Goal: Task Accomplishment & Management: Complete application form

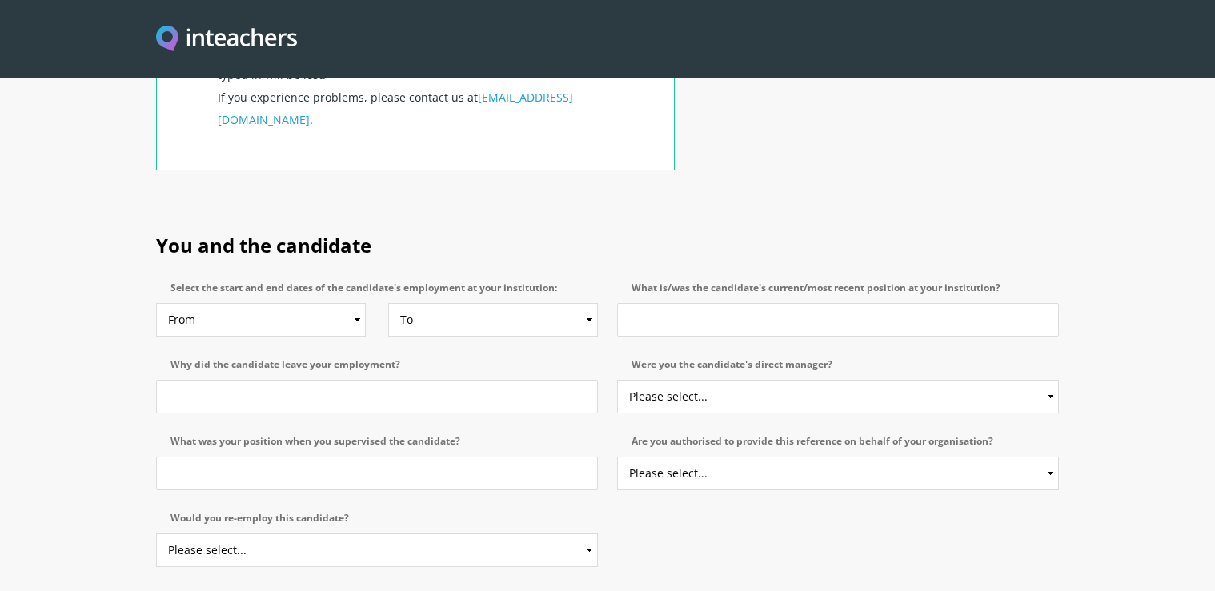
scroll to position [707, 0]
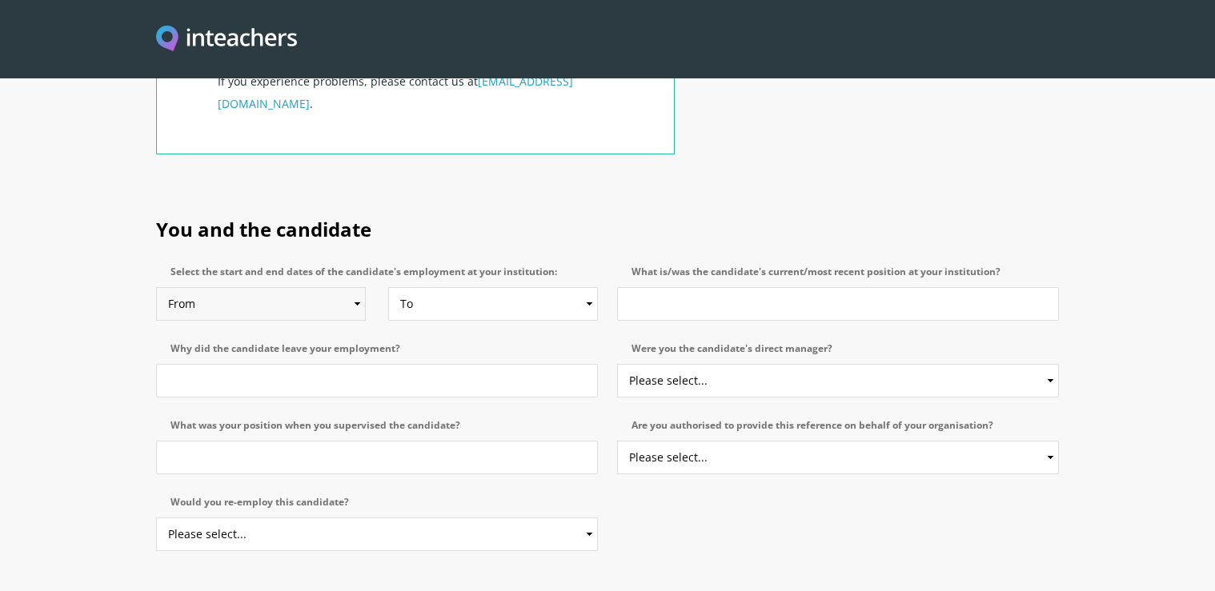
drag, startPoint x: 342, startPoint y: 256, endPoint x: 378, endPoint y: 246, distance: 37.5
click at [345, 287] on select "From 2025 2024 2023 2022 2021 2020 2019 2018 2017 2016 2015 2014 2013 2012 2011…" at bounding box center [261, 304] width 210 height 34
select select "2003"
click at [0, 0] on option "2003" at bounding box center [0, 0] width 0 height 0
click at [575, 287] on select "To Currently 2025 2024 2023 2022 2021 2020 2019 2018 2017 2016 2015 2014 2013 2…" at bounding box center [493, 304] width 210 height 34
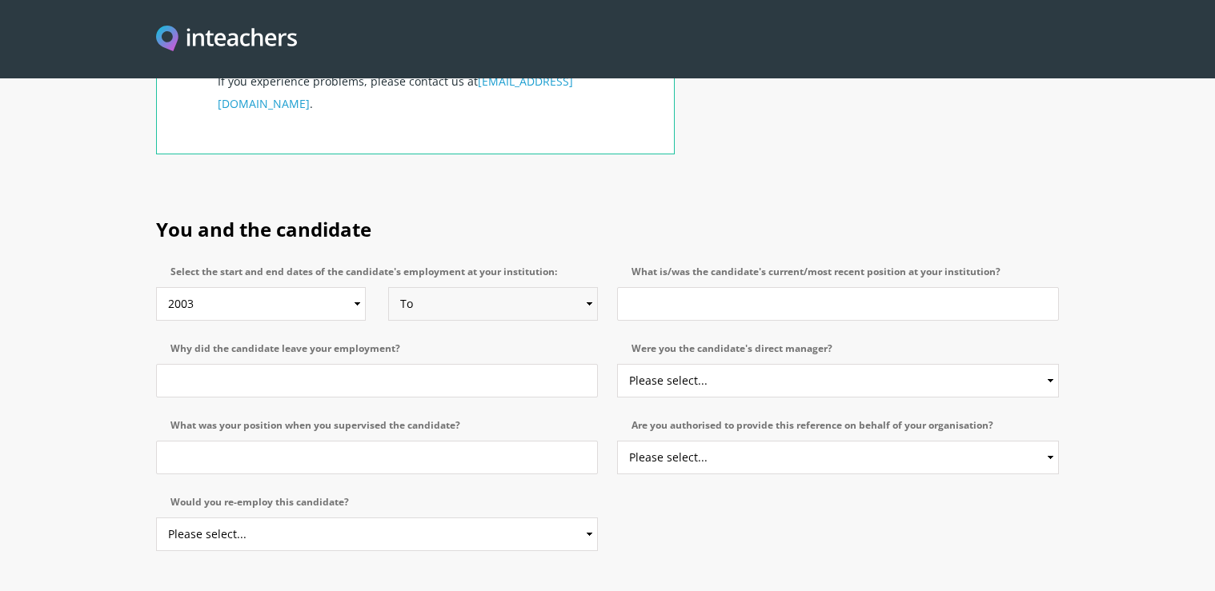
select select "2021"
click at [0, 0] on option "2021" at bounding box center [0, 0] width 0 height 0
click at [701, 287] on input "What is/was the candidate's current/most recent position at your institution?" at bounding box center [838, 304] width 442 height 34
type input "senior executive"
click at [397, 364] on input "Why did the candidate leave your employment?" at bounding box center [377, 381] width 442 height 34
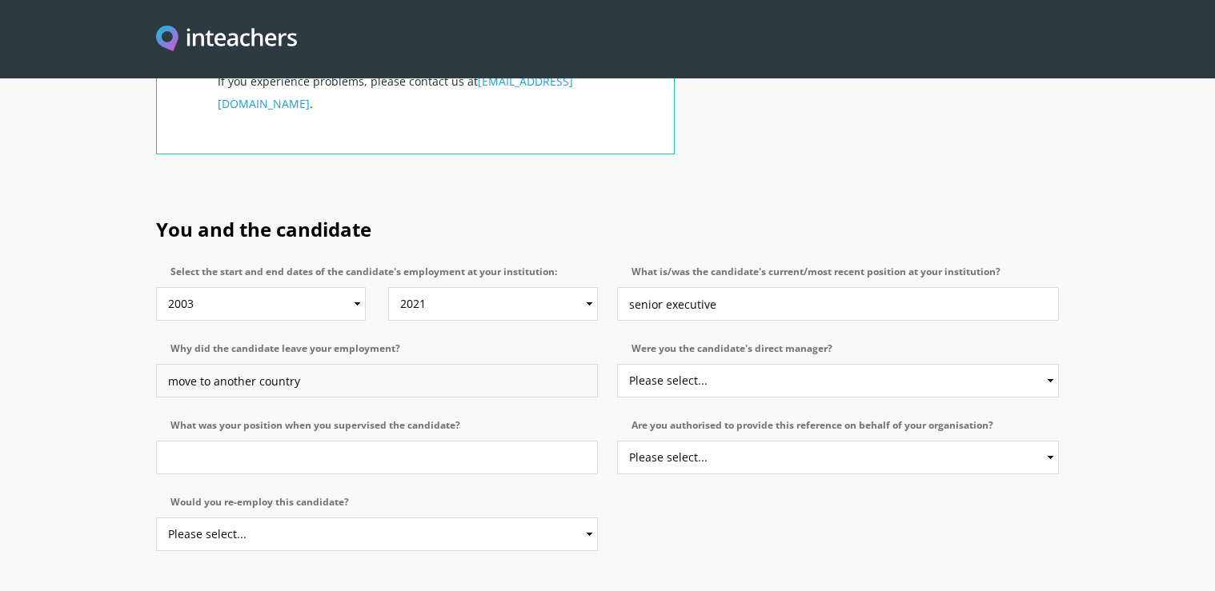
type input "move to another country"
click at [696, 364] on select "Please select... Yes No" at bounding box center [838, 381] width 442 height 34
select select "Yes"
click at [0, 0] on option "Yes" at bounding box center [0, 0] width 0 height 0
click at [272, 441] on input "What was your position when you supervised the candidate?" at bounding box center [377, 458] width 442 height 34
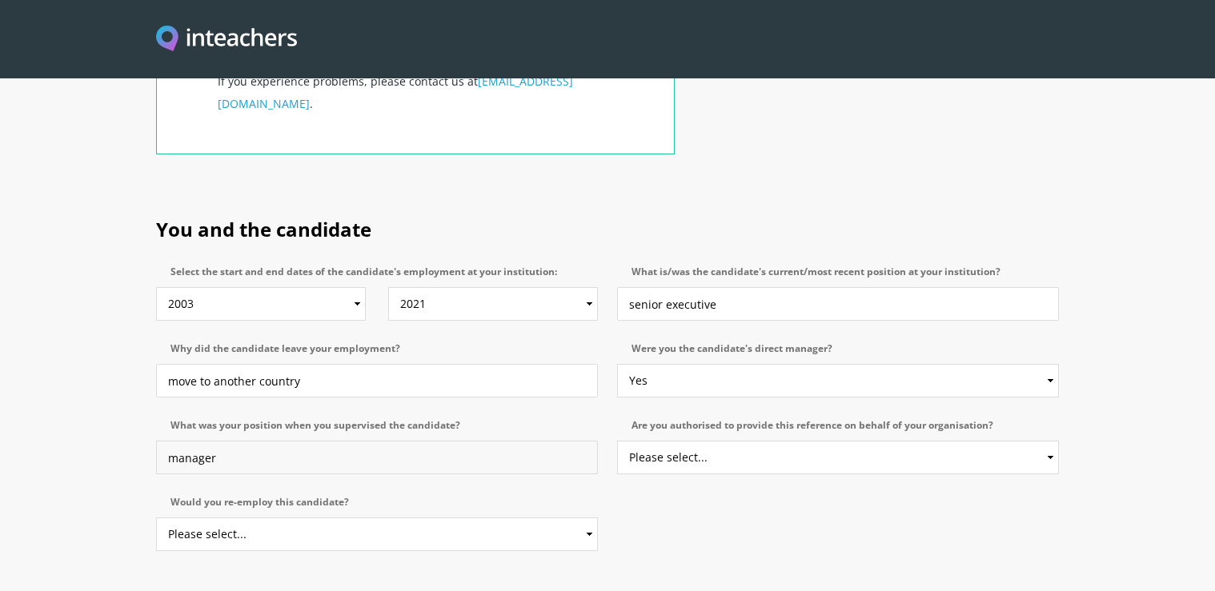
type input "manager"
click at [579, 518] on select "Please select... Yes No" at bounding box center [377, 535] width 442 height 34
click at [0, 0] on option "Yes" at bounding box center [0, 0] width 0 height 0
select select "No"
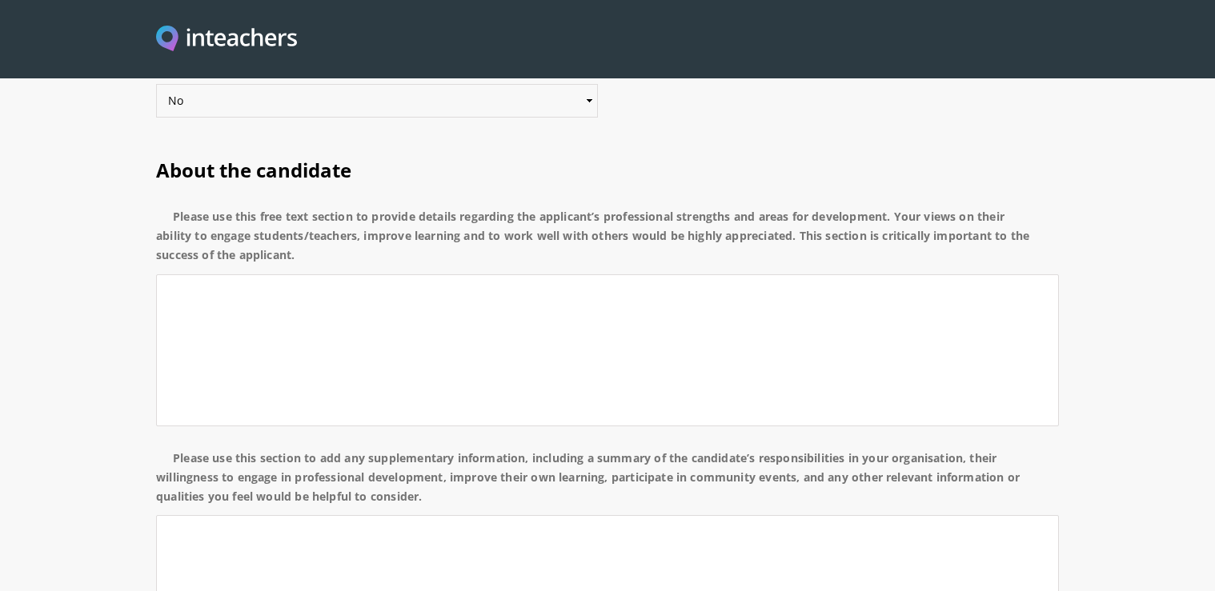
scroll to position [1143, 0]
click at [210, 273] on textarea "Please use this free text section to provide details regarding the applicant’s …" at bounding box center [607, 349] width 903 height 152
type textarea "s"
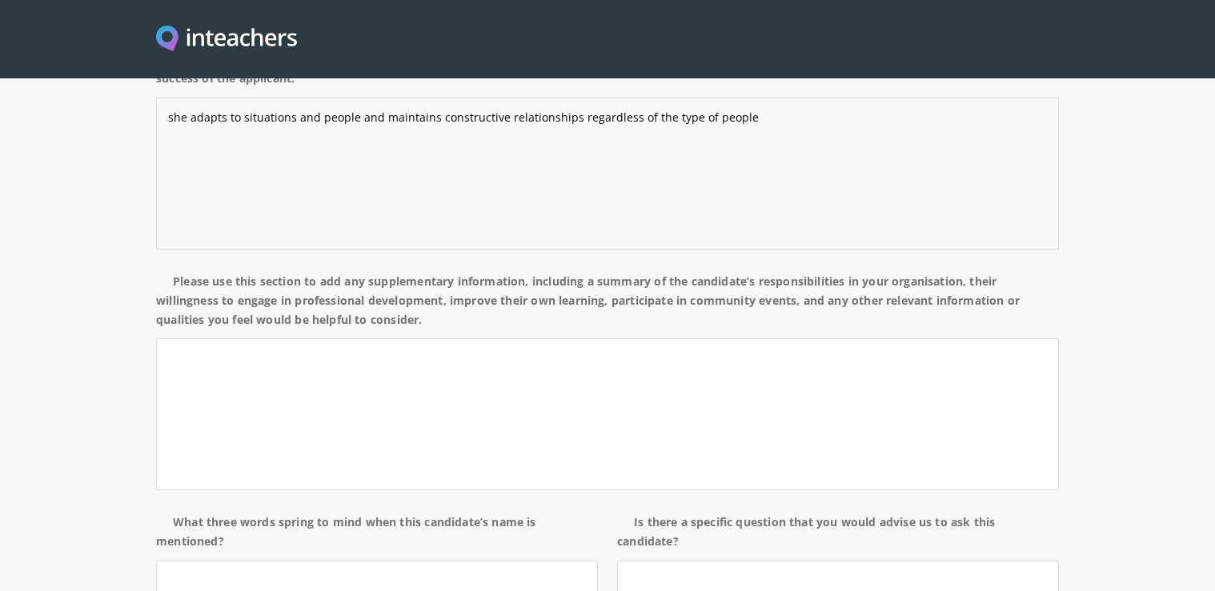
scroll to position [1320, 0]
type textarea "she adapts to situations and people and maintains constructive relationships re…"
click at [179, 336] on textarea "Please use this section to add any supplementary information, including a summa…" at bounding box center [607, 412] width 903 height 152
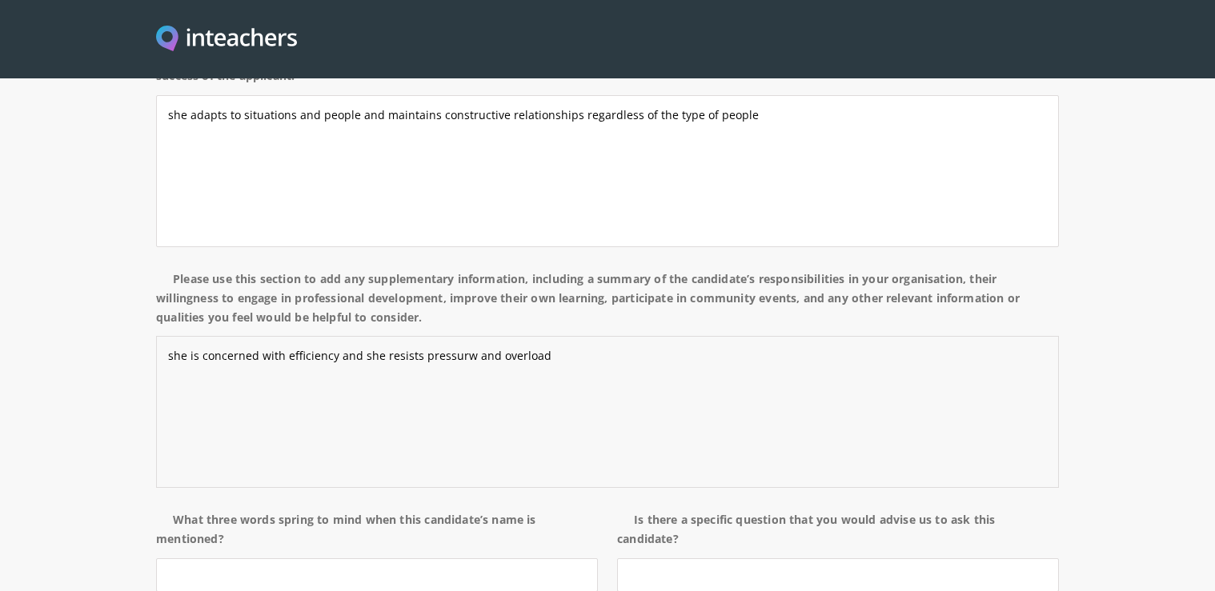
click at [463, 336] on textarea "she is concerned with efficiency and she resists pressurw and overload" at bounding box center [607, 412] width 903 height 152
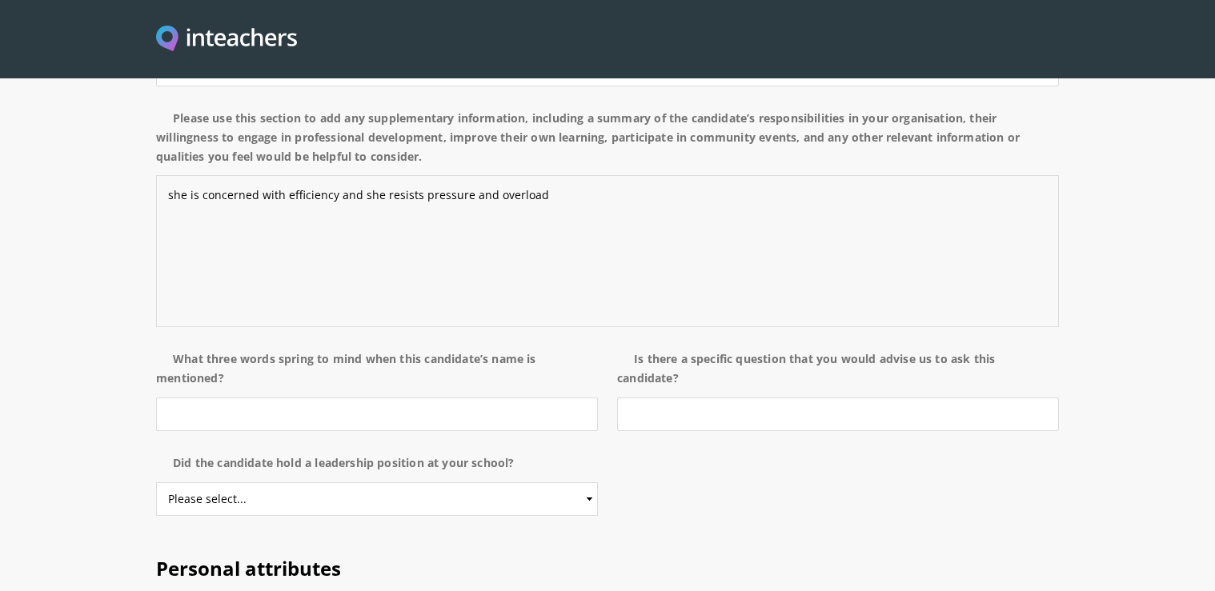
scroll to position [1498, 0]
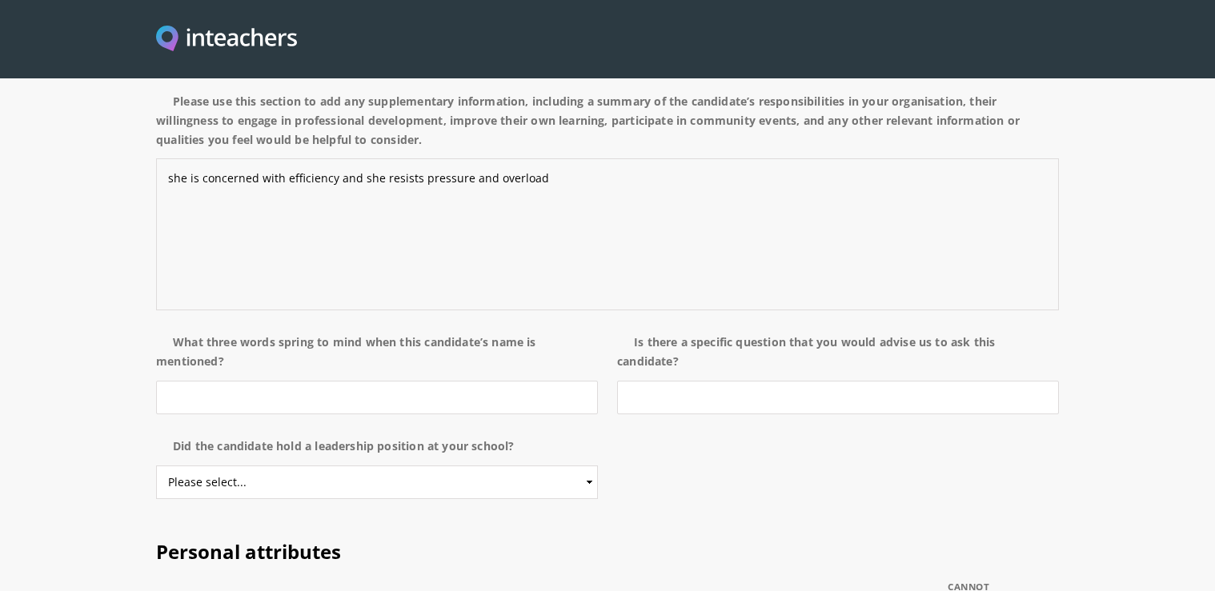
type textarea "she is concerned with efficiency and she resists pressure and overload"
click at [323, 381] on input "What three words spring to mind when this candidate’s name is mentioned?" at bounding box center [377, 398] width 442 height 34
type input "loyal, smart and professional"
click at [642, 381] on input "Is there a specific question that you would advise us to ask this candidate?" at bounding box center [838, 398] width 442 height 34
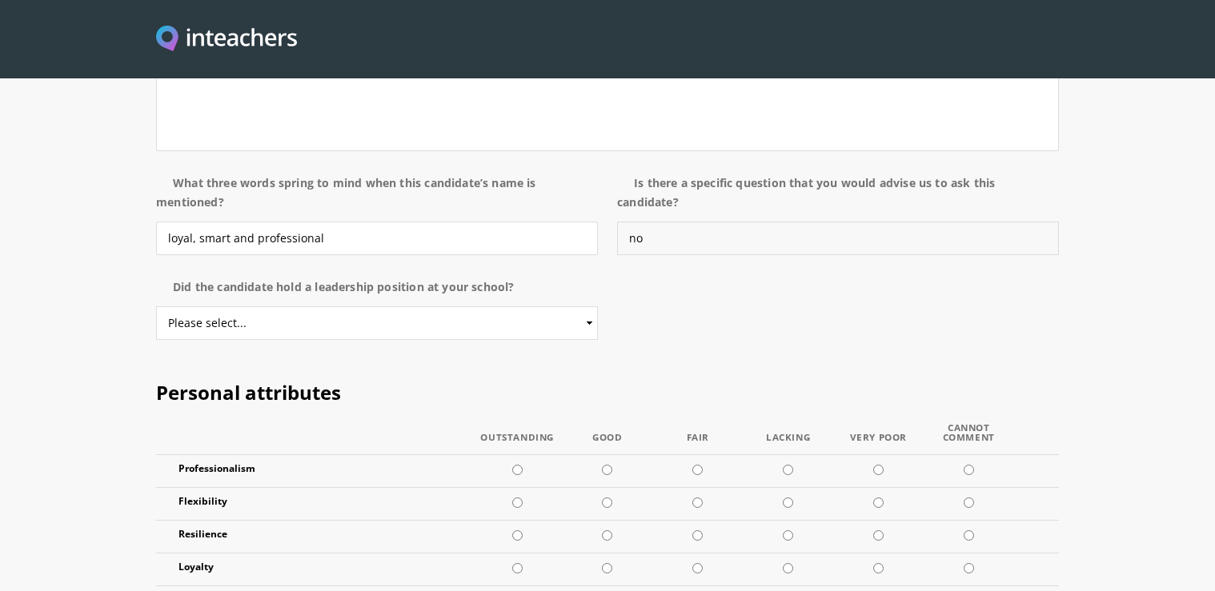
scroll to position [1676, 0]
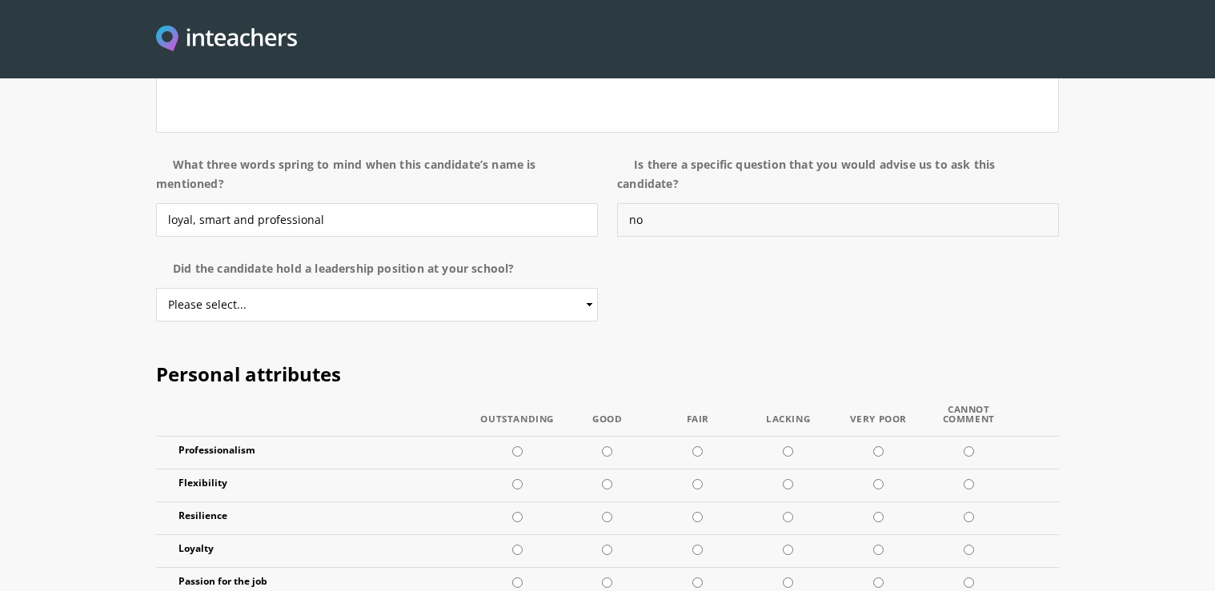
type input "no"
click at [583, 288] on select "Please select... Yes No" at bounding box center [377, 305] width 442 height 34
select select "Yes"
click at [0, 0] on option "Yes" at bounding box center [0, 0] width 0 height 0
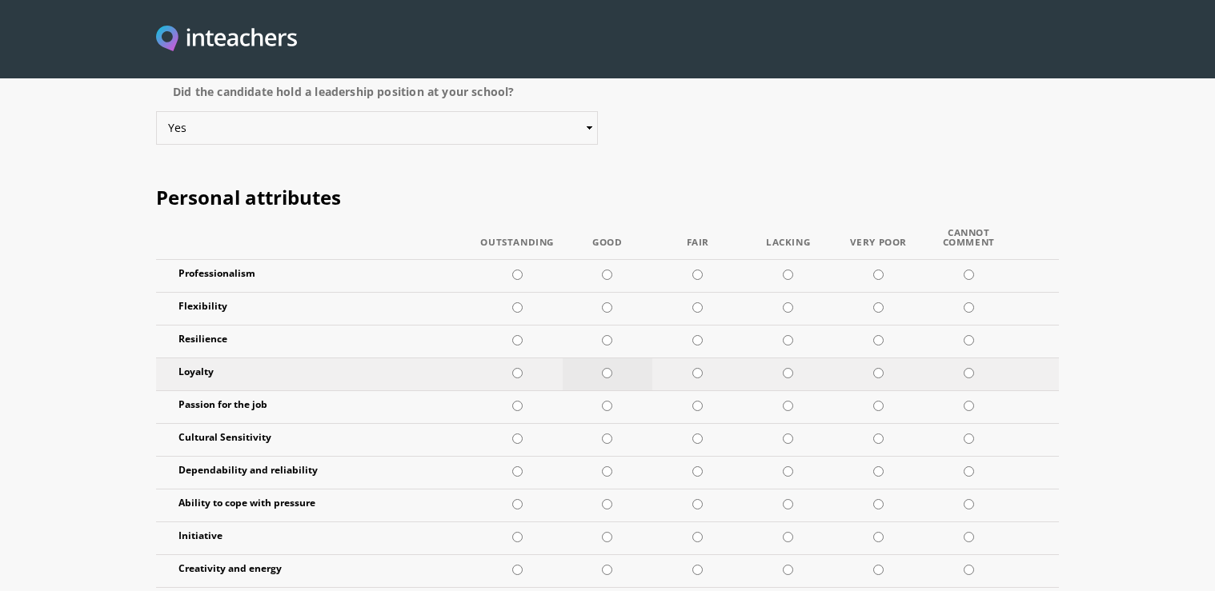
scroll to position [1764, 0]
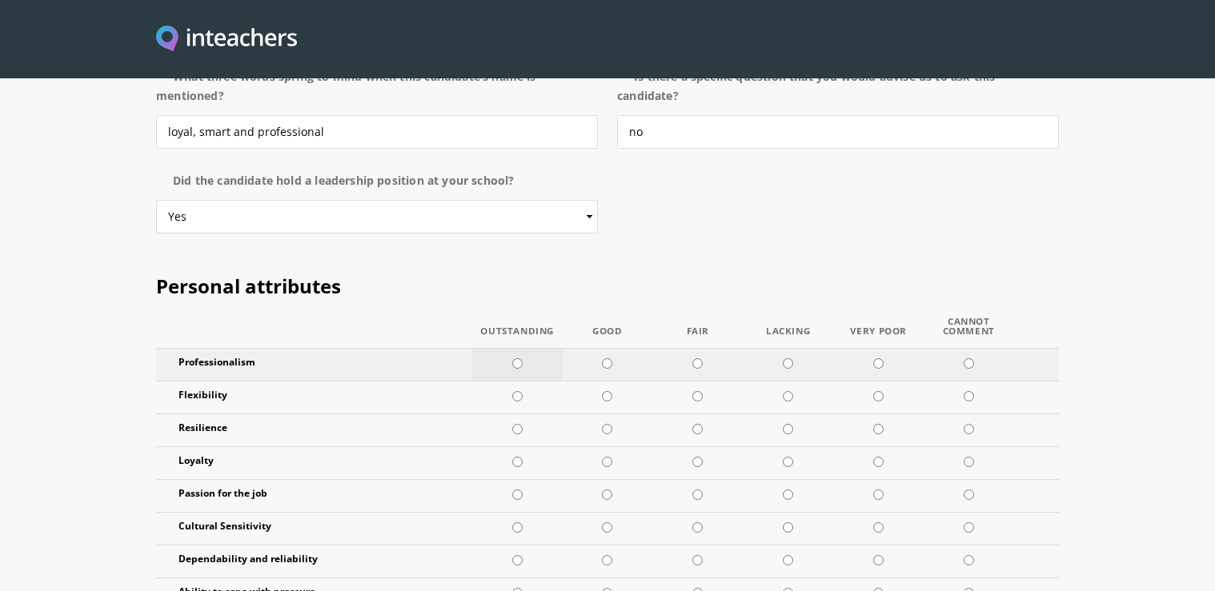
radio input "true"
click at [520, 358] on input "radio" at bounding box center [517, 363] width 10 height 10
radio input "true"
click at [515, 391] on input "radio" at bounding box center [517, 396] width 10 height 10
radio input "true"
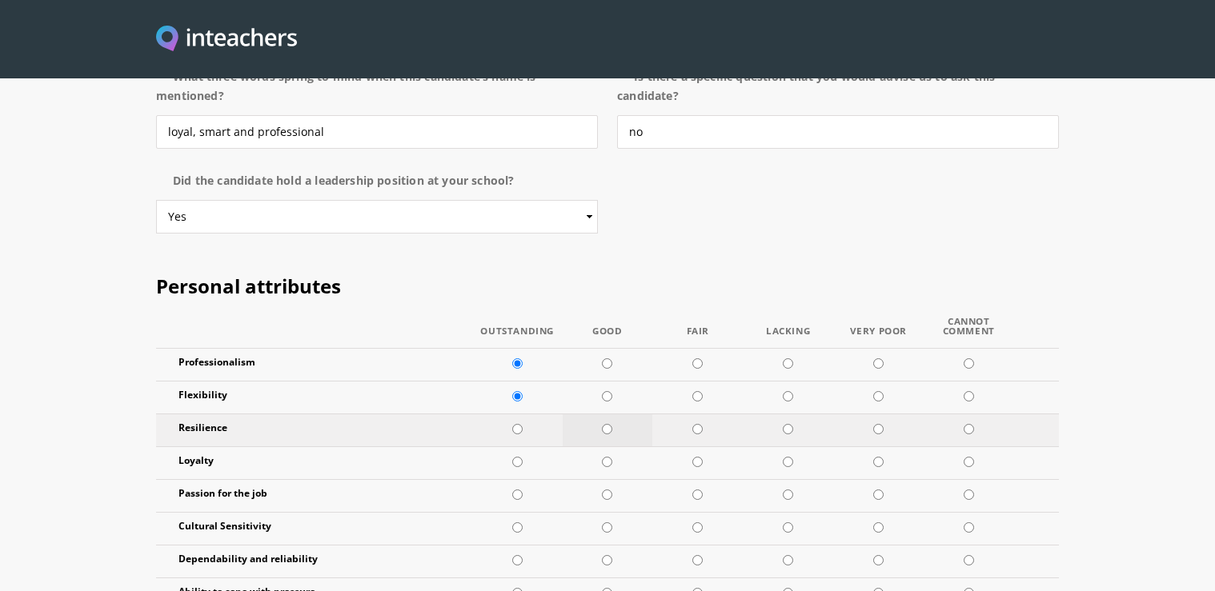
click at [609, 424] on input "radio" at bounding box center [607, 429] width 10 height 10
radio input "true"
click at [519, 457] on input "radio" at bounding box center [517, 462] width 10 height 10
radio input "true"
click at [608, 490] on input "radio" at bounding box center [607, 495] width 10 height 10
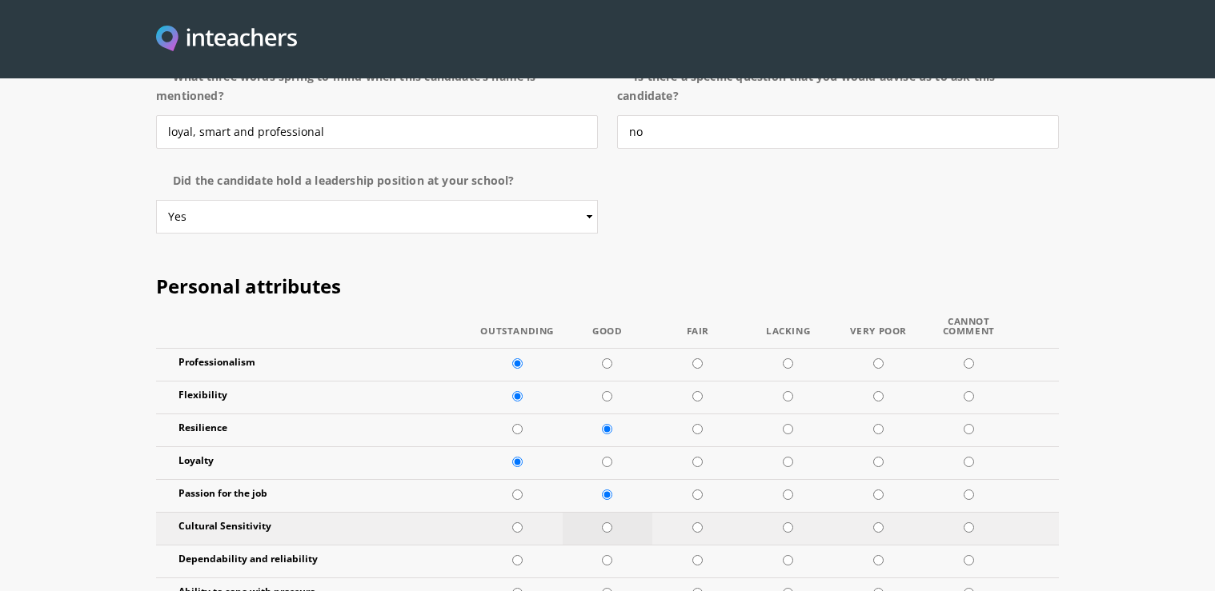
radio input "true"
click at [610, 523] on input "radio" at bounding box center [607, 528] width 10 height 10
radio input "true"
click at [608, 555] on input "radio" at bounding box center [607, 560] width 10 height 10
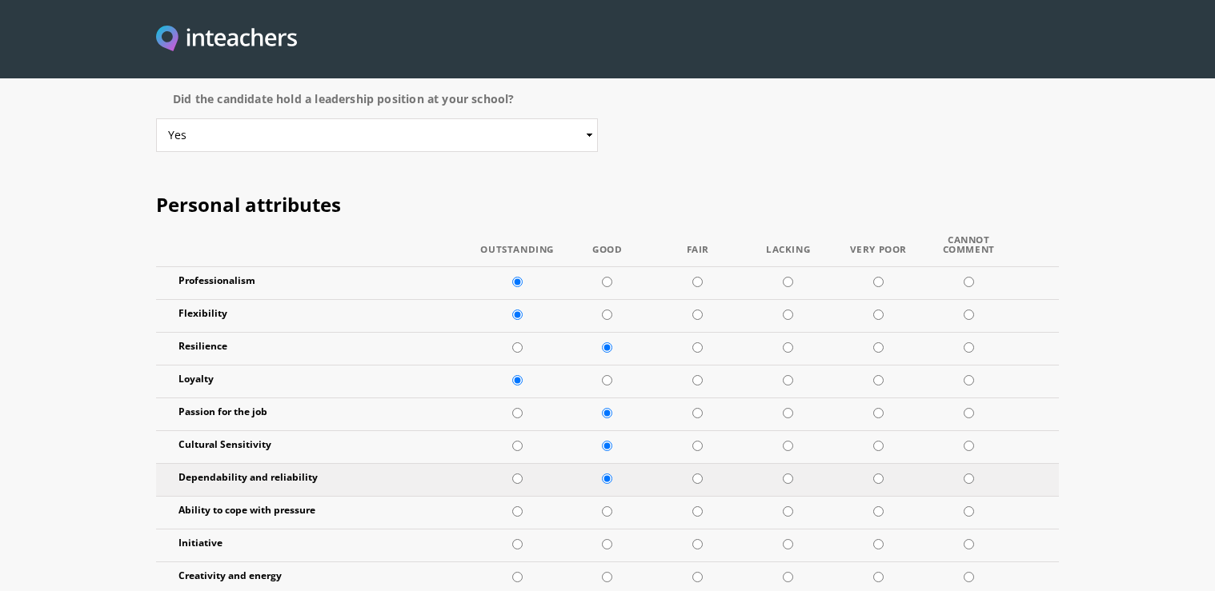
scroll to position [1852, 0]
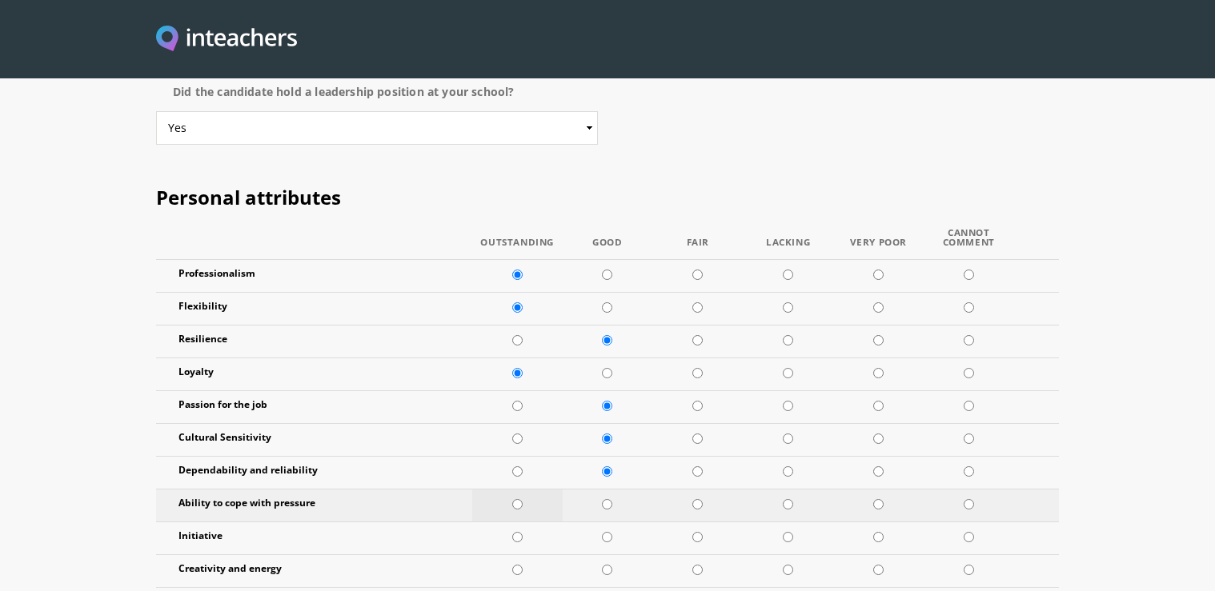
radio input "true"
click at [516, 499] on input "radio" at bounding box center [517, 504] width 10 height 10
radio input "true"
click at [516, 532] on input "radio" at bounding box center [517, 537] width 10 height 10
radio input "true"
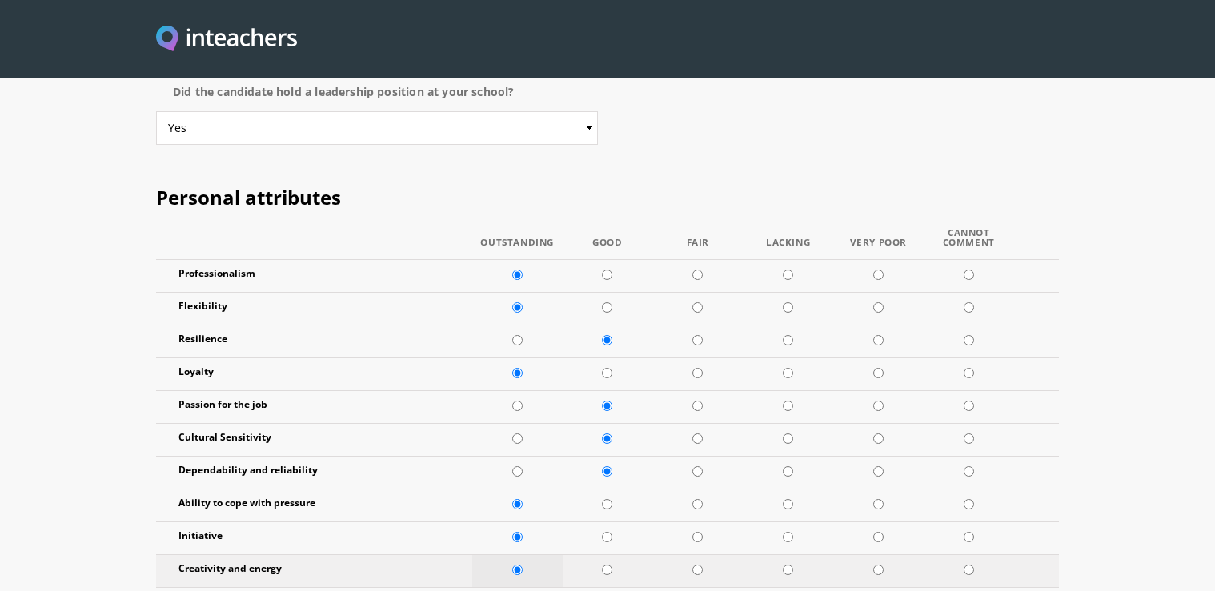
click at [521, 565] on input "radio" at bounding box center [517, 570] width 10 height 10
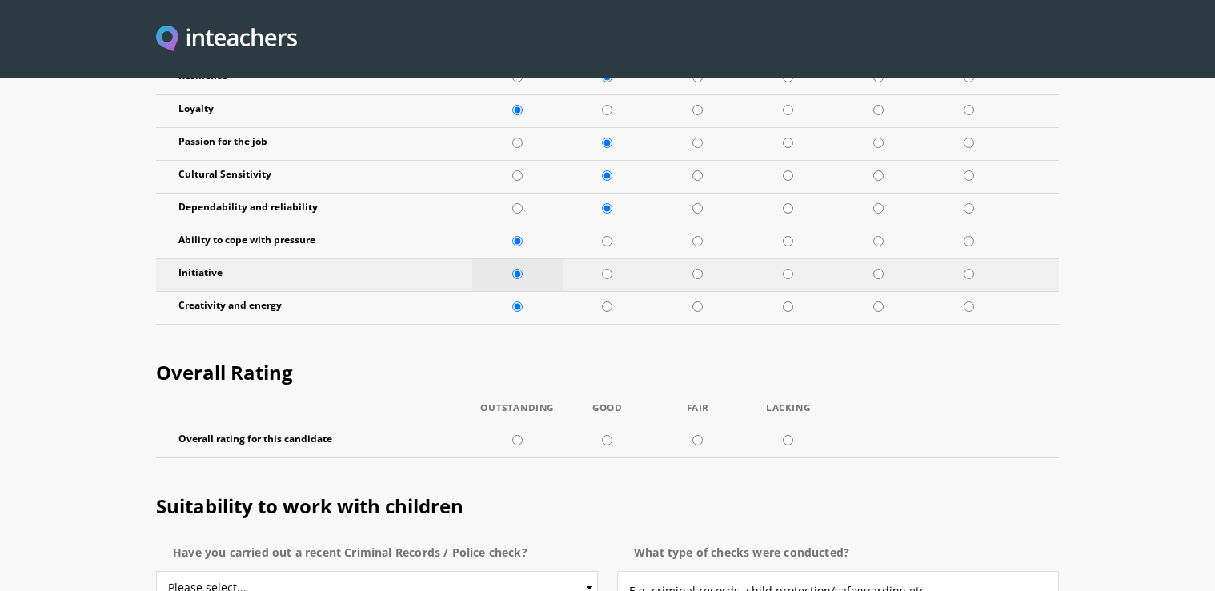
scroll to position [2118, 0]
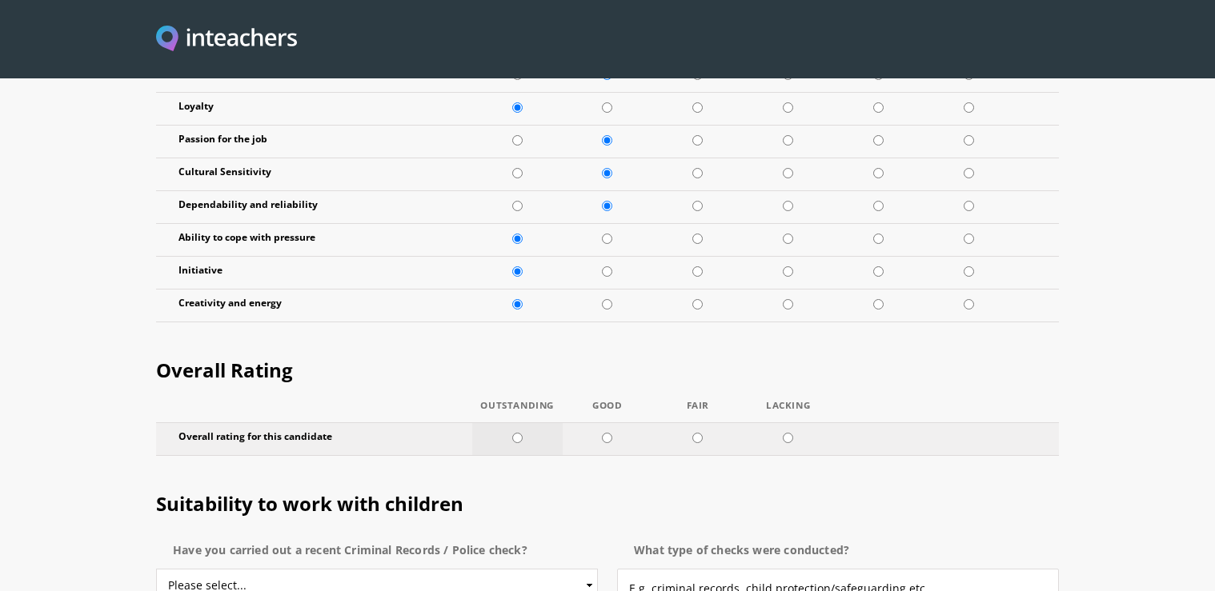
radio input "true"
click at [512, 433] on input "radio" at bounding box center [517, 438] width 10 height 10
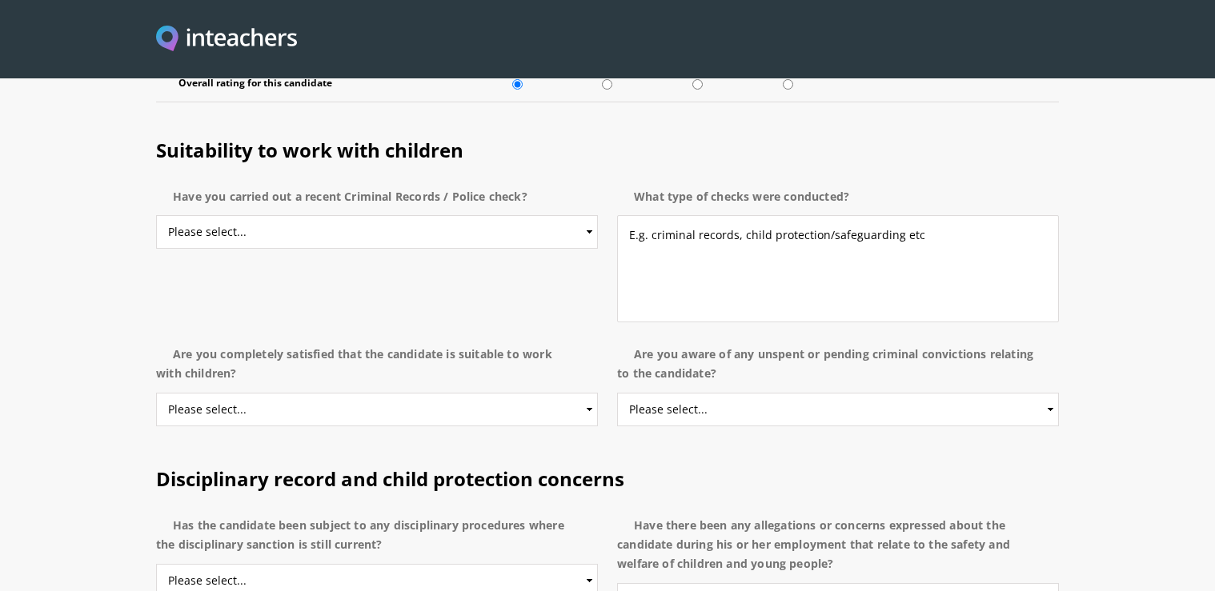
scroll to position [2473, 0]
click at [214, 392] on select "Please select... Yes No Do not know" at bounding box center [377, 409] width 442 height 34
click at [461, 154] on div "Suitability to work with children Have you carried out a recent Criminal Record…" at bounding box center [607, 226] width 922 height 226
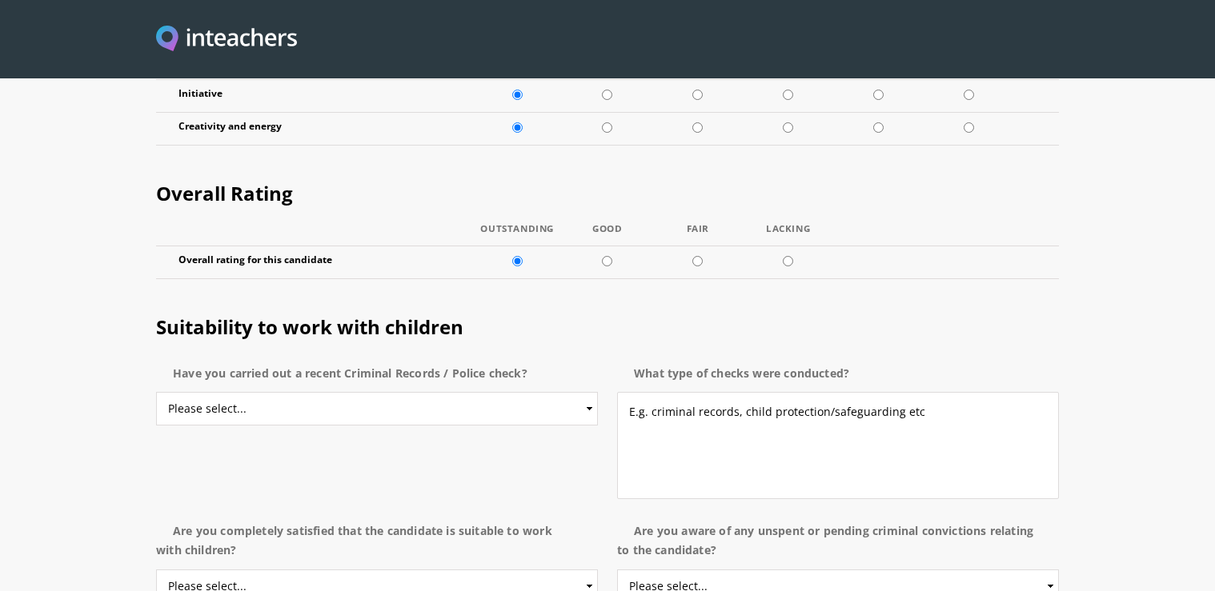
scroll to position [2294, 0]
click at [581, 393] on select "Please select... Yes No Do not know" at bounding box center [377, 410] width 442 height 34
select select "No"
click at [0, 0] on option "No" at bounding box center [0, 0] width 0 height 0
click at [651, 393] on textarea "E.g. criminal records, child protection/safeguarding etc" at bounding box center [838, 446] width 442 height 107
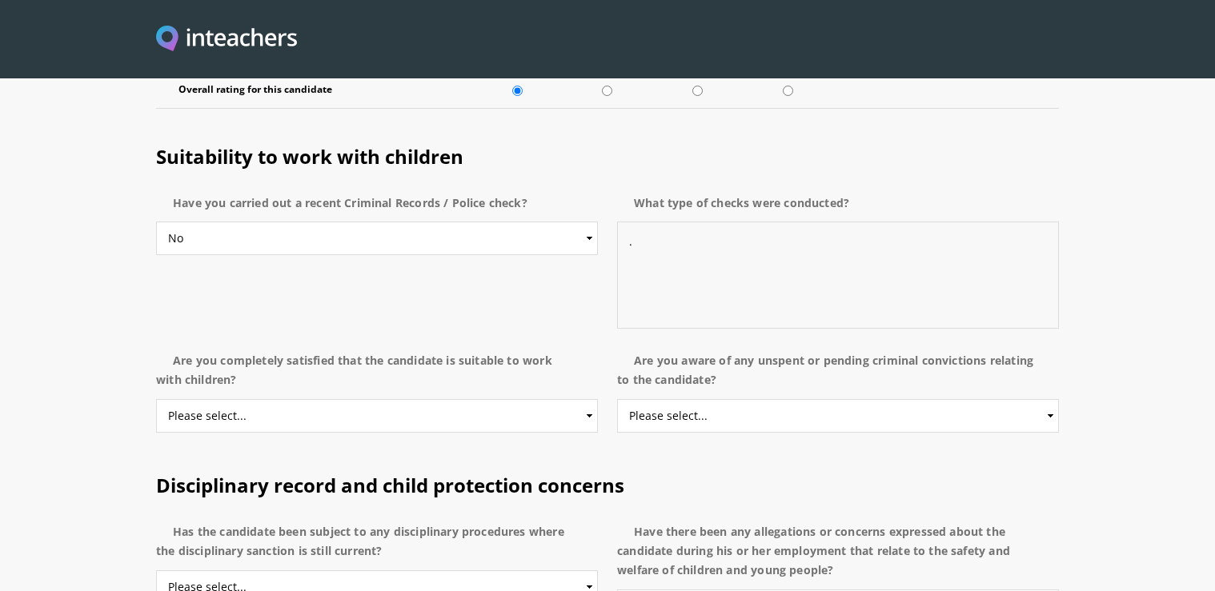
scroll to position [2472, 0]
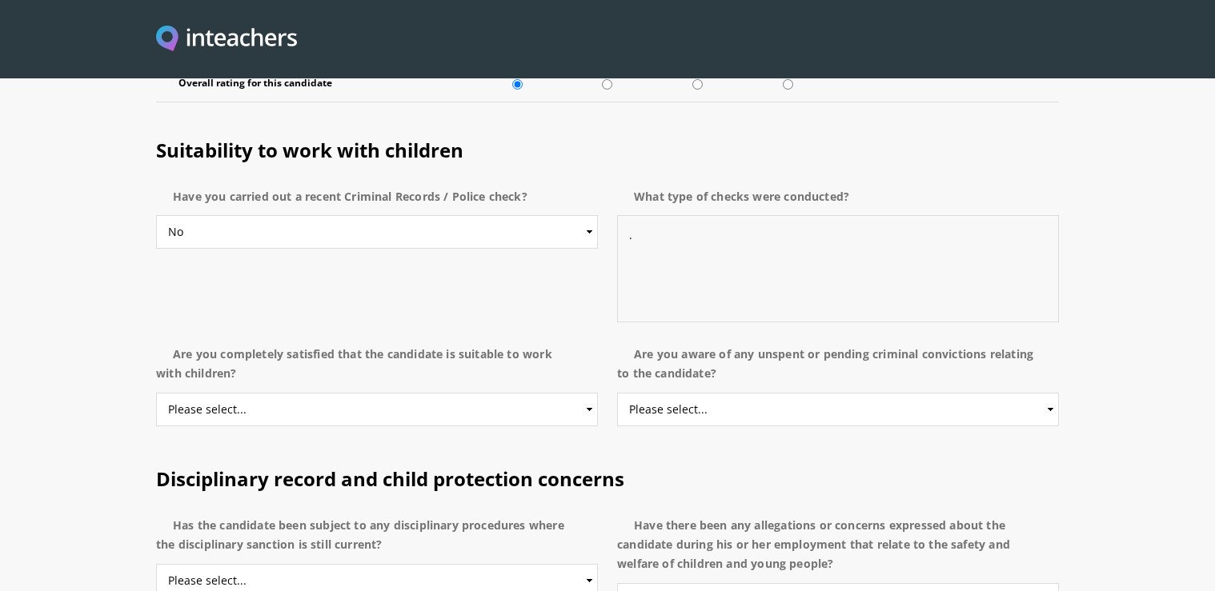
type textarea "."
click at [578, 393] on select "Please select... Yes No Do not know" at bounding box center [377, 410] width 442 height 34
select select "Yes"
click at [0, 0] on option "Yes" at bounding box center [0, 0] width 0 height 0
click at [1036, 393] on select "Please select... Yes No Do not know" at bounding box center [838, 410] width 442 height 34
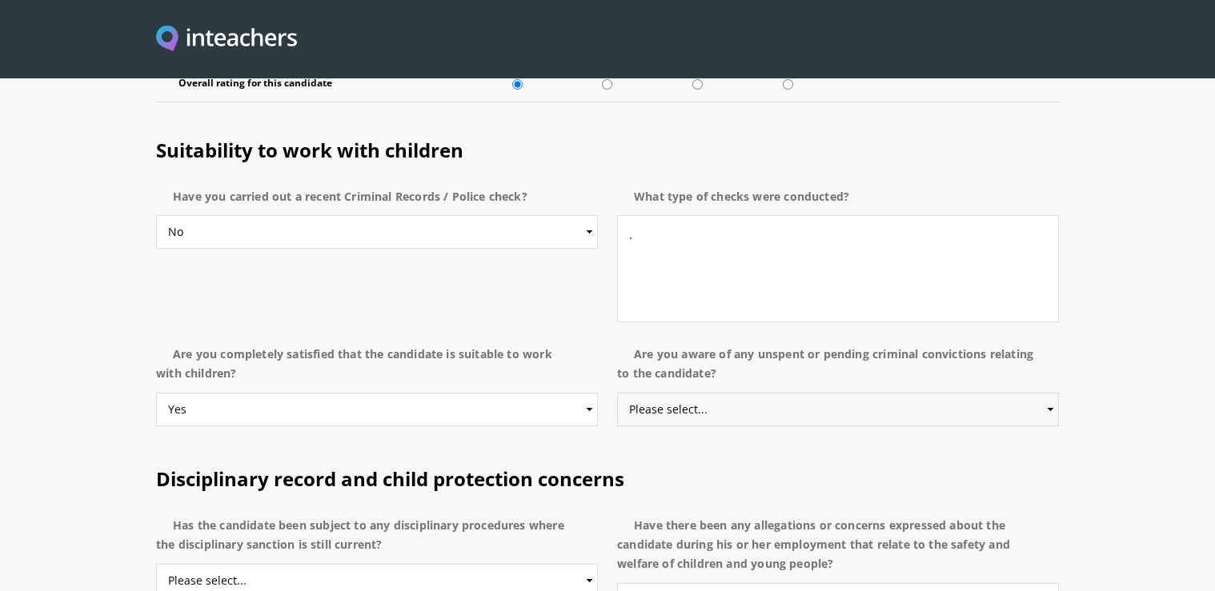
select select "No"
click at [0, 0] on option "No" at bounding box center [0, 0] width 0 height 0
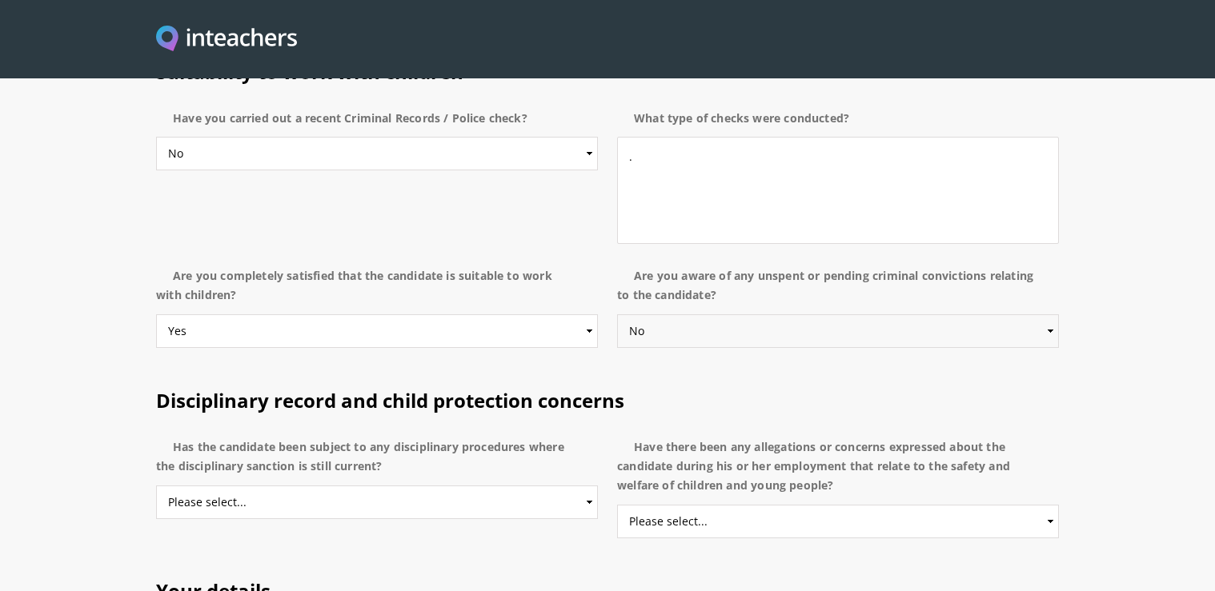
scroll to position [2561, 0]
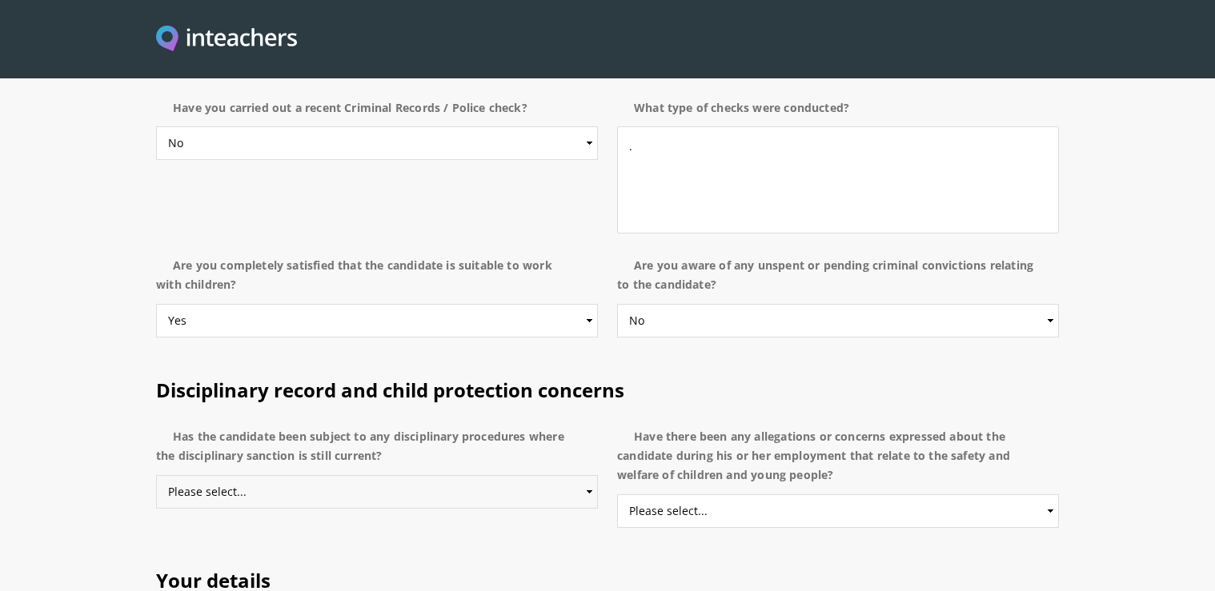
click at [573, 475] on select "Please select... Yes No Do not know" at bounding box center [377, 492] width 442 height 34
select select "No"
click at [0, 0] on option "No" at bounding box center [0, 0] width 0 height 0
click at [1043, 495] on select "Please select... Yes No Do not know" at bounding box center [838, 512] width 442 height 34
select select "No"
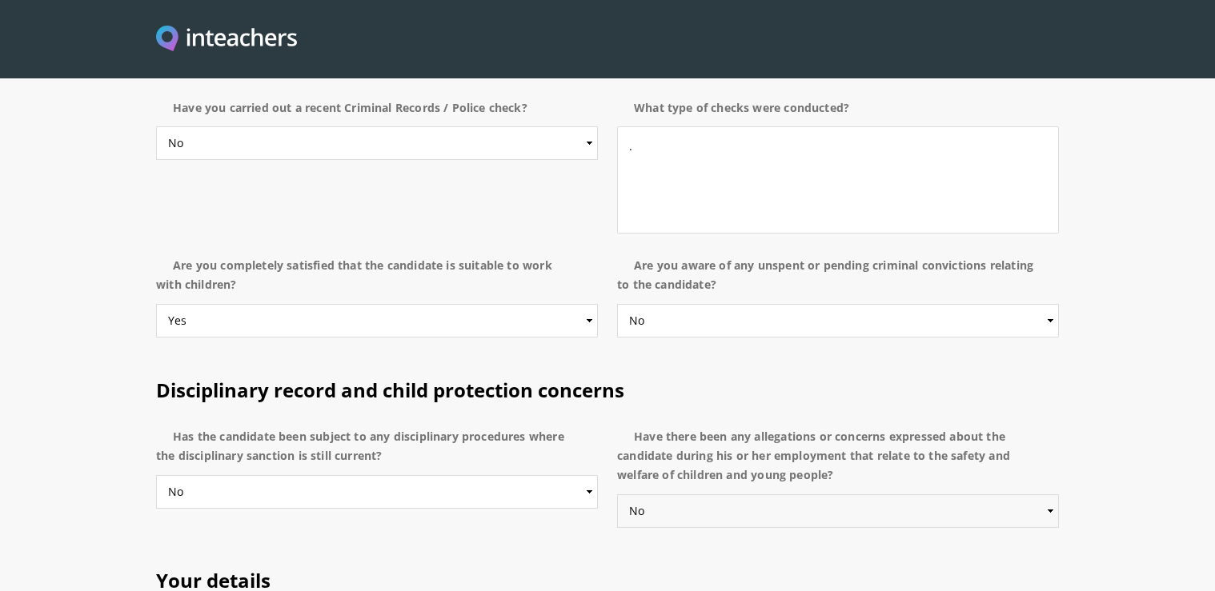
click at [0, 0] on option "No" at bounding box center [0, 0] width 0 height 0
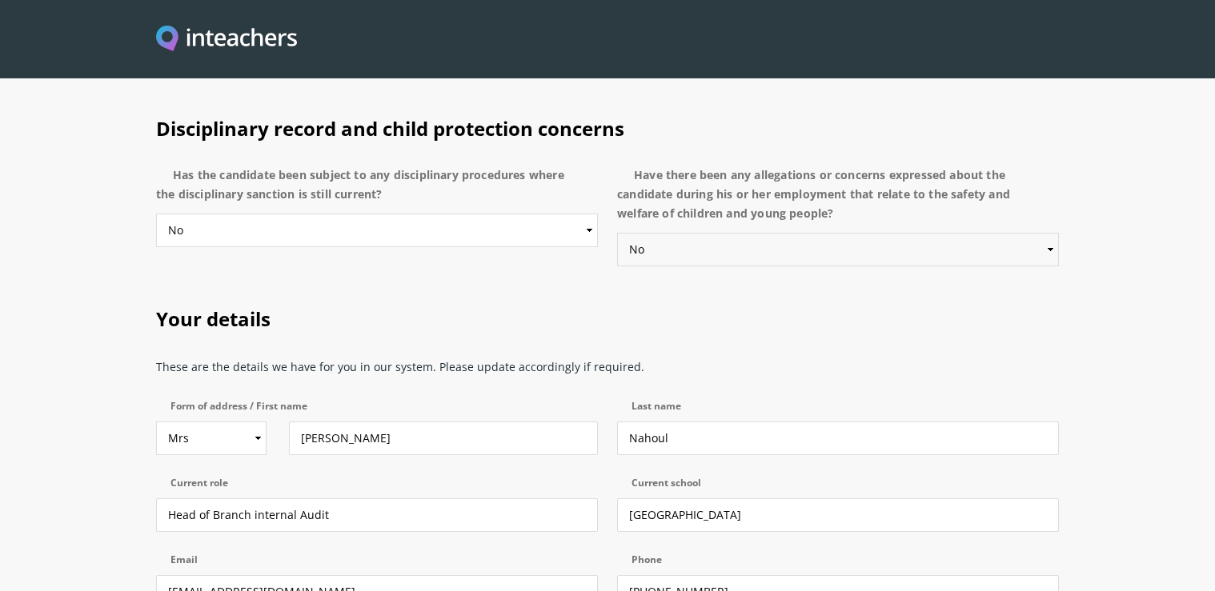
scroll to position [2827, 0]
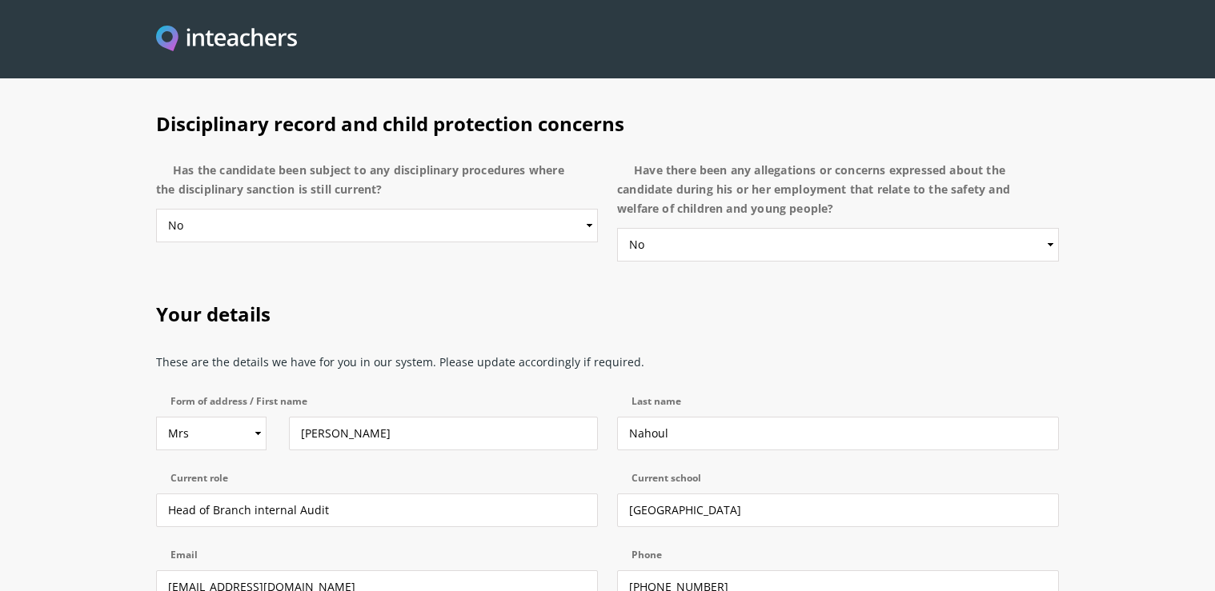
click at [0, 0] on option "Yes" at bounding box center [0, 0] width 0 height 0
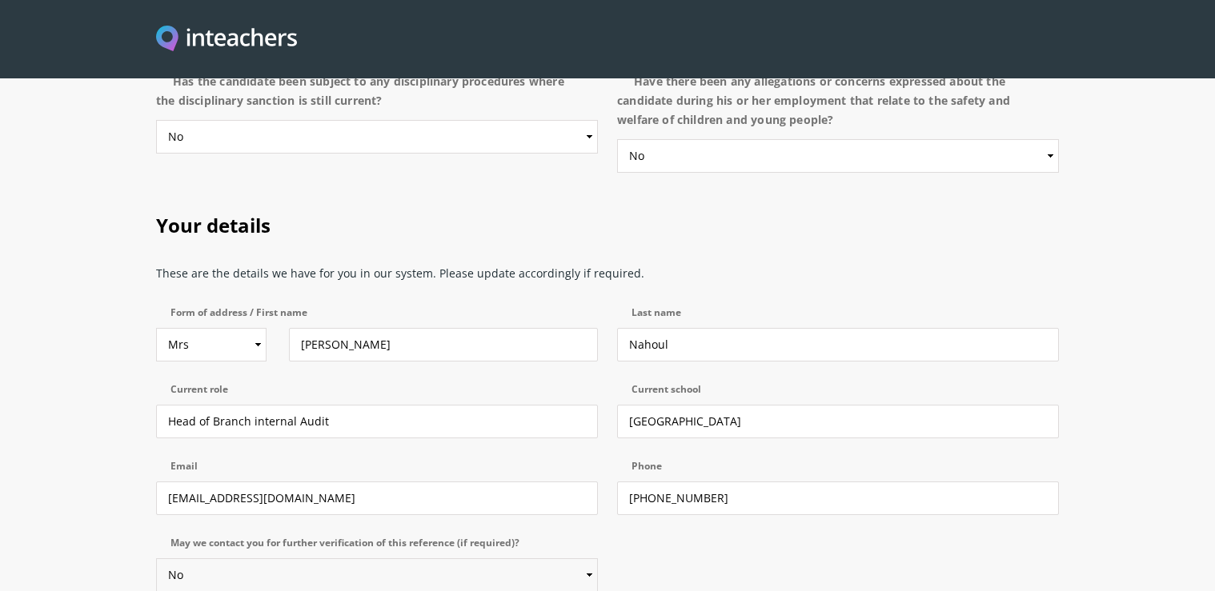
select select "Yes"
select select "No"
click at [570, 559] on select "Please select... Yes No" at bounding box center [377, 576] width 442 height 34
click at [0, 0] on option "Please select..." at bounding box center [0, 0] width 0 height 0
click at [578, 559] on select "Please select... Yes No" at bounding box center [377, 576] width 442 height 34
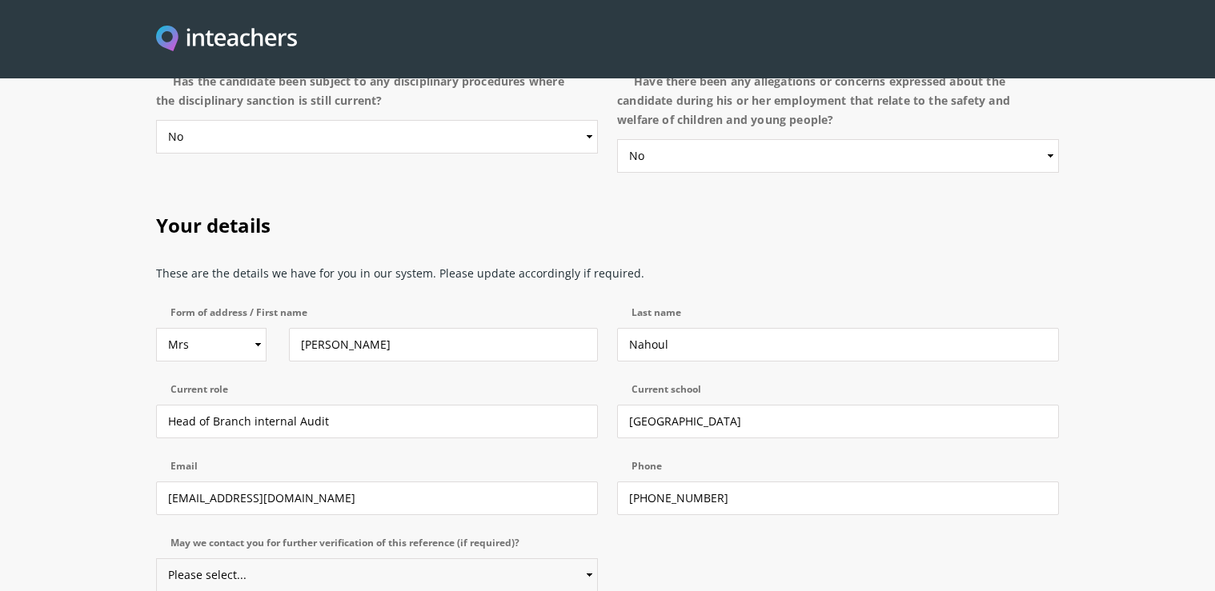
select select "Yes"
click at [0, 0] on option "Yes" at bounding box center [0, 0] width 0 height 0
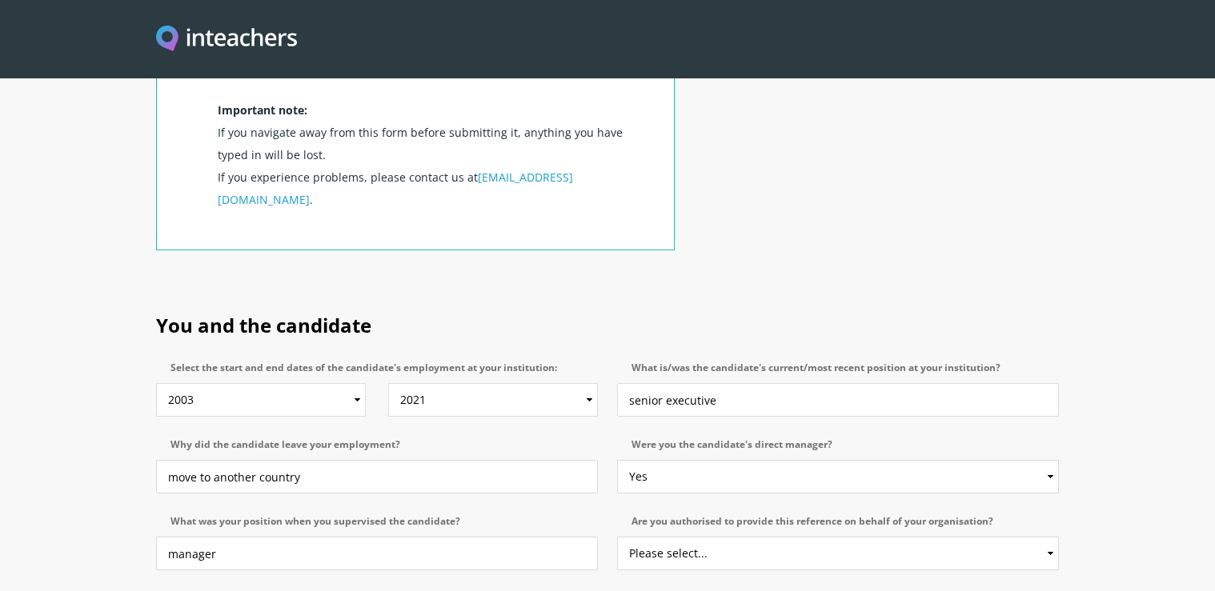
scroll to position [621, 0]
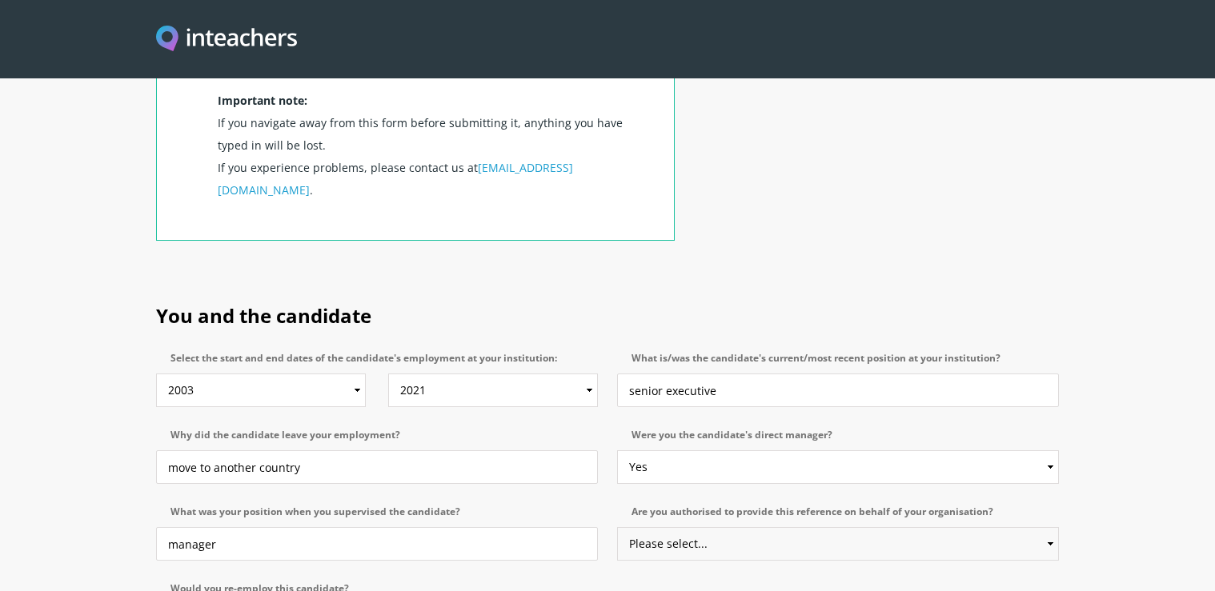
click at [1040, 527] on select "Please select... Yes No" at bounding box center [838, 544] width 442 height 34
select select "Yes"
click at [0, 0] on option "Yes" at bounding box center [0, 0] width 0 height 0
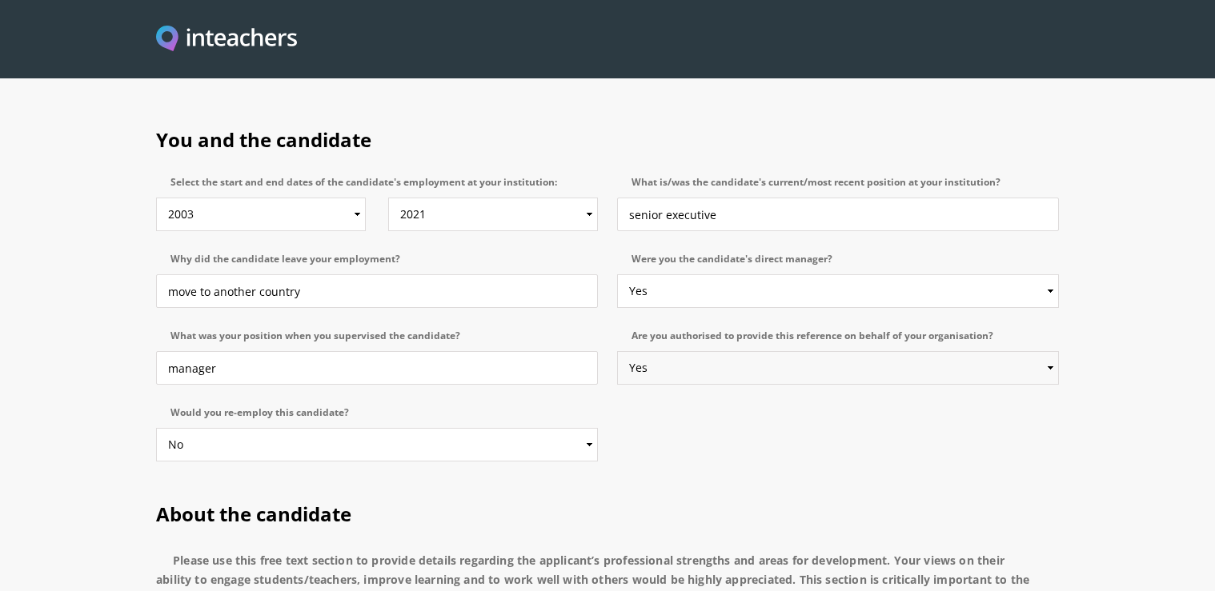
scroll to position [799, 0]
click at [577, 426] on select "Please select... Yes No" at bounding box center [377, 443] width 442 height 34
click at [106, 352] on section "You and the candidate Select the start and end dates of the candidate's employm…" at bounding box center [607, 289] width 1215 height 374
click at [578, 426] on select "Please select... Yes No" at bounding box center [377, 443] width 442 height 34
select select "Yes"
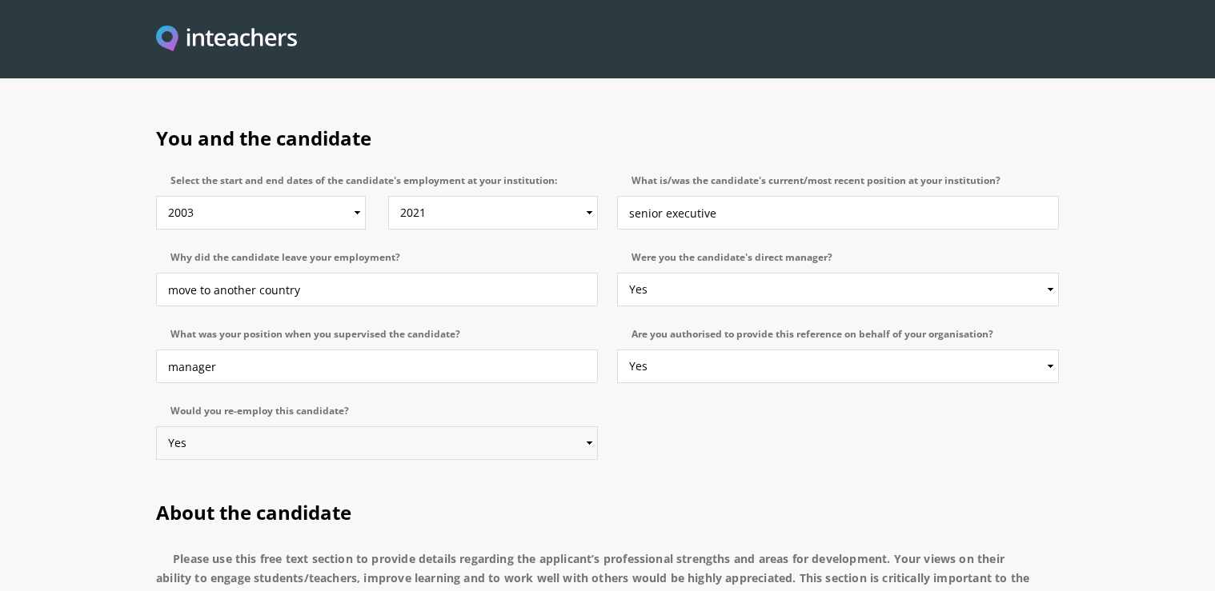
click at [0, 0] on option "Yes" at bounding box center [0, 0] width 0 height 0
click at [127, 385] on section "You and the candidate Select the start and end dates of the candidate's employm…" at bounding box center [607, 289] width 1215 height 374
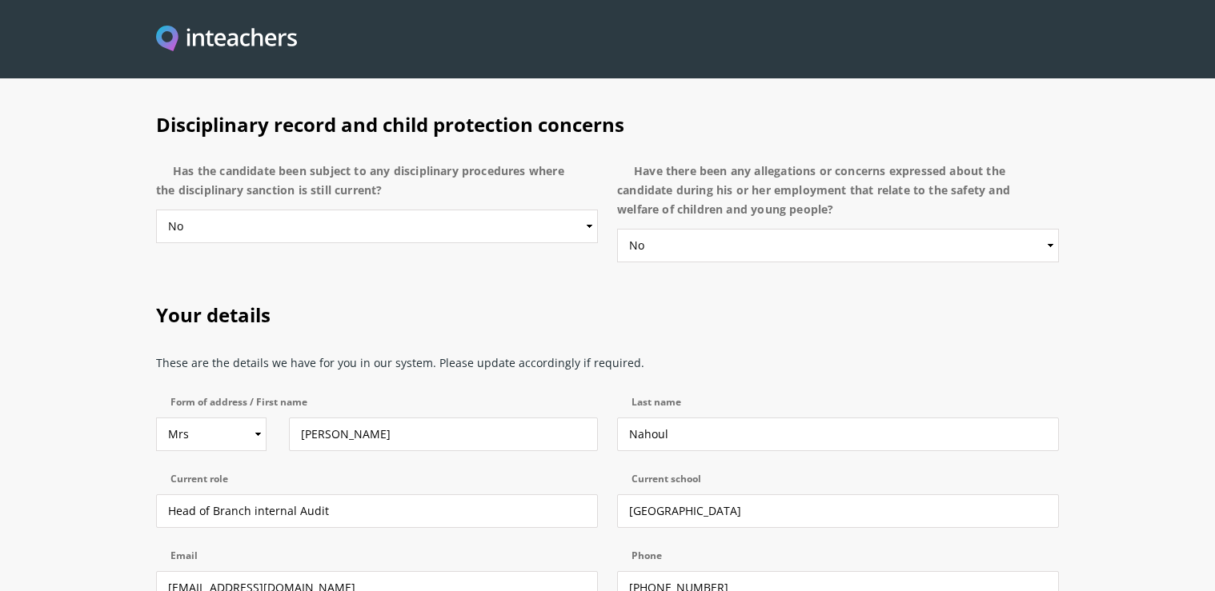
scroll to position [2925, 0]
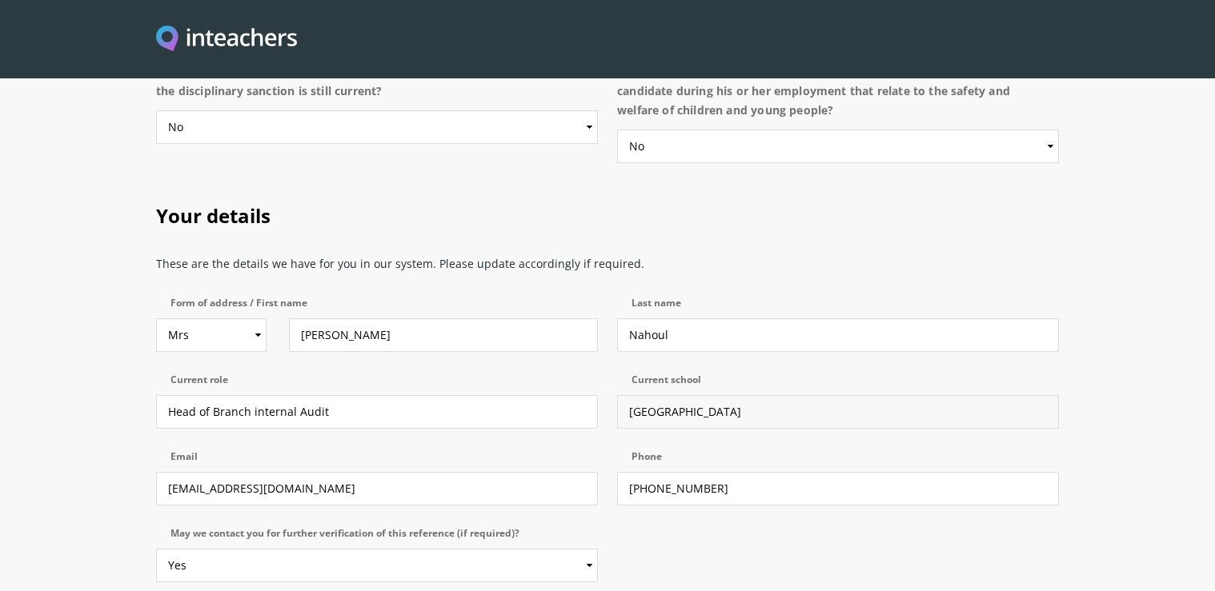
drag, startPoint x: 691, startPoint y: 262, endPoint x: 611, endPoint y: 257, distance: 80.2
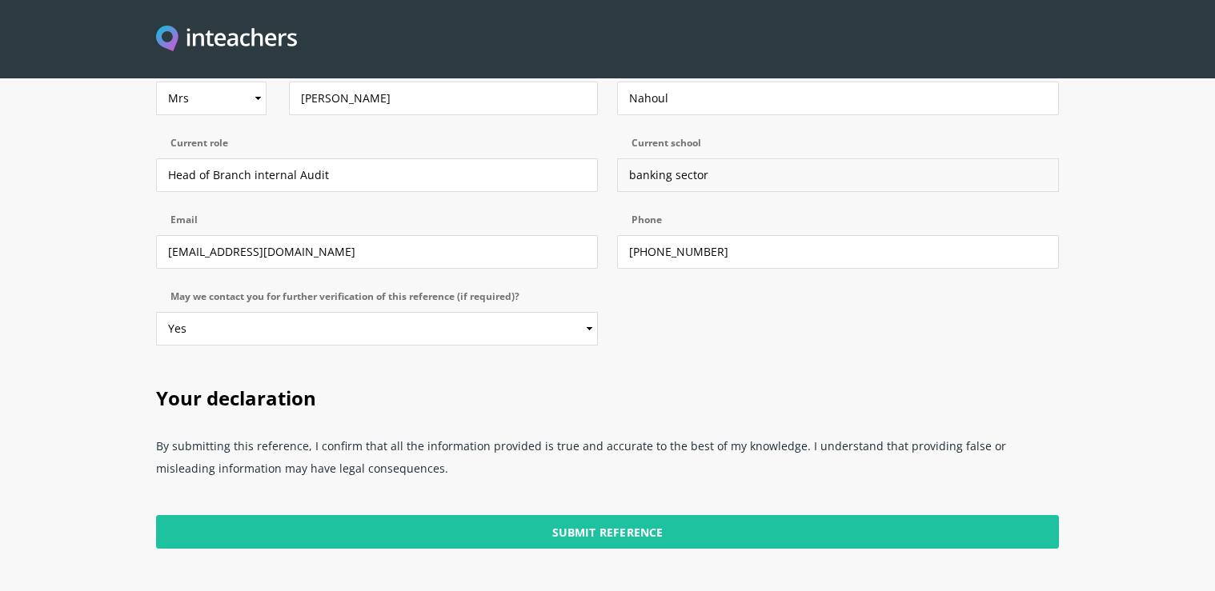
scroll to position [3157, 0]
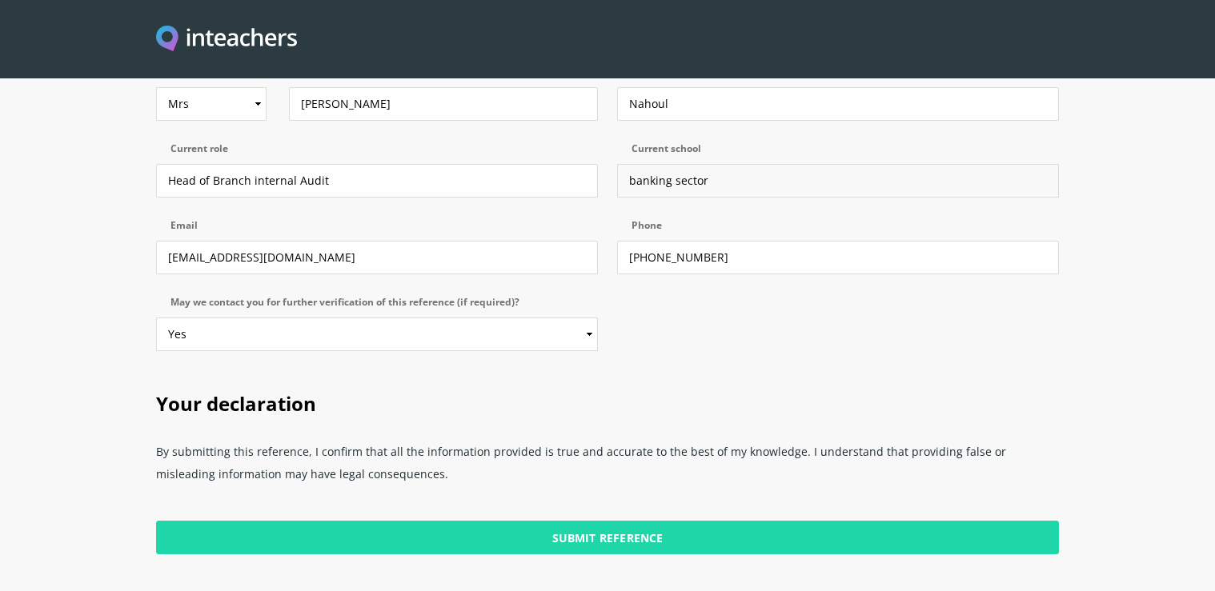
type input "banking sector"
click at [597, 521] on input "Submit Reference" at bounding box center [607, 538] width 903 height 34
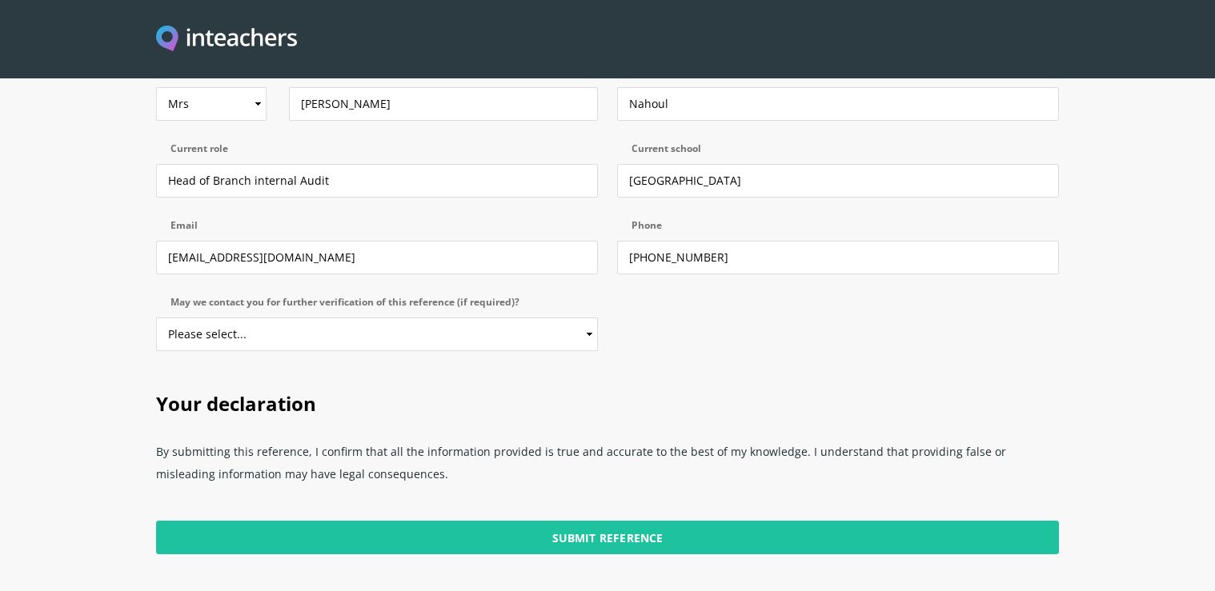
scroll to position [354, 0]
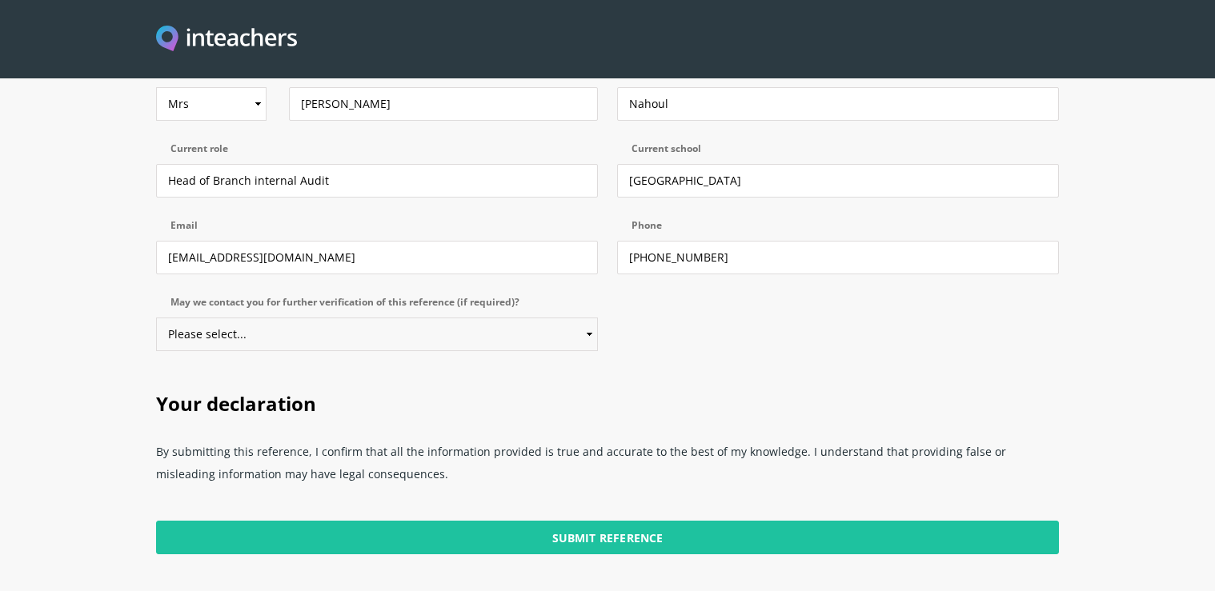
click at [593, 318] on select "Please select... Yes No" at bounding box center [377, 335] width 442 height 34
click at [0, 0] on option "Please select..." at bounding box center [0, 0] width 0 height 0
click at [579, 318] on select "Please select... Yes No" at bounding box center [377, 335] width 442 height 34
click at [0, 0] on option "Please select..." at bounding box center [0, 0] width 0 height 0
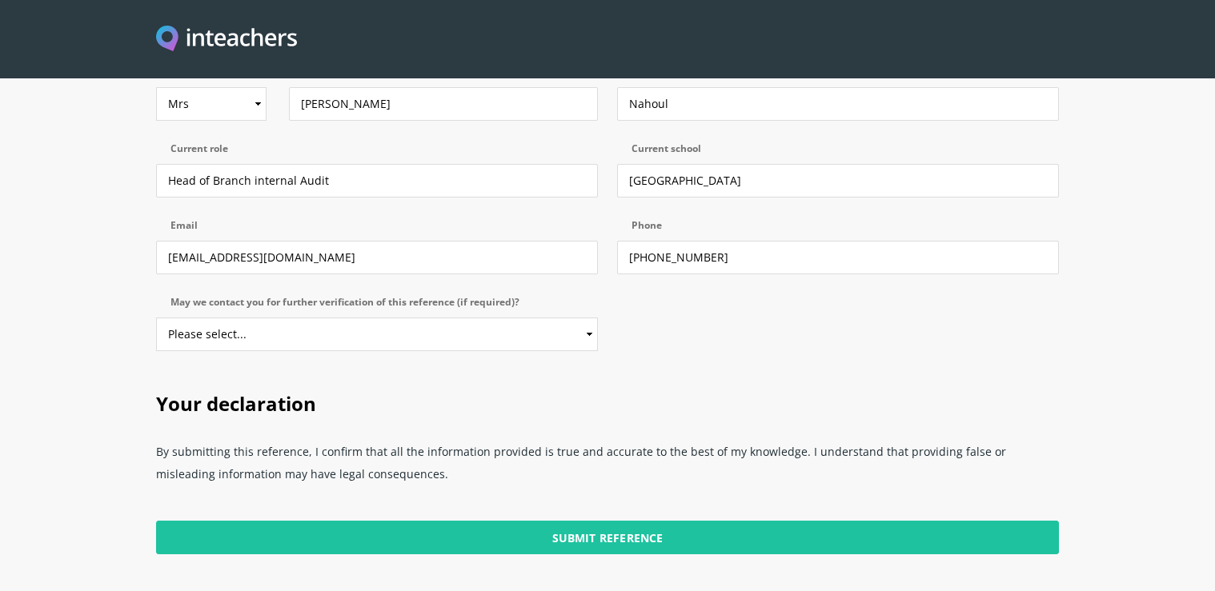
click at [0, 0] on option "Yes" at bounding box center [0, 0] width 0 height 0
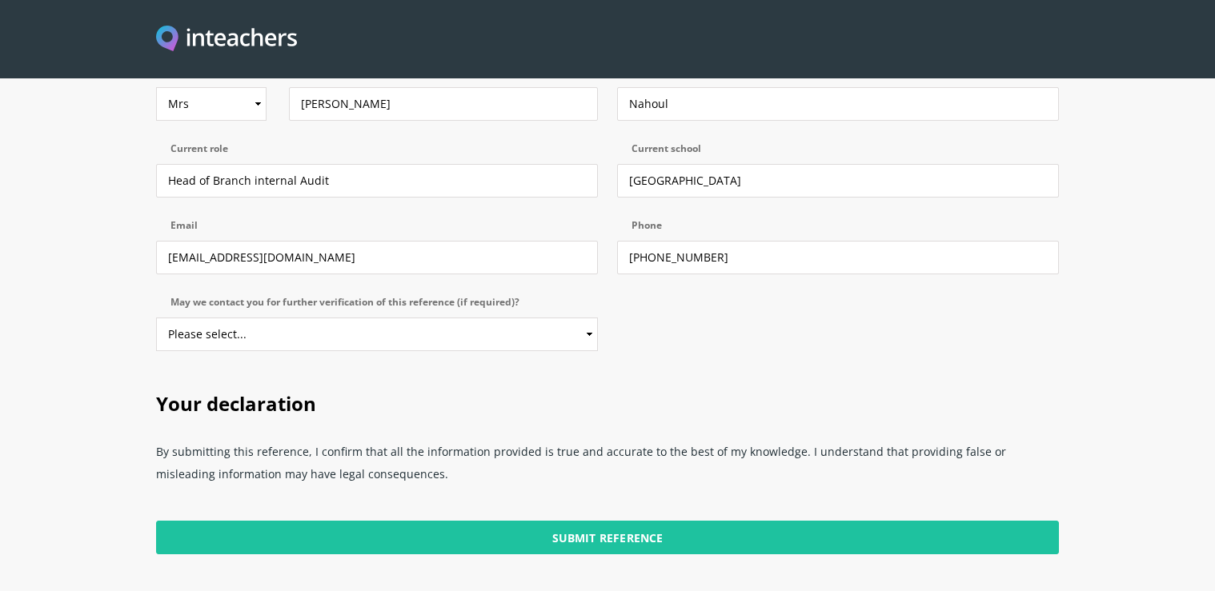
click at [0, 0] on option "No" at bounding box center [0, 0] width 0 height 0
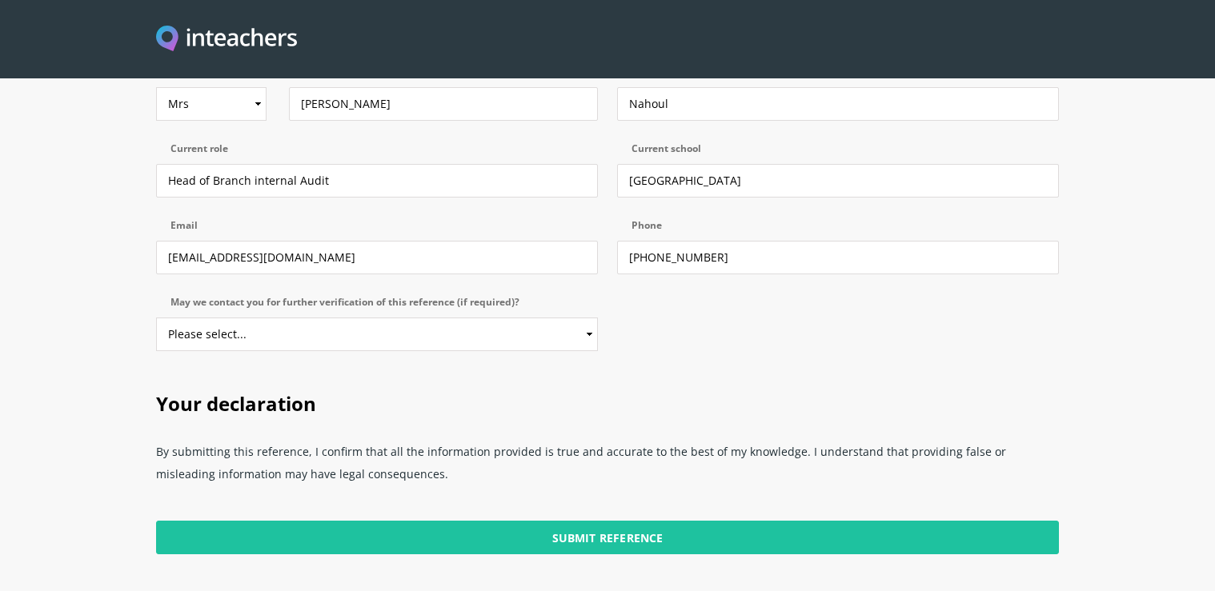
select select "Yes"
click at [0, 0] on option "Yes" at bounding box center [0, 0] width 0 height 0
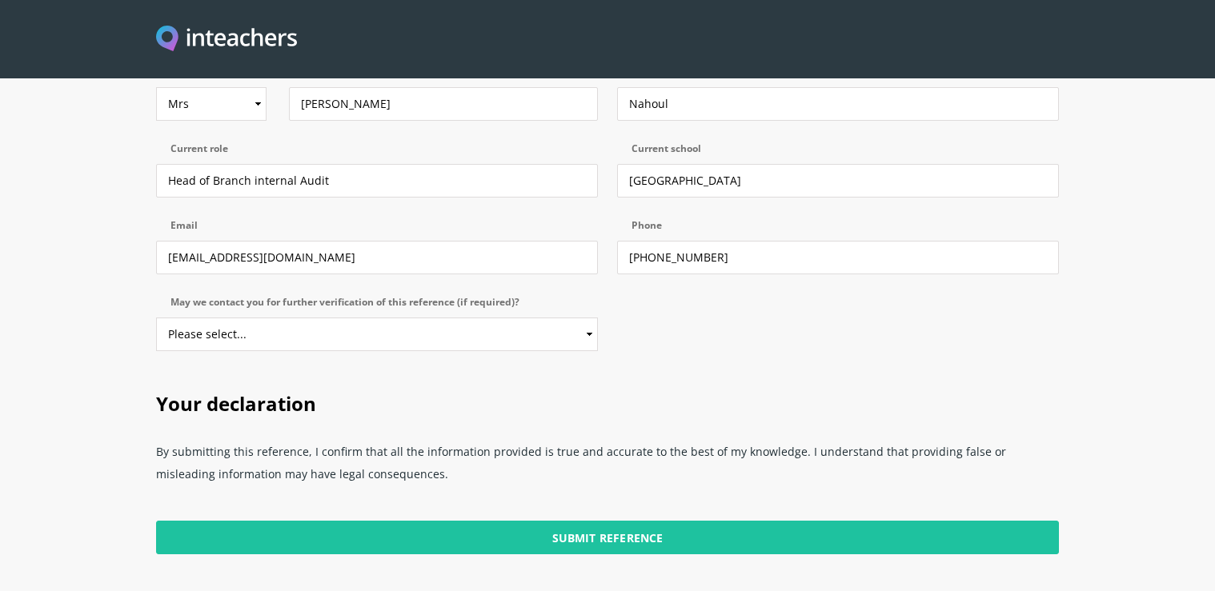
scroll to position [706, 0]
select select "2017"
click at [0, 0] on option "2017" at bounding box center [0, 0] width 0 height 0
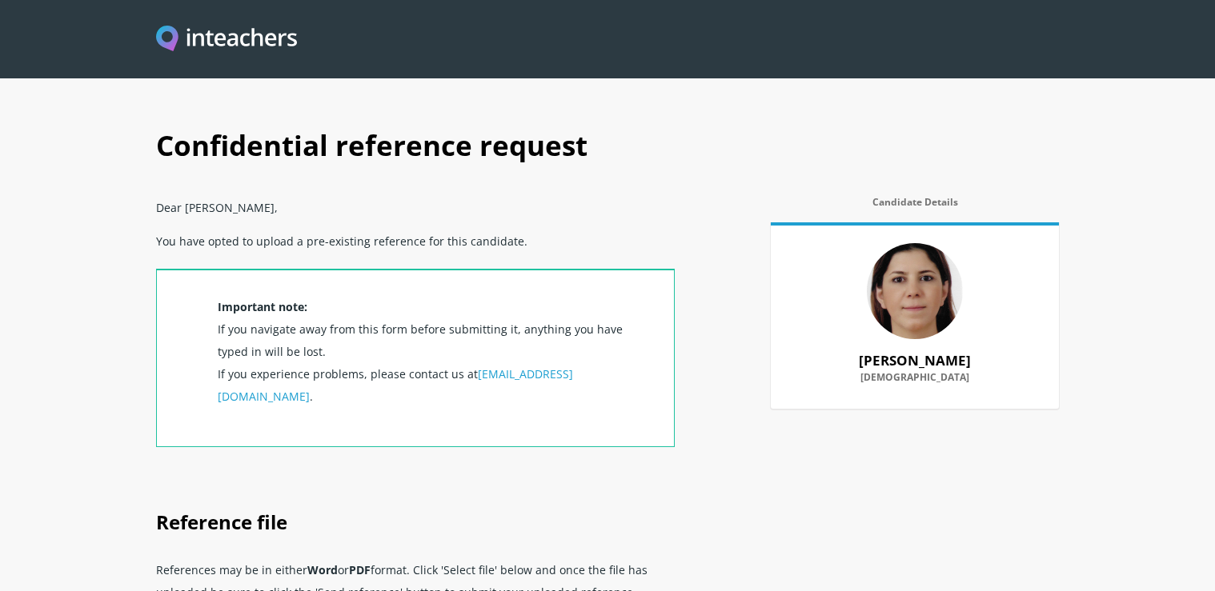
click at [440, 259] on p "You have opted to upload a pre-existing reference for this candidate." at bounding box center [415, 246] width 519 height 45
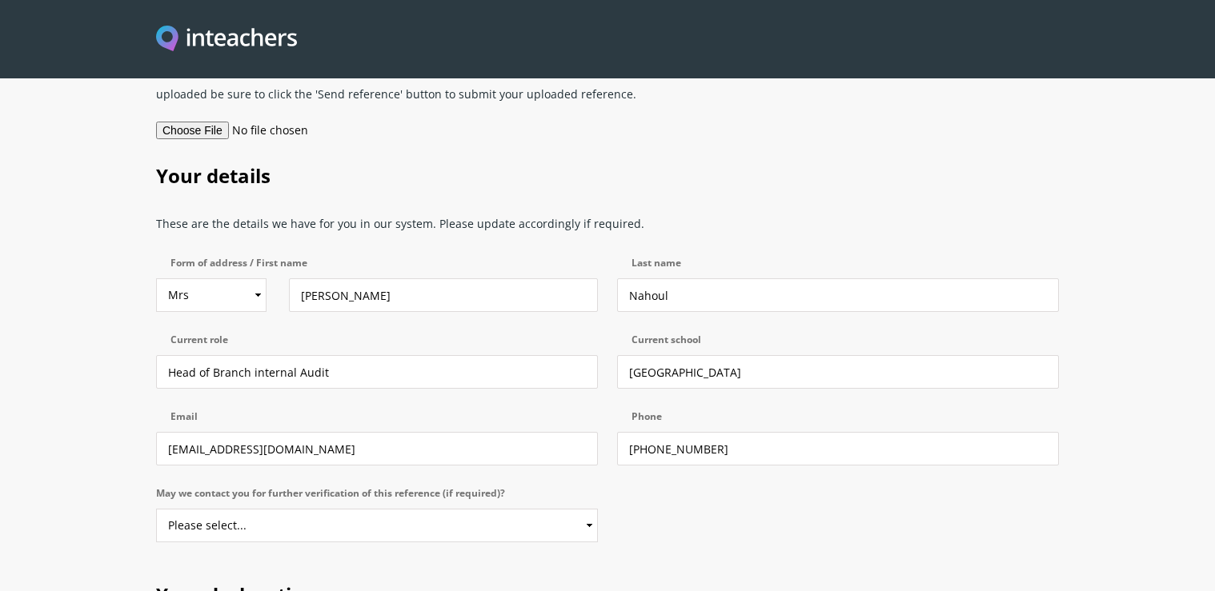
scroll to position [497, 0]
click at [575, 511] on select "Please select... Yes No" at bounding box center [377, 528] width 442 height 34
click at [565, 483] on p "May we contact you for further verification of this reference (if required)? Pl…" at bounding box center [381, 521] width 451 height 77
click at [575, 511] on select "Please select... Yes No" at bounding box center [377, 528] width 442 height 34
select select "Yes"
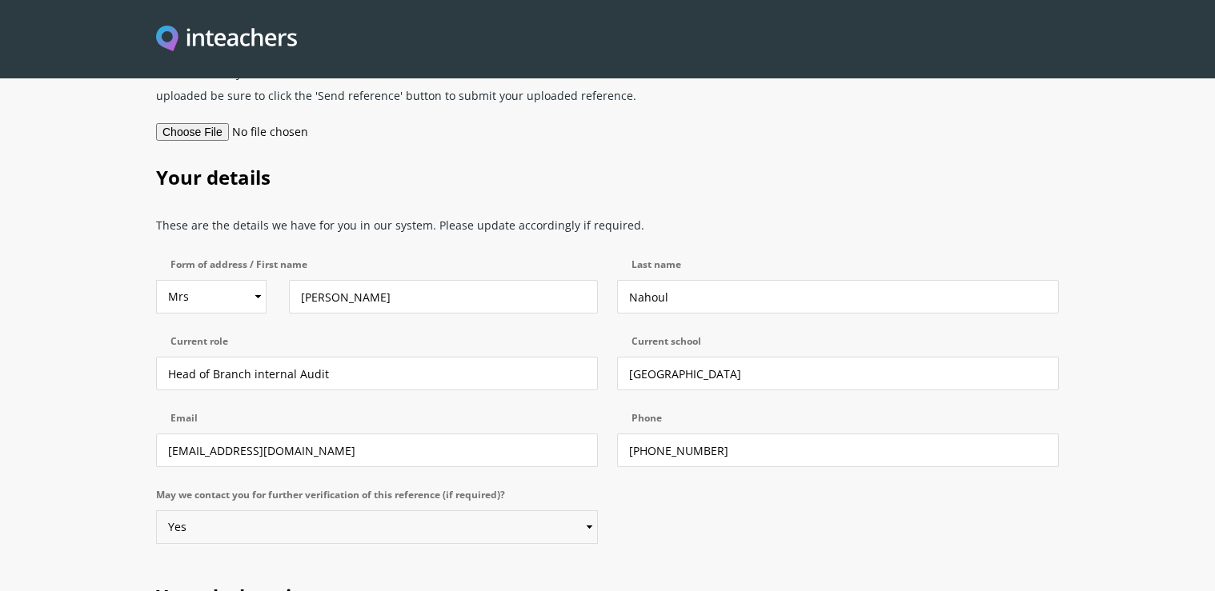
click at [0, 0] on option "Yes" at bounding box center [0, 0] width 0 height 0
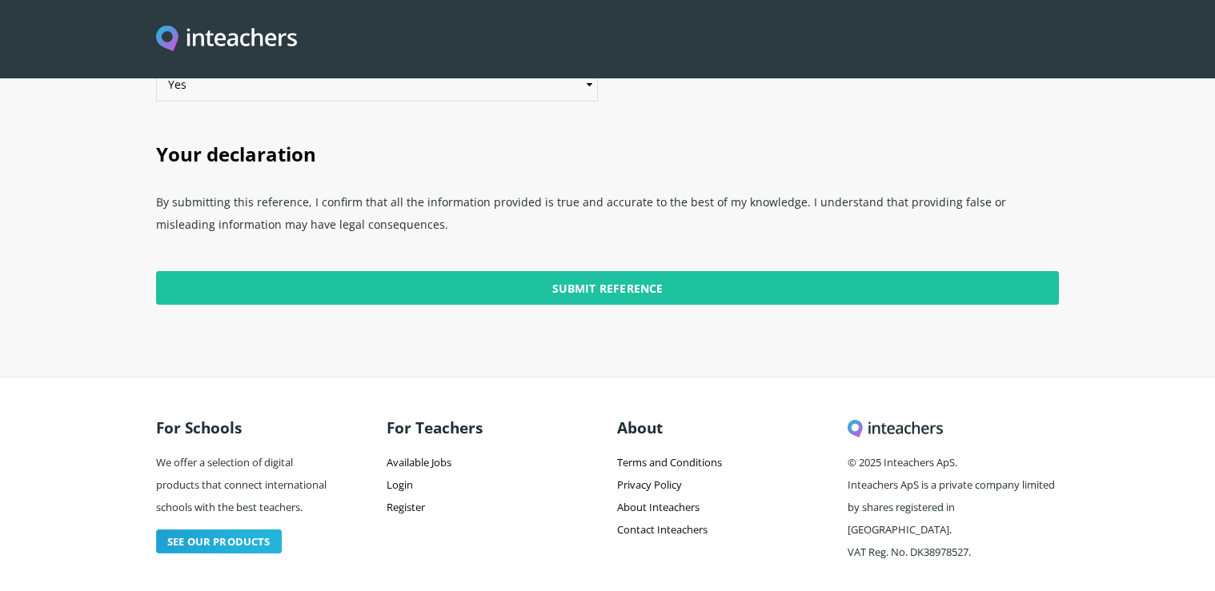
scroll to position [944, 0]
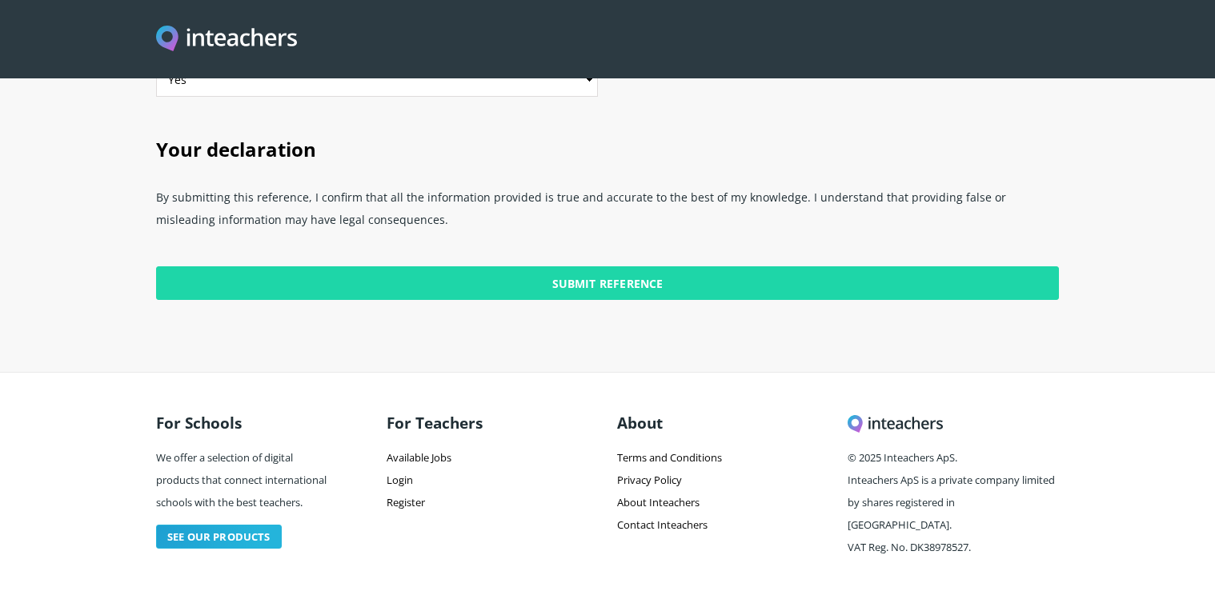
click at [589, 266] on input "Submit Reference" at bounding box center [607, 283] width 903 height 34
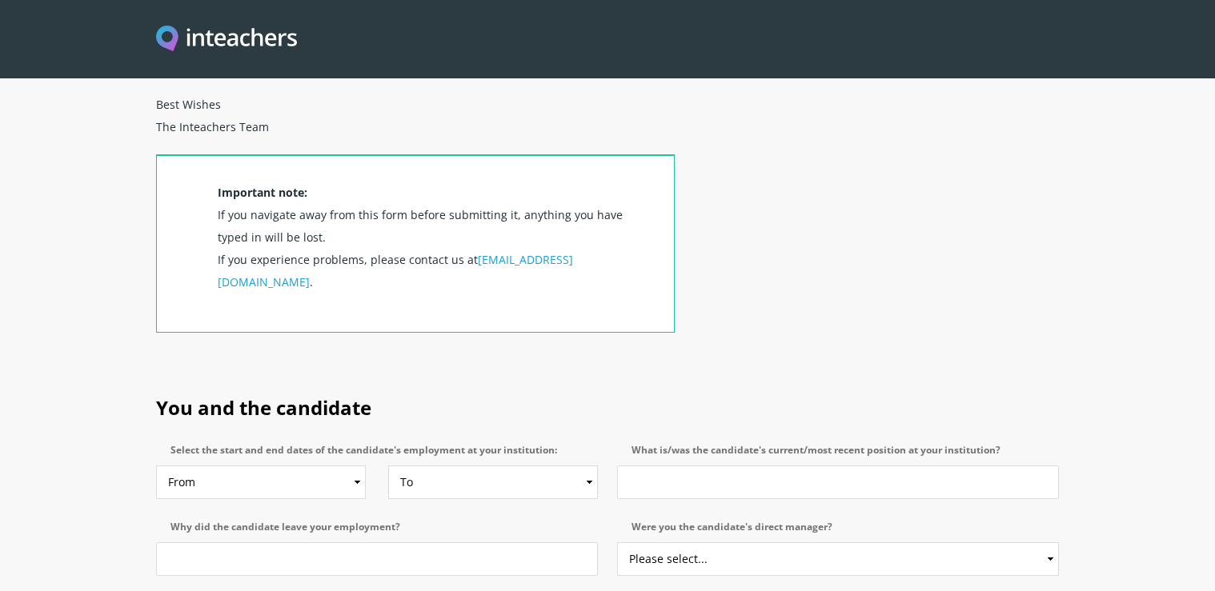
scroll to position [532, 0]
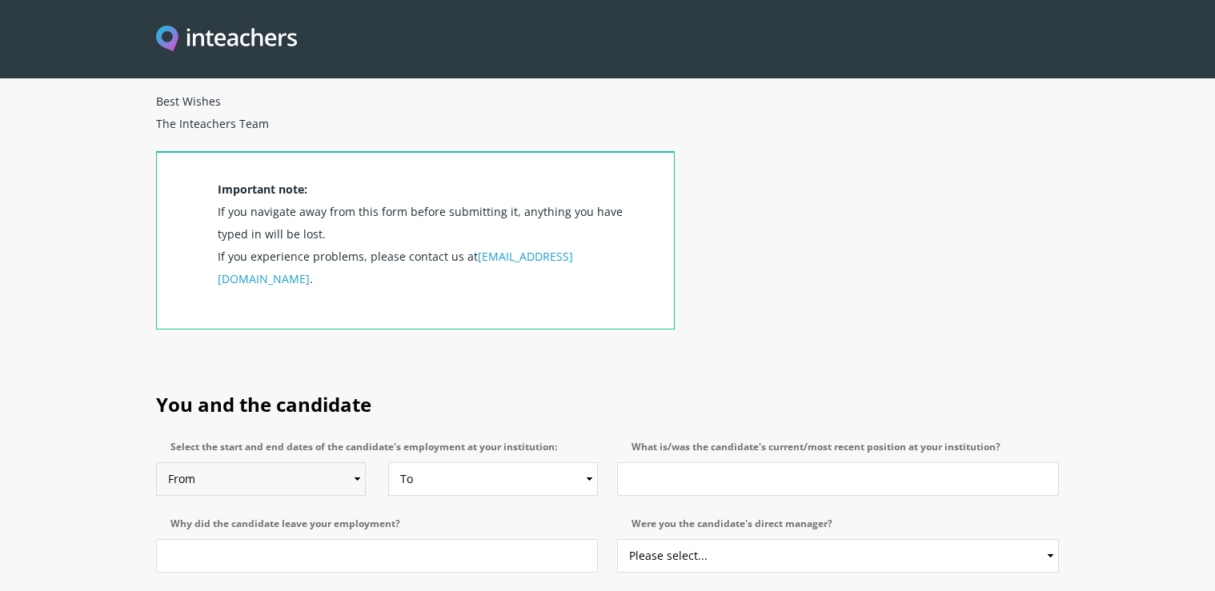
click at [346, 463] on select "From 2025 2024 2023 2022 2021 2020 2019 2018 2017 2016 2015 2014 2013 2012 2011…" at bounding box center [261, 480] width 210 height 34
select select "2003"
click at [0, 0] on option "2003" at bounding box center [0, 0] width 0 height 0
click at [571, 463] on select "To Currently 2025 2024 2023 2022 2021 2020 2019 2018 2017 2016 2015 2014 2013 2…" at bounding box center [493, 480] width 210 height 34
select select "2021"
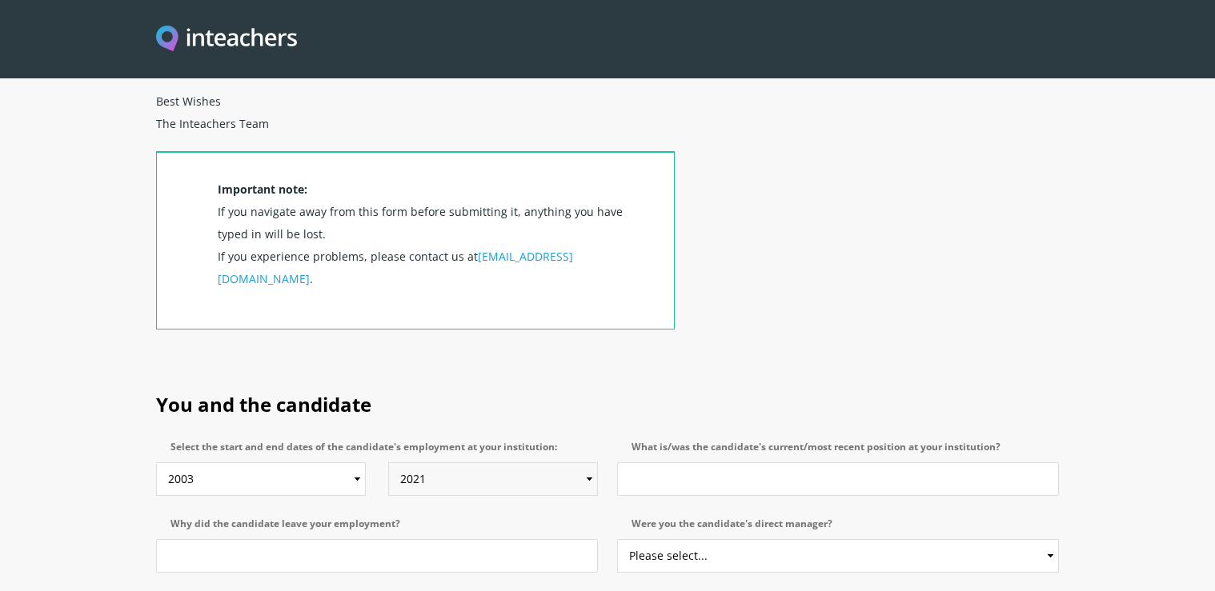
click at [0, 0] on option "2021" at bounding box center [0, 0] width 0 height 0
click at [718, 463] on input "What is/was the candidate's current/most recent position at your institution?" at bounding box center [838, 480] width 442 height 34
type input "senior executive"
click at [243, 539] on input "Why did the candidate leave your employment?" at bounding box center [377, 556] width 442 height 34
type input "moved to another country"
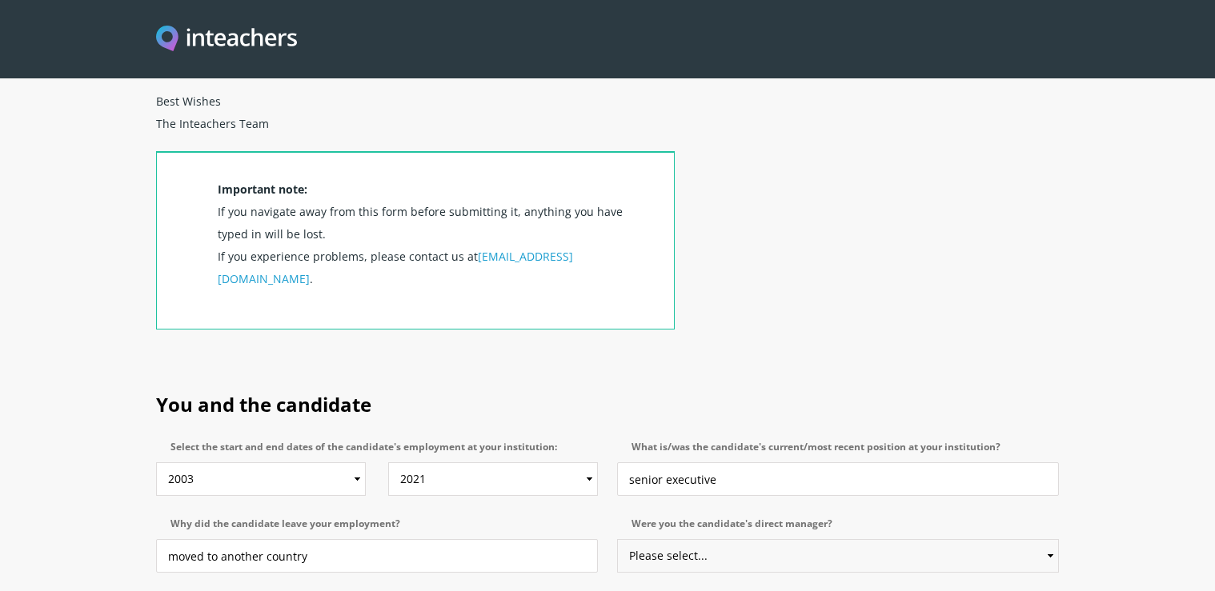
click at [743, 539] on select "Please select... Yes No" at bounding box center [838, 556] width 442 height 34
select select "Yes"
click at [0, 0] on option "Yes" at bounding box center [0, 0] width 0 height 0
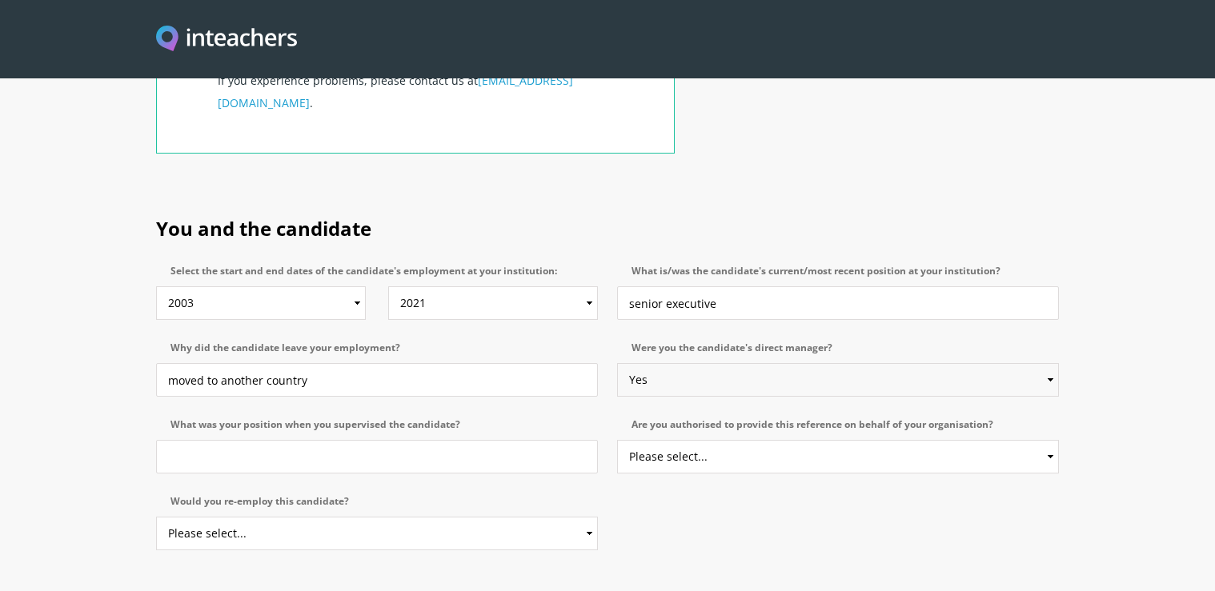
scroll to position [709, 0]
click at [196, 439] on input "What was your position when you supervised the candidate?" at bounding box center [377, 456] width 442 height 34
type input "manager"
click at [721, 439] on select "Please select... Yes No" at bounding box center [838, 456] width 442 height 34
select select "Yes"
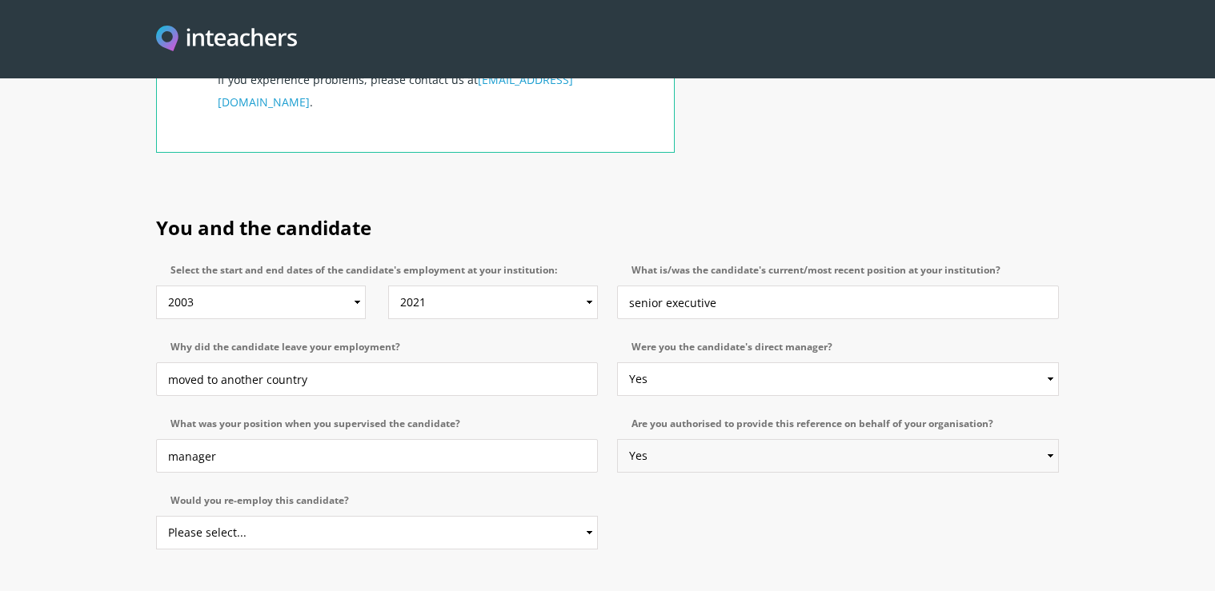
click at [0, 0] on option "Yes" at bounding box center [0, 0] width 0 height 0
click at [269, 516] on select "Please select... Yes No" at bounding box center [377, 533] width 442 height 34
click at [0, 0] on option "Yes" at bounding box center [0, 0] width 0 height 0
select select "No"
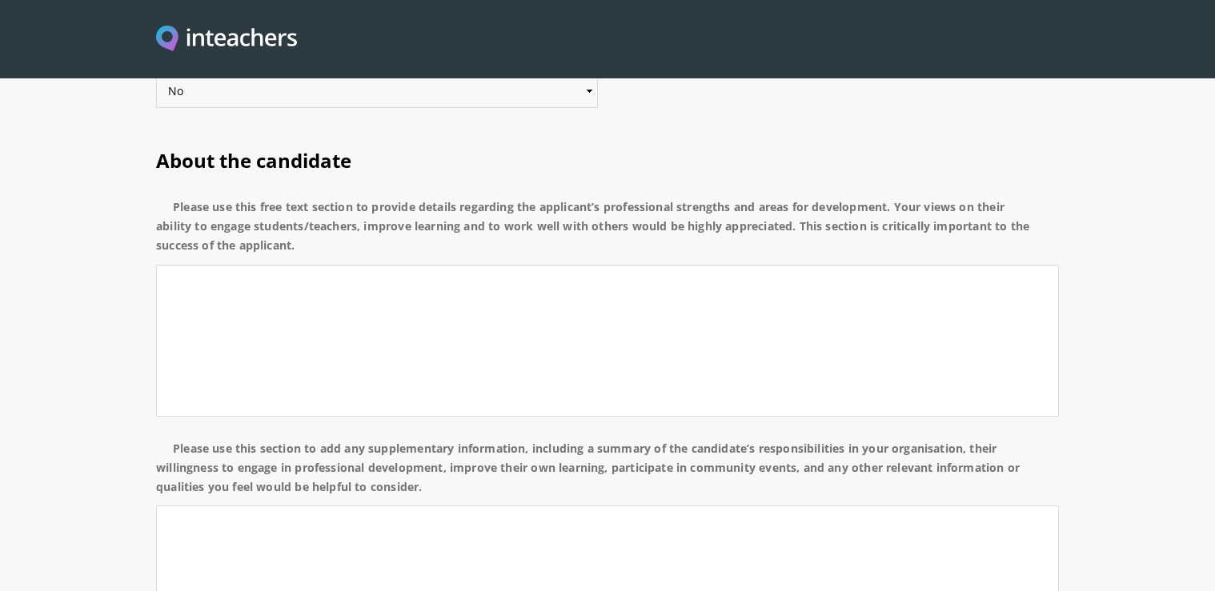
scroll to position [1151, 0]
click at [215, 271] on textarea "Please use this free text section to provide details regarding the applicant’s …" at bounding box center [607, 340] width 903 height 152
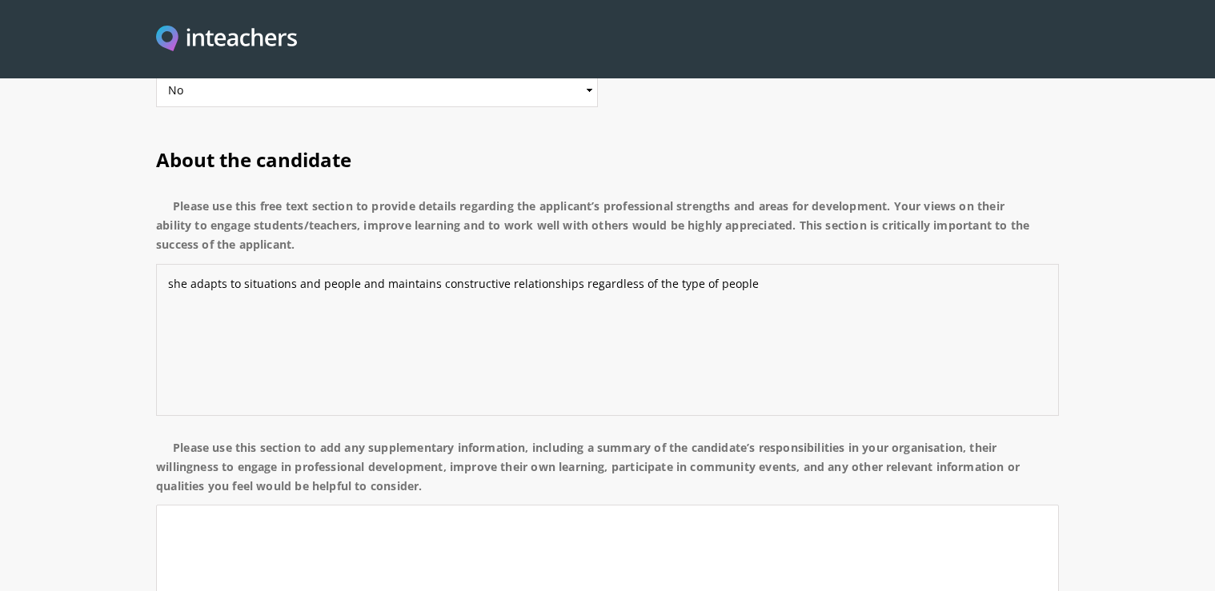
type textarea "she adapts to situations and people and maintains constructive relationships re…"
click at [290, 505] on textarea "Please use this section to add any supplementary information, including a summa…" at bounding box center [607, 581] width 903 height 152
click at [274, 505] on textarea "she is concerned wit efficiency and she resists pressure and overload" at bounding box center [607, 581] width 903 height 152
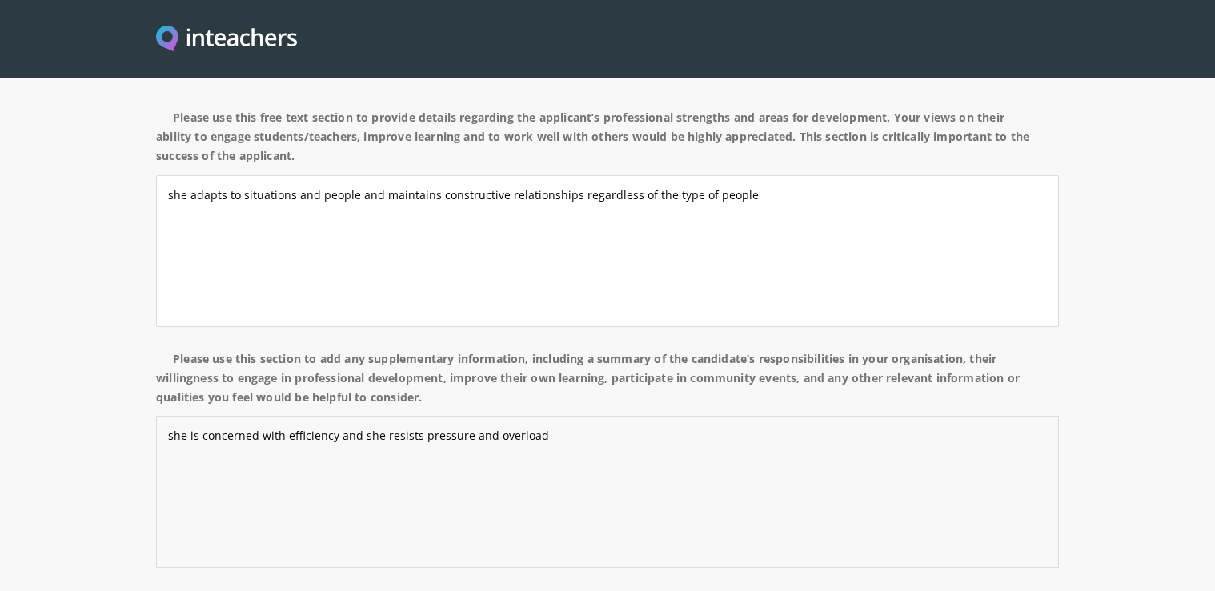
scroll to position [1330, 0]
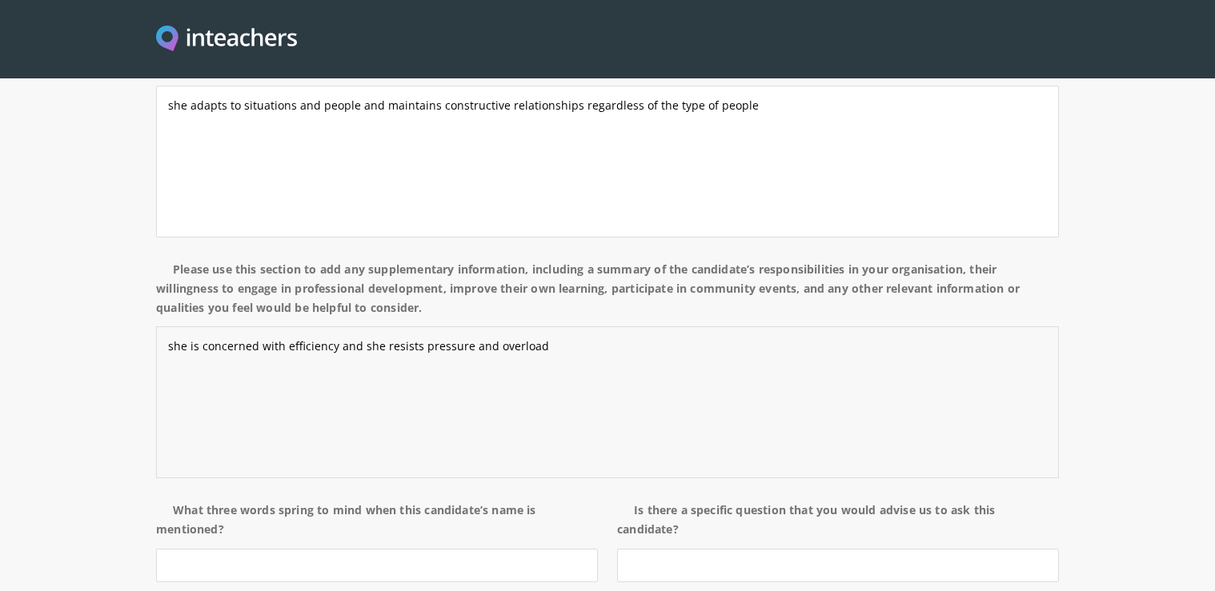
type textarea "she is concerned with efficiency and she resists pressure and overload"
click at [235, 495] on p "What three words spring to mind when this candidate’s name is mentioned?" at bounding box center [381, 547] width 451 height 104
drag, startPoint x: 186, startPoint y: 413, endPoint x: 186, endPoint y: 447, distance: 34.4
click at [186, 495] on p "What three words spring to mind when this candidate’s name is mentioned?" at bounding box center [381, 547] width 451 height 104
click at [190, 549] on input "What three words spring to mind when this candidate’s name is mentioned?" at bounding box center [377, 566] width 442 height 34
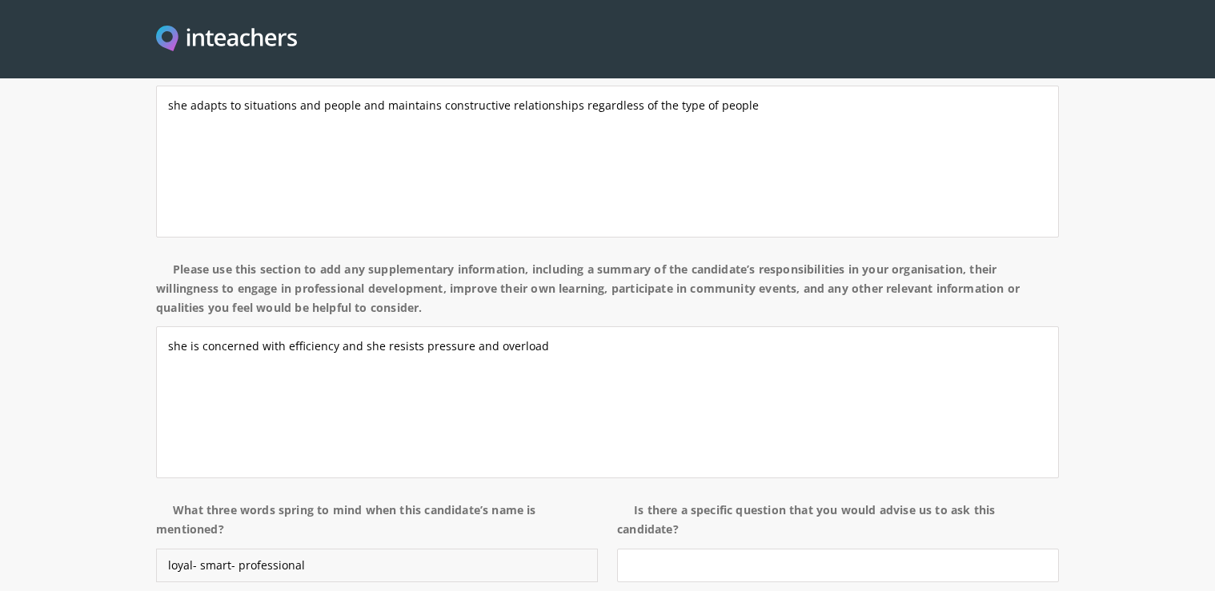
type input "loyal- smart- professional"
click at [690, 549] on input "Is there a specific question that you would advise us to ask this candidate?" at bounding box center [838, 566] width 442 height 34
type input "no"
click at [0, 0] on option "Yes" at bounding box center [0, 0] width 0 height 0
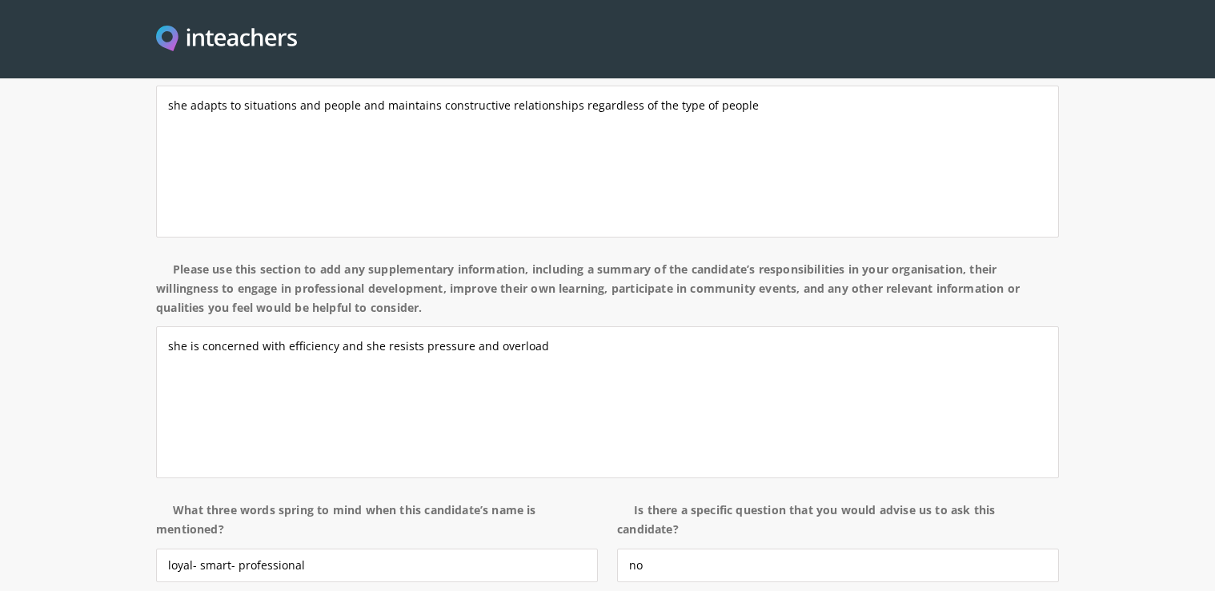
select select "No"
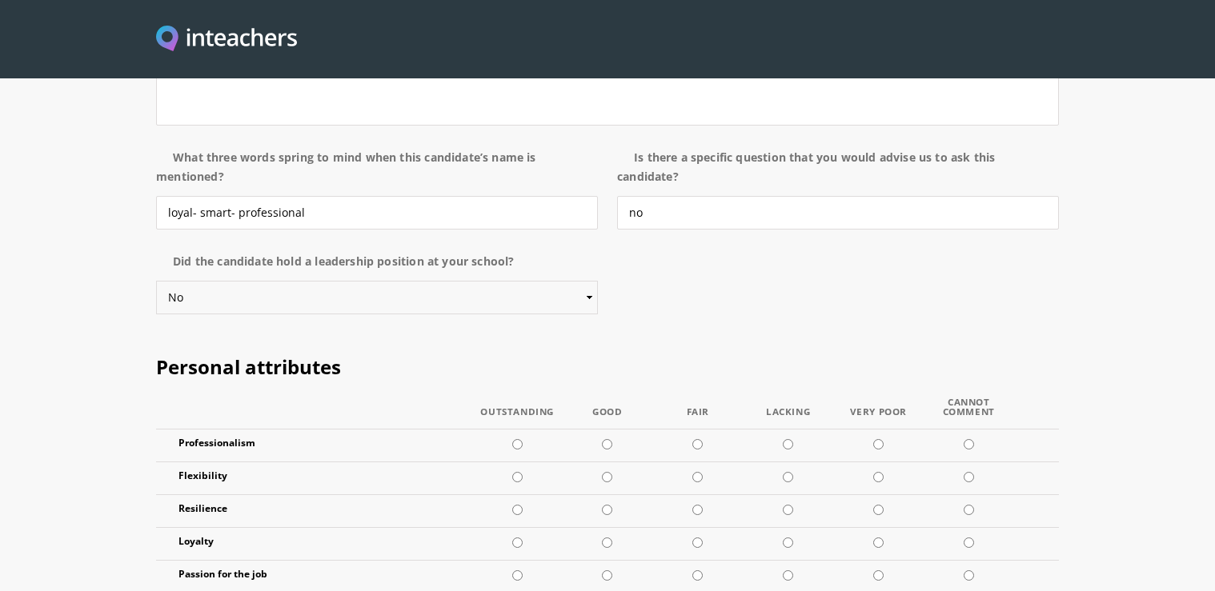
scroll to position [1684, 0]
click at [528, 428] on td at bounding box center [517, 444] width 90 height 33
click at [506, 428] on td at bounding box center [517, 444] width 90 height 33
click at [514, 428] on td at bounding box center [517, 444] width 90 height 33
click at [519, 428] on td at bounding box center [517, 444] width 90 height 33
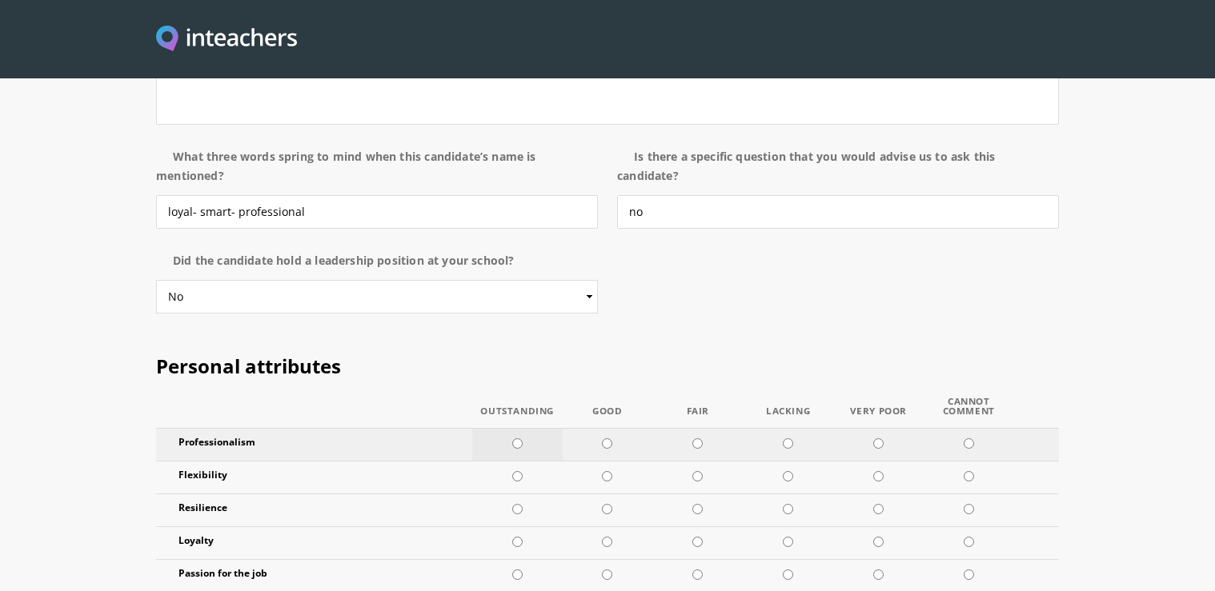
radio input "true"
click at [518, 438] on input "radio" at bounding box center [517, 443] width 10 height 10
drag, startPoint x: 516, startPoint y: 340, endPoint x: 516, endPoint y: 351, distance: 11.2
click at [516, 461] on td at bounding box center [517, 477] width 90 height 33
radio input "true"
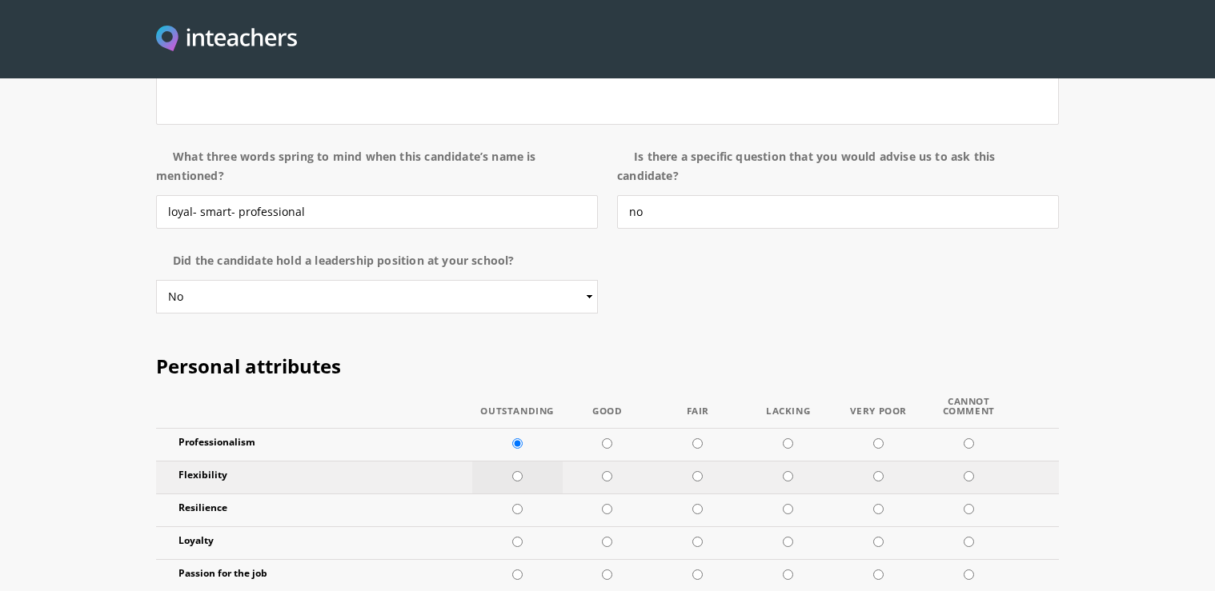
click at [516, 471] on input "radio" at bounding box center [517, 476] width 10 height 10
radio input "true"
click at [603, 504] on input "radio" at bounding box center [607, 509] width 10 height 10
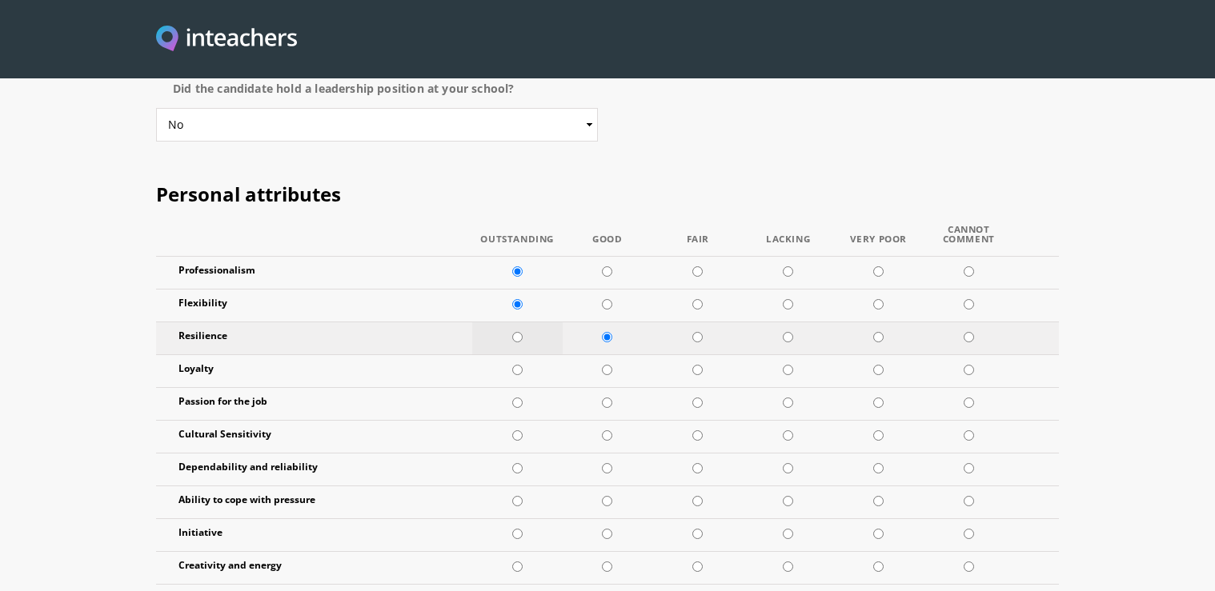
scroll to position [1861, 0]
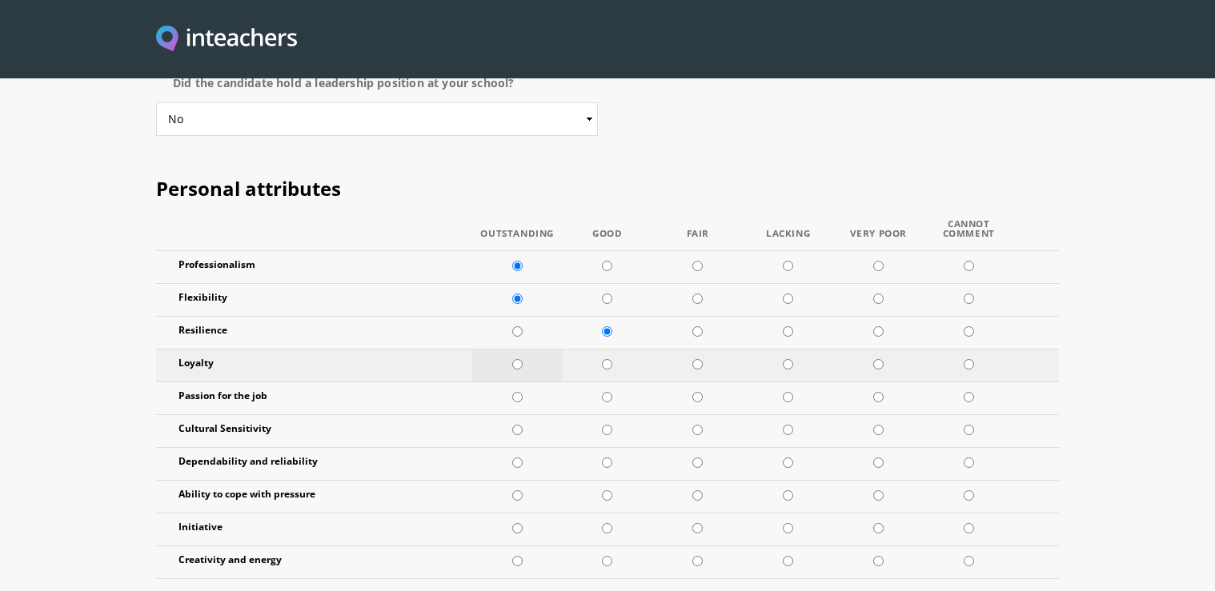
click at [521, 349] on td at bounding box center [517, 365] width 90 height 33
radio input "true"
click at [515, 359] on input "radio" at bounding box center [517, 364] width 10 height 10
radio input "true"
click at [607, 392] on input "radio" at bounding box center [607, 397] width 10 height 10
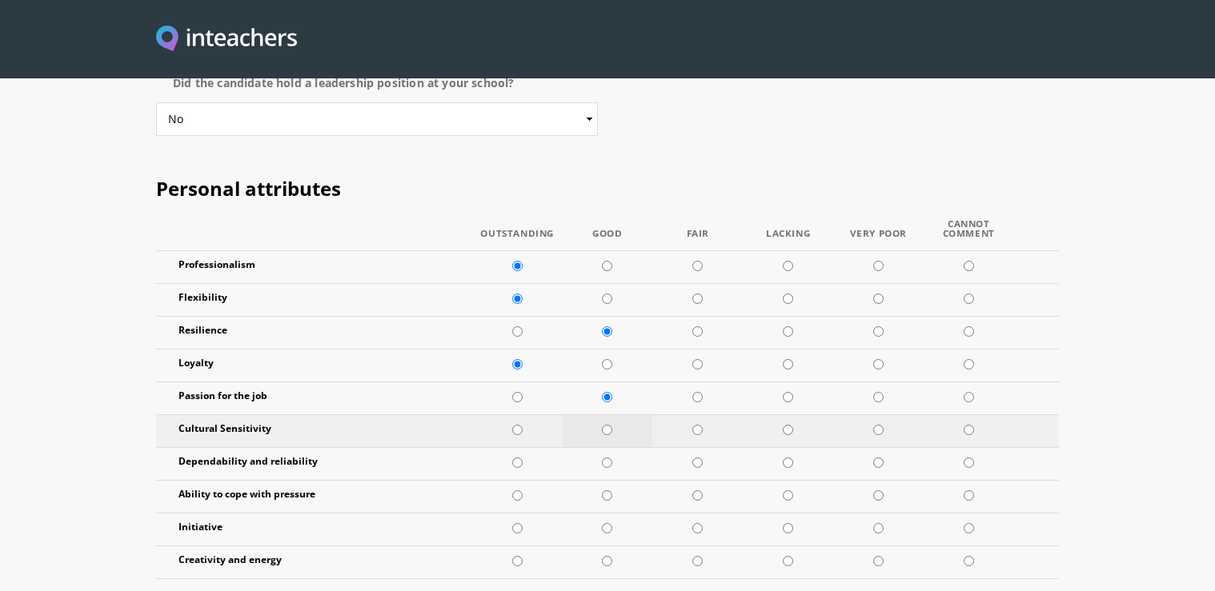
radio input "true"
click at [611, 425] on input "radio" at bounding box center [607, 430] width 10 height 10
radio input "true"
click at [605, 458] on input "radio" at bounding box center [607, 463] width 10 height 10
radio input "true"
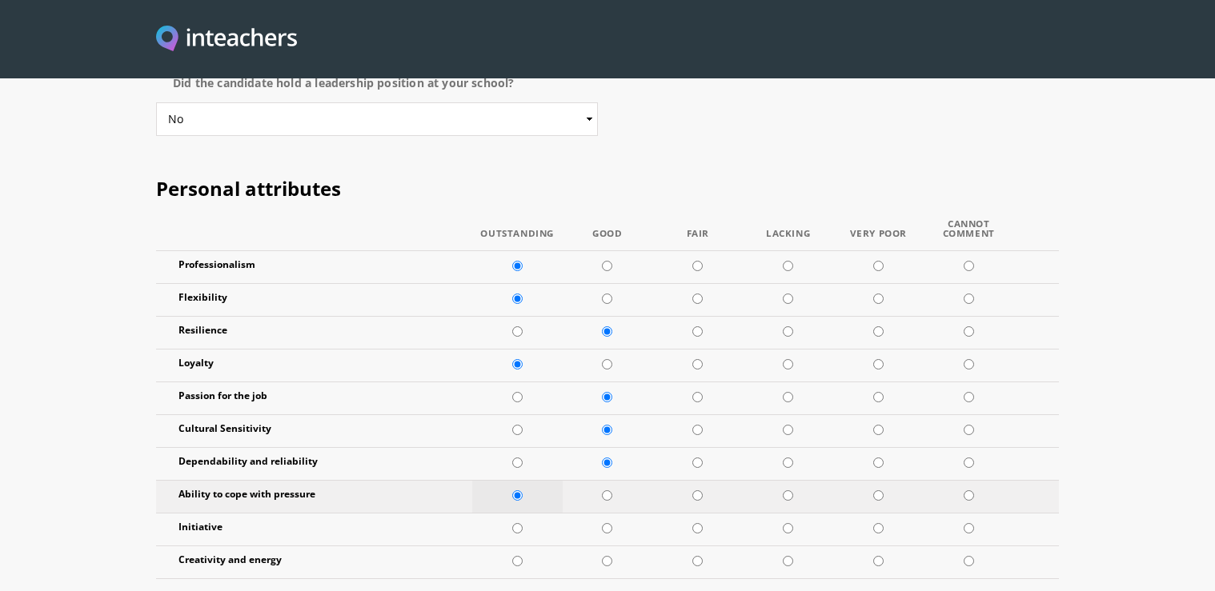
click at [520, 491] on input "radio" at bounding box center [517, 496] width 10 height 10
drag, startPoint x: 517, startPoint y: 403, endPoint x: 515, endPoint y: 419, distance: 16.1
radio input "true"
click at [517, 523] on input "radio" at bounding box center [517, 528] width 10 height 10
radio input "true"
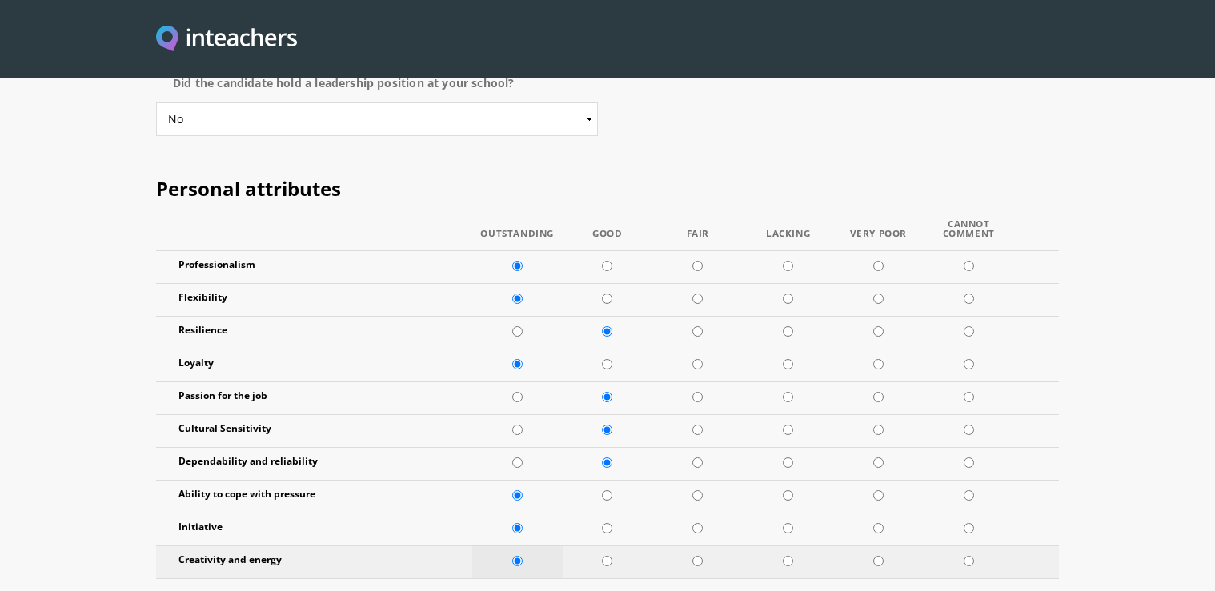
click at [519, 556] on input "radio" at bounding box center [517, 561] width 10 height 10
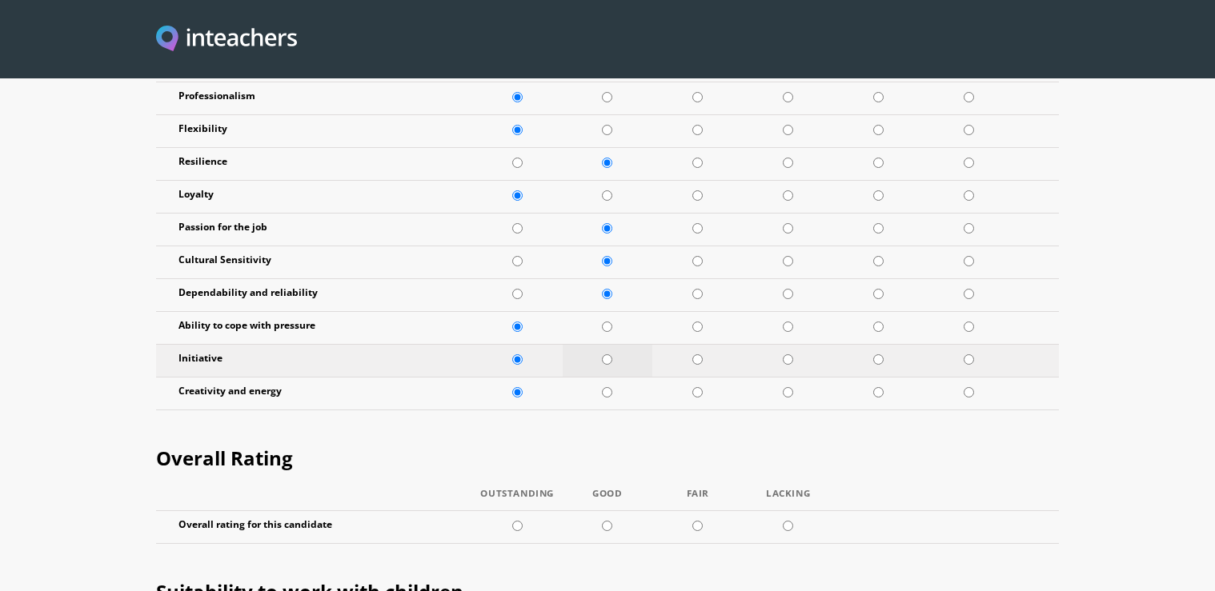
scroll to position [2038, 0]
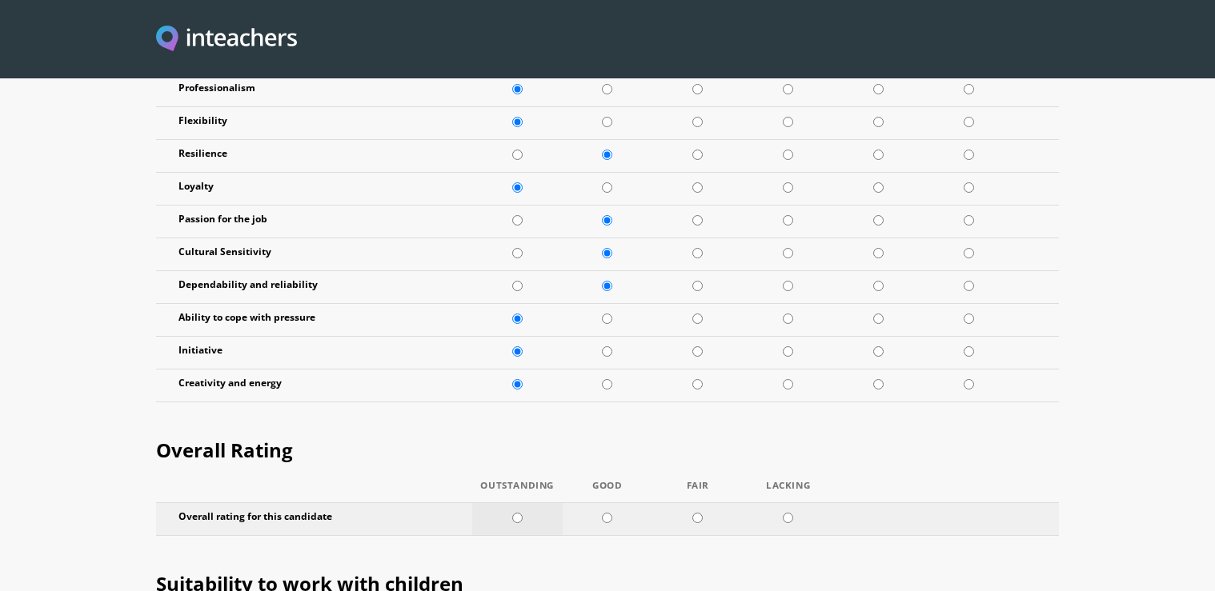
radio input "true"
click at [514, 513] on input "radio" at bounding box center [517, 518] width 10 height 10
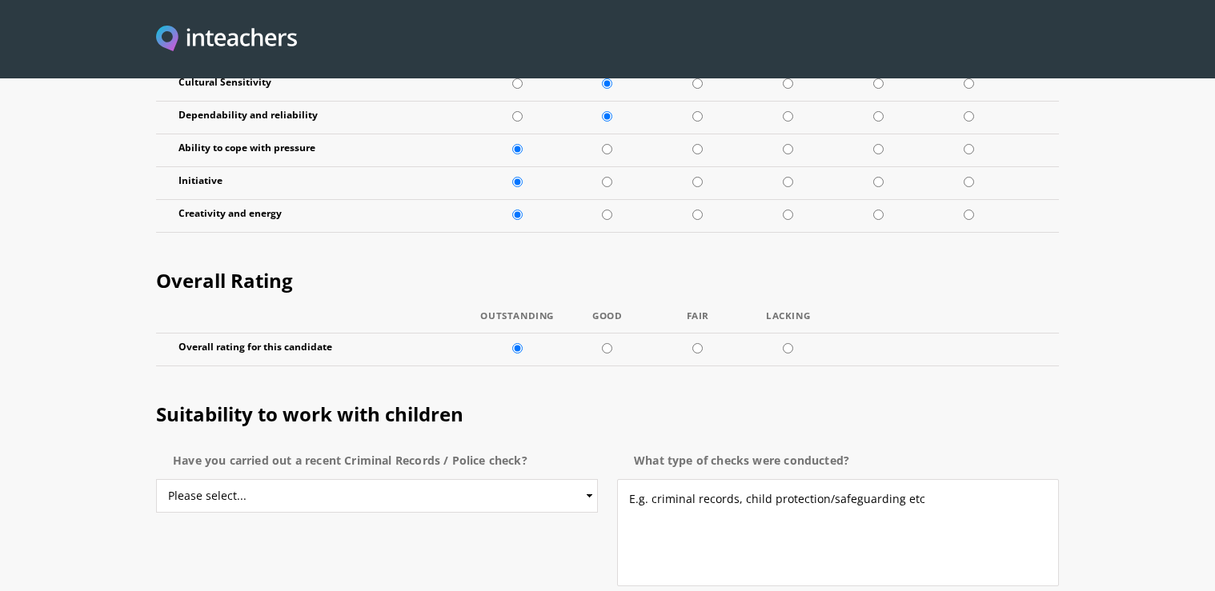
scroll to position [2216, 0]
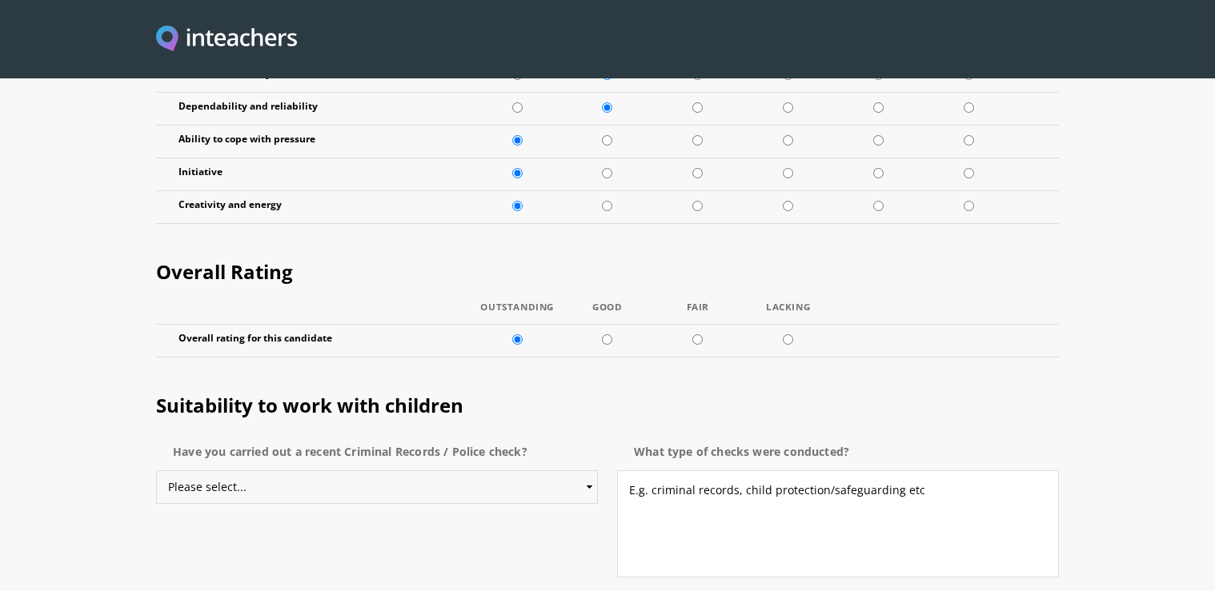
click at [577, 471] on select "Please select... Yes No Do not know" at bounding box center [377, 488] width 442 height 34
select select "No"
click at [0, 0] on option "No" at bounding box center [0, 0] width 0 height 0
click at [651, 471] on textarea "E.g. criminal records, child protection/safeguarding etc" at bounding box center [838, 524] width 442 height 107
type textarea "."
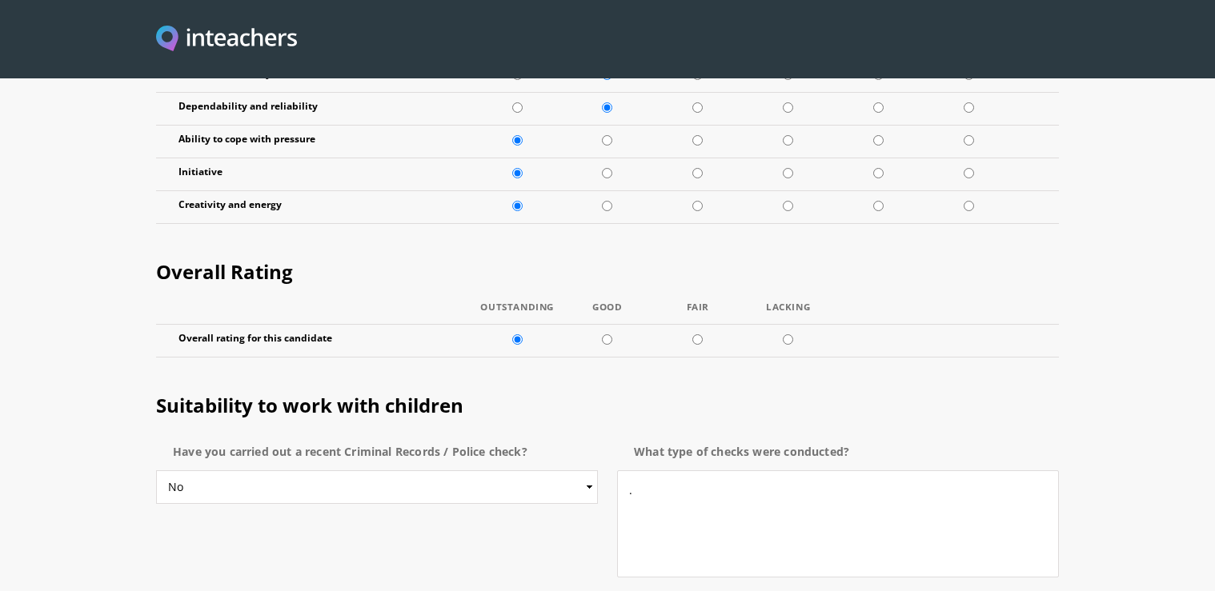
select select "Yes"
click at [0, 0] on option "Yes" at bounding box center [0, 0] width 0 height 0
select select "No"
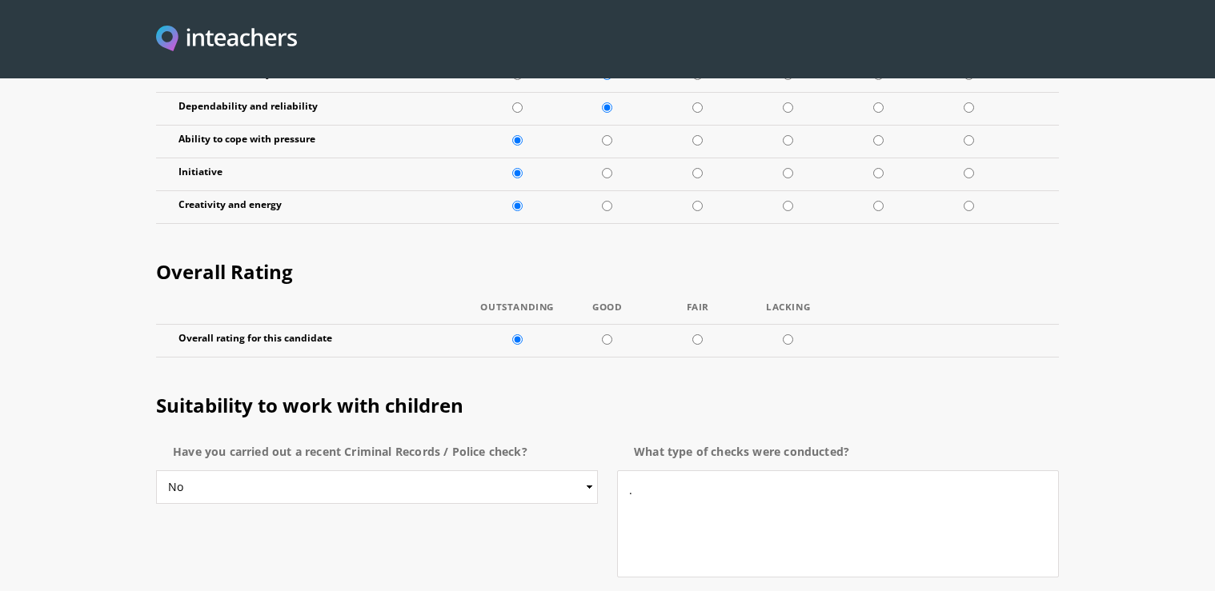
click at [0, 0] on option "No" at bounding box center [0, 0] width 0 height 0
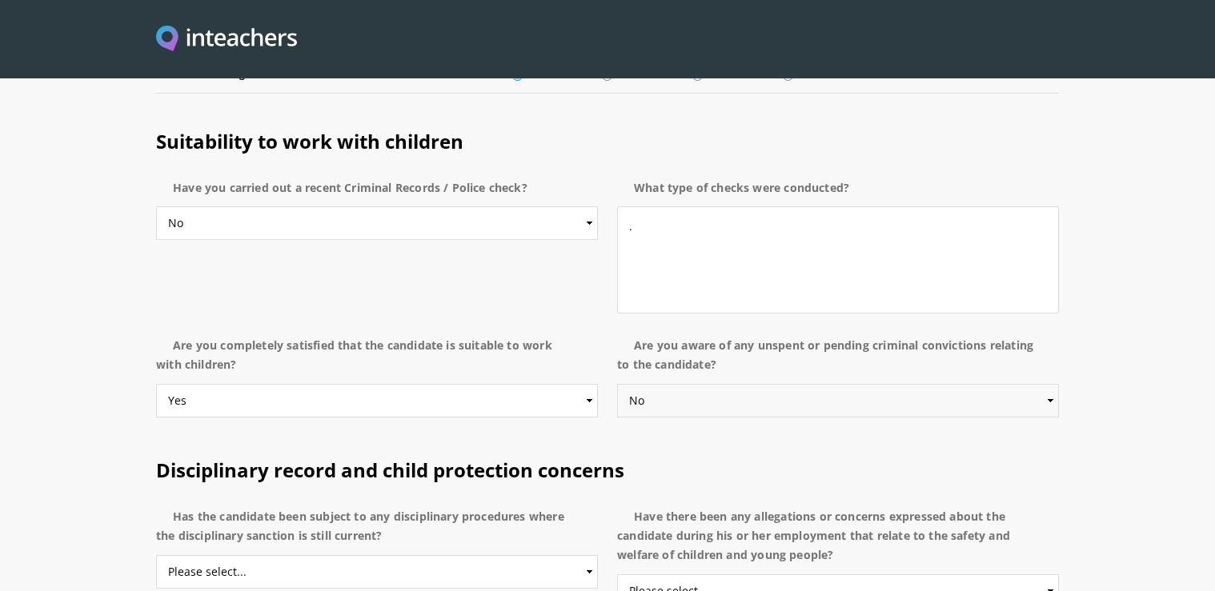
scroll to position [2482, 0]
click at [581, 554] on select "Please select... Yes No Do not know" at bounding box center [377, 571] width 442 height 34
select select "No"
click at [0, 0] on option "No" at bounding box center [0, 0] width 0 height 0
click at [774, 573] on select "Please select... Yes No Do not know" at bounding box center [838, 590] width 442 height 34
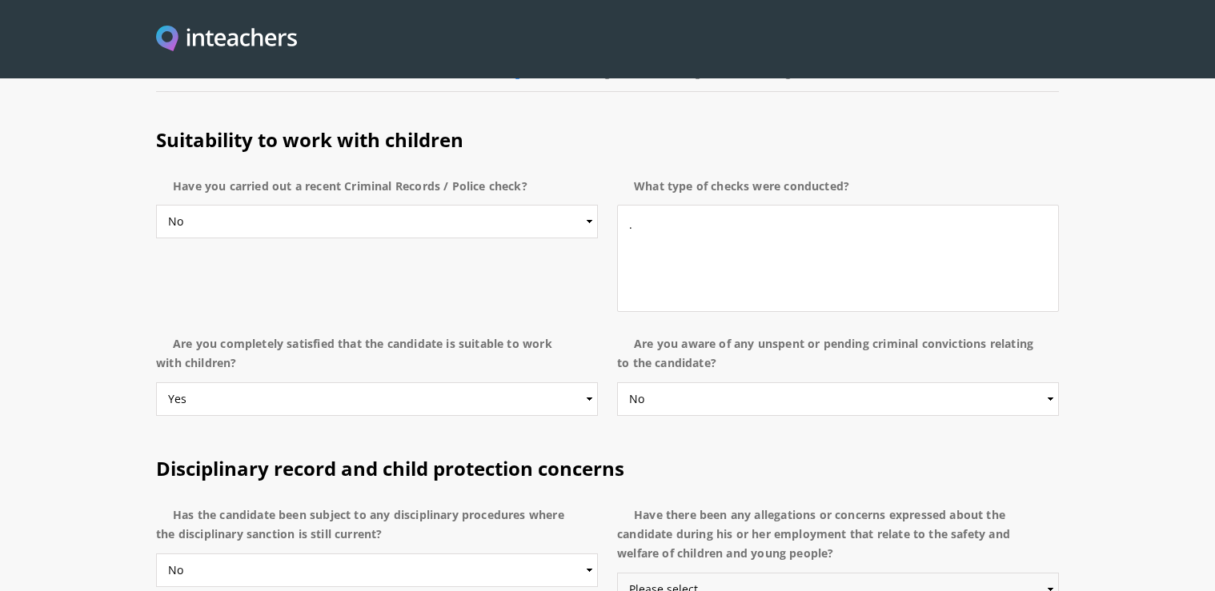
select select "No"
click at [0, 0] on option "No" at bounding box center [0, 0] width 0 height 0
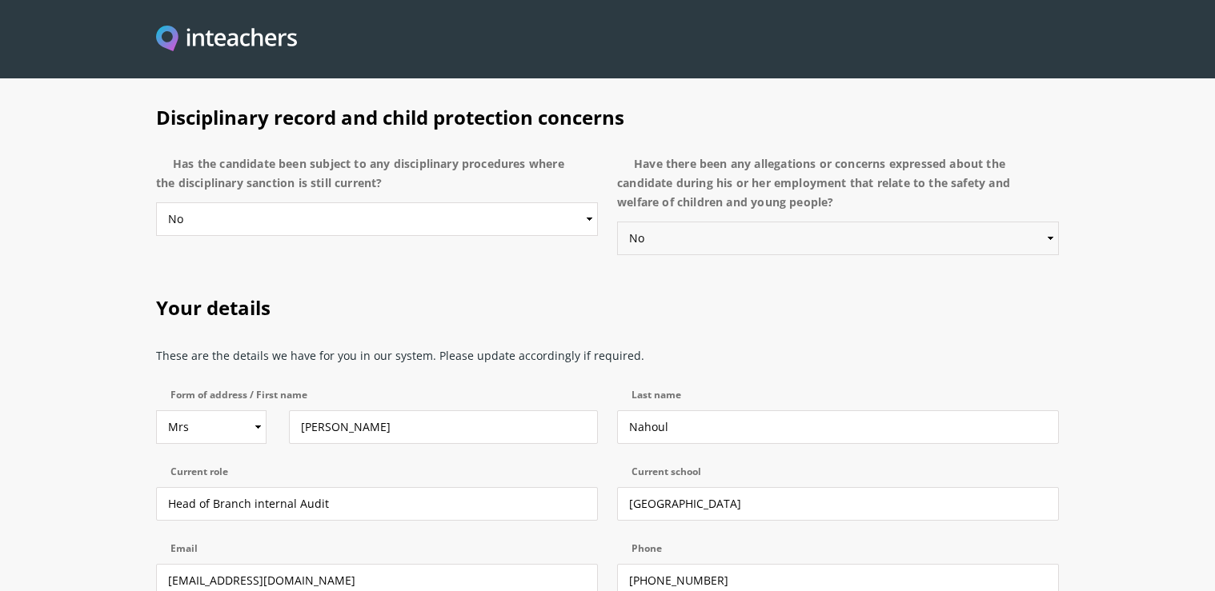
scroll to position [2836, 0]
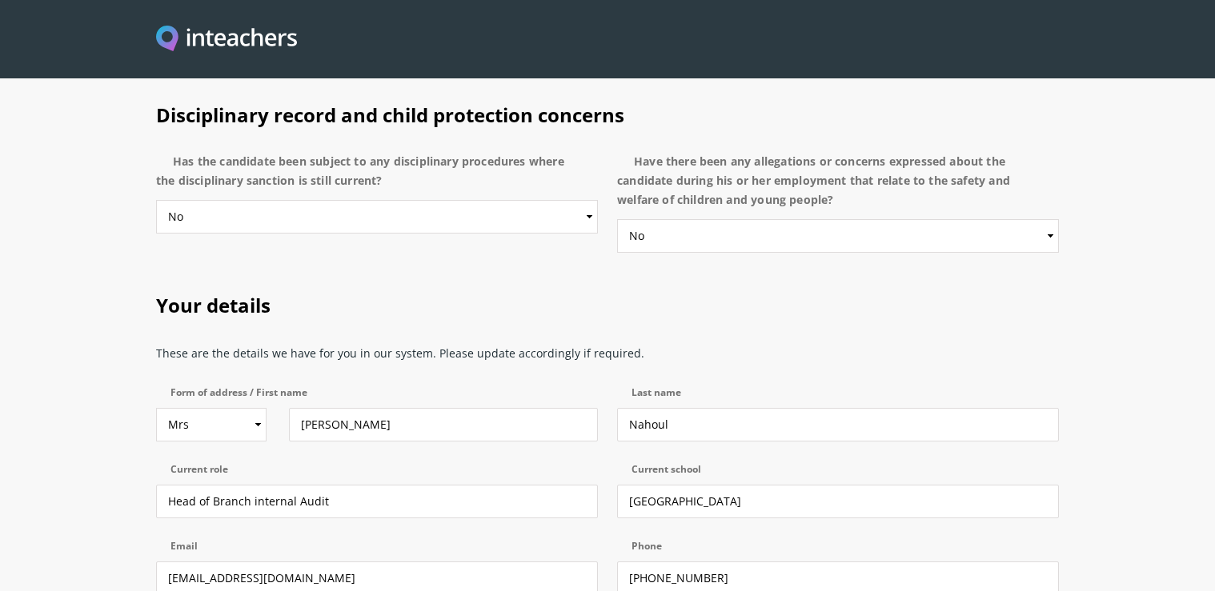
select select "Yes"
click at [0, 0] on option "Yes" at bounding box center [0, 0] width 0 height 0
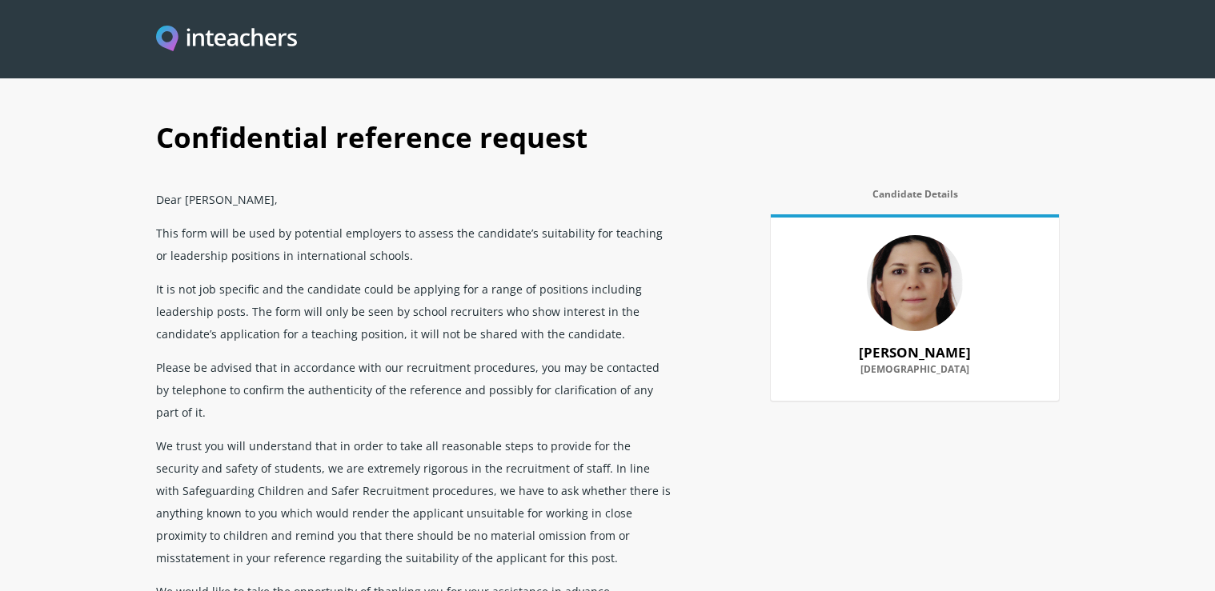
scroll to position [0, 0]
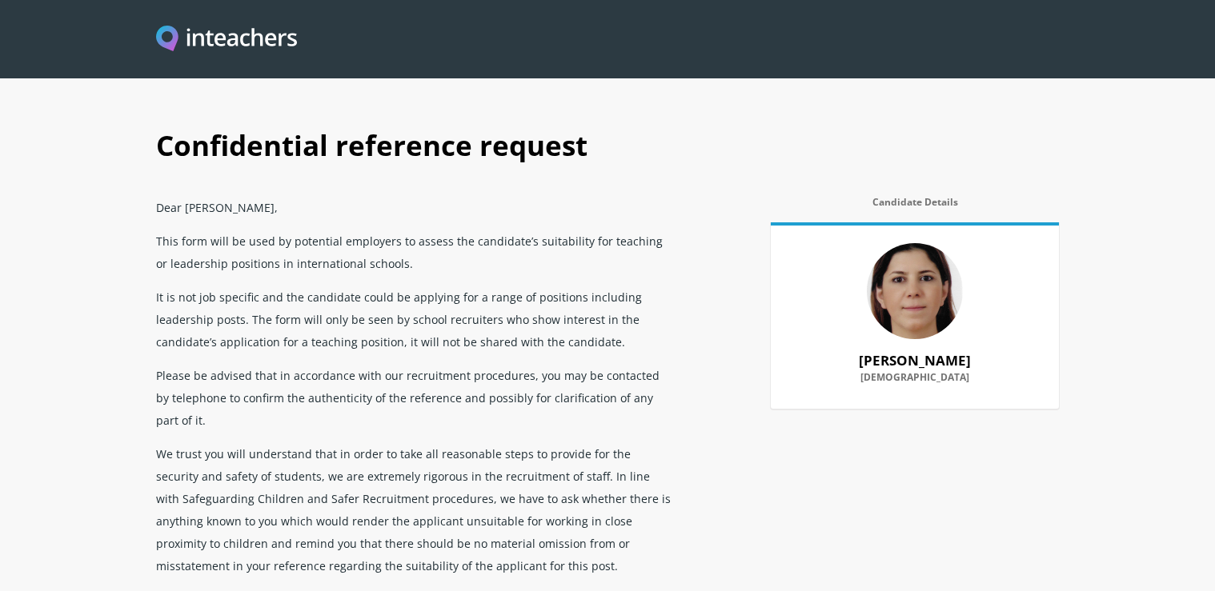
click at [915, 141] on h1 "Confidential reference request" at bounding box center [607, 151] width 903 height 78
click at [827, 126] on h1 "Confidential reference request" at bounding box center [607, 151] width 903 height 78
click at [795, 102] on section "Confidential reference request Dear Mrs Marie Nahoul, This form will be used by…" at bounding box center [607, 450] width 1215 height 900
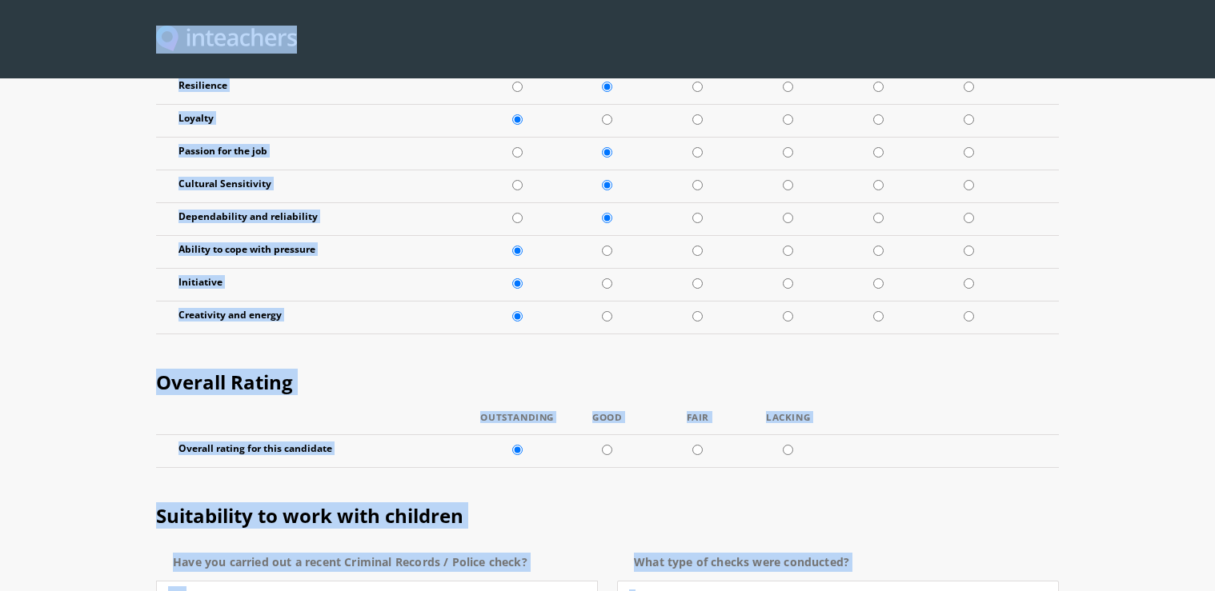
scroll to position [2102, 0]
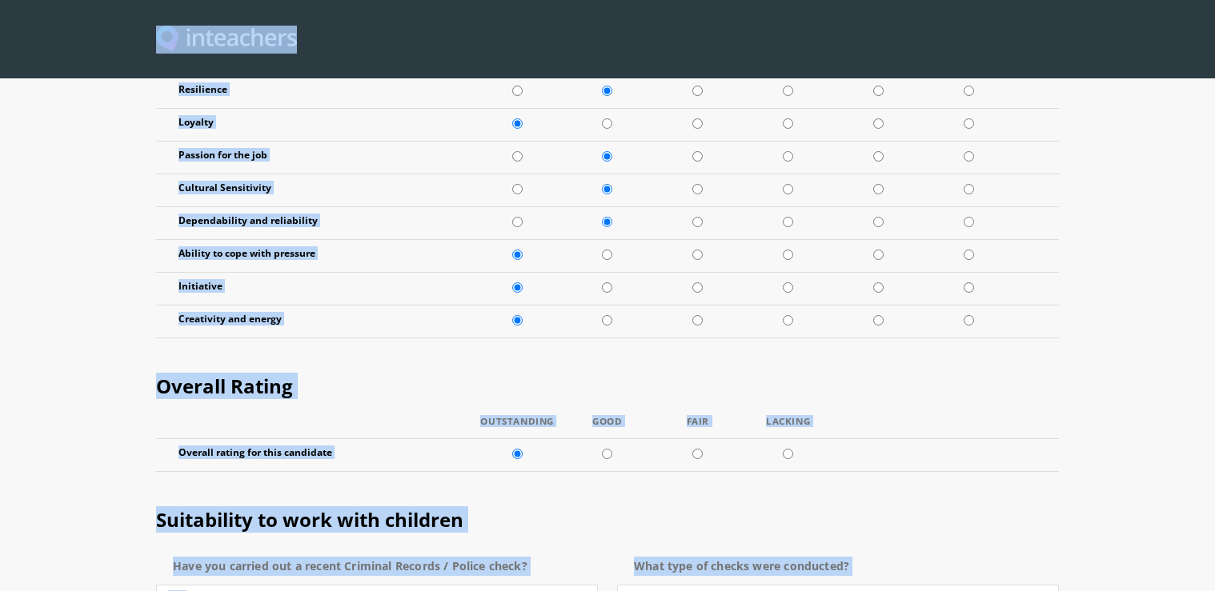
click at [391, 350] on h2 "Overall Rating" at bounding box center [607, 383] width 903 height 67
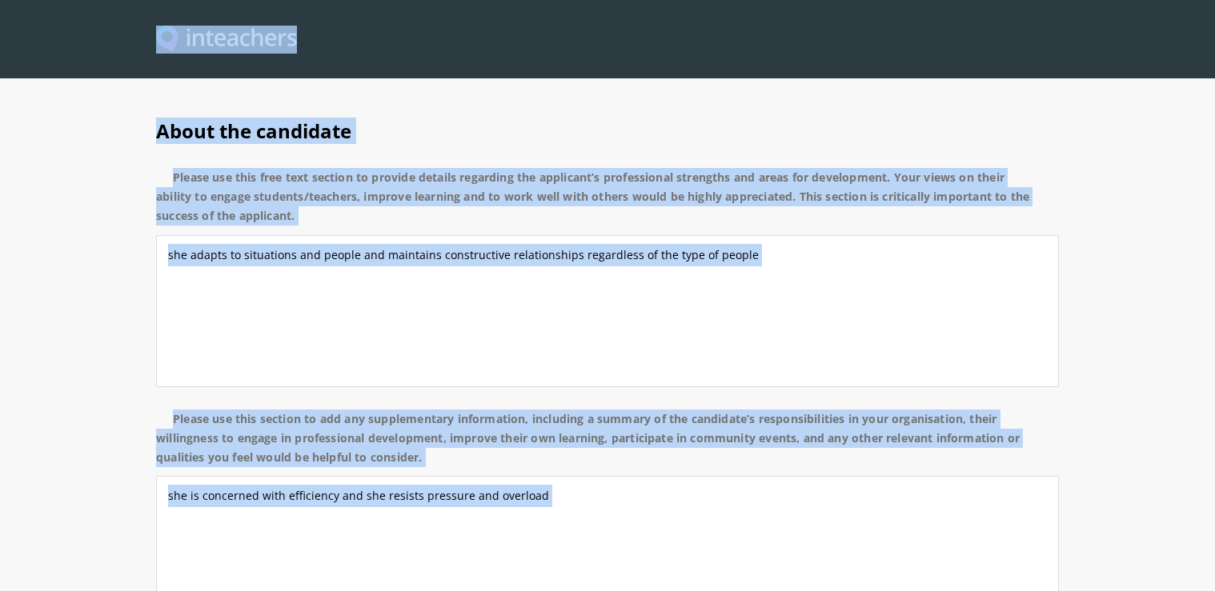
scroll to position [1208, 0]
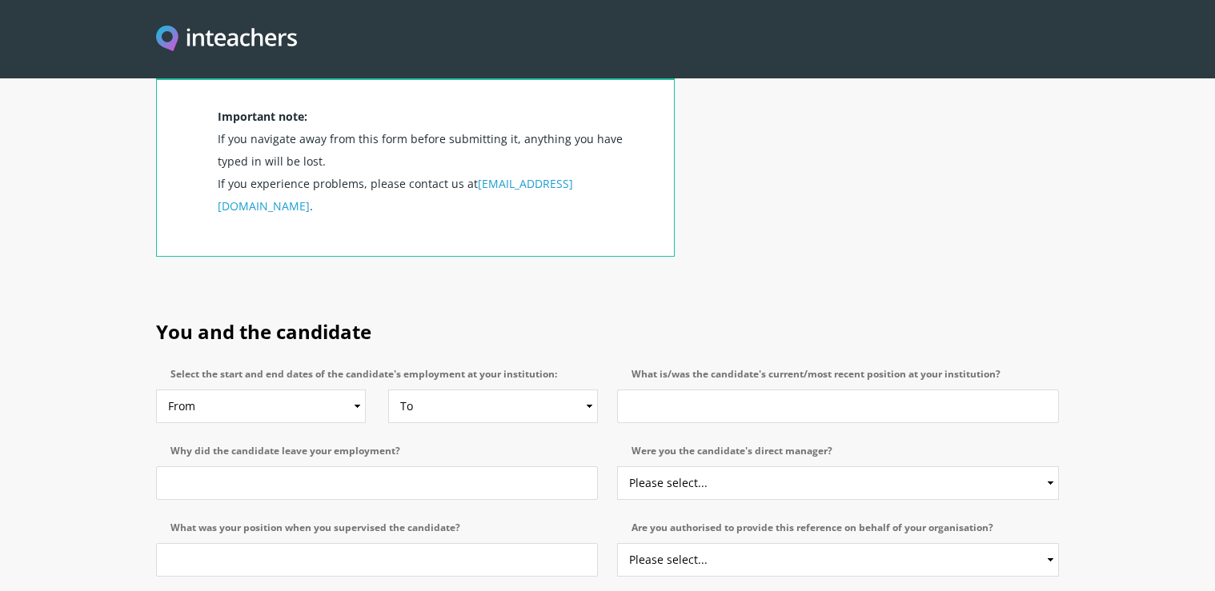
scroll to position [707, 0]
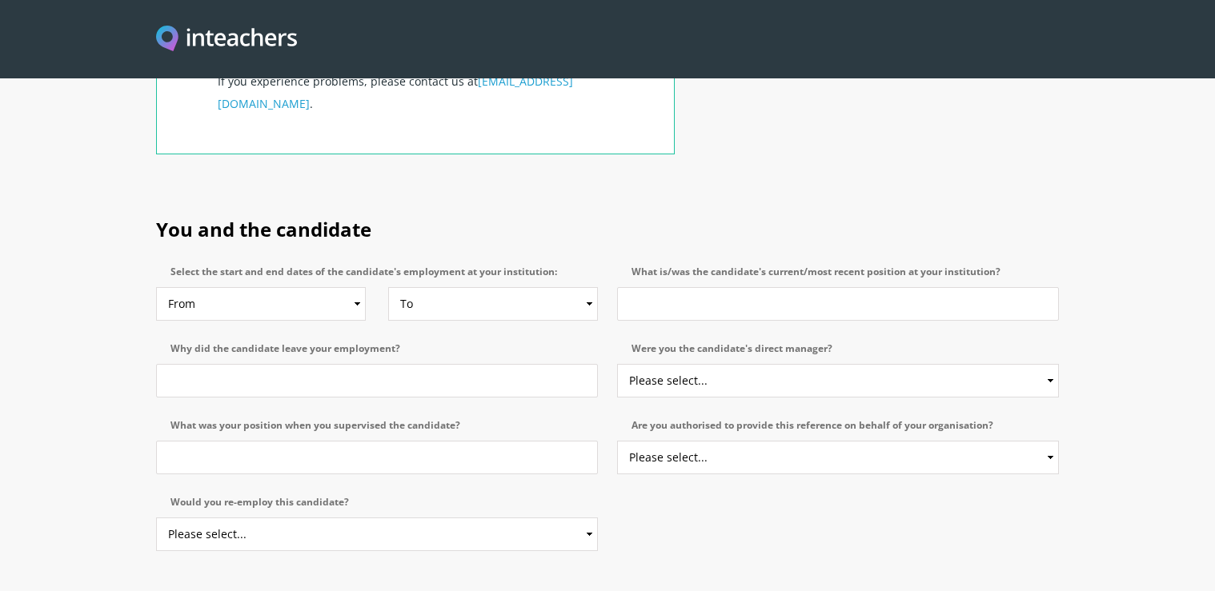
click at [483, 193] on h2 "You and the candidate" at bounding box center [607, 226] width 903 height 67
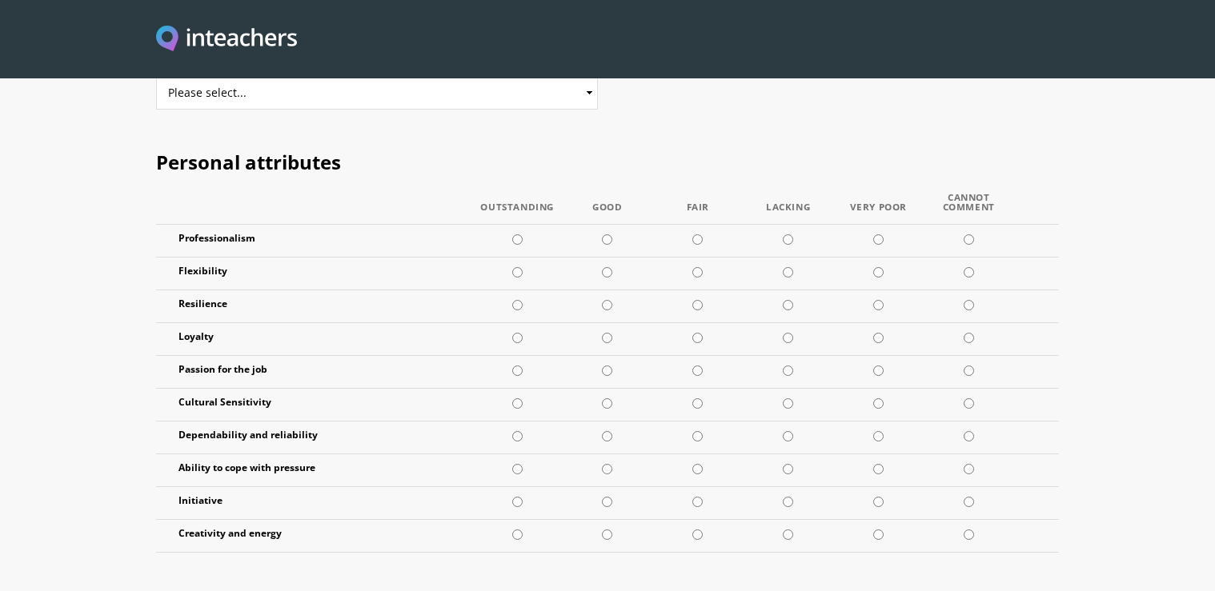
scroll to position [1946, 0]
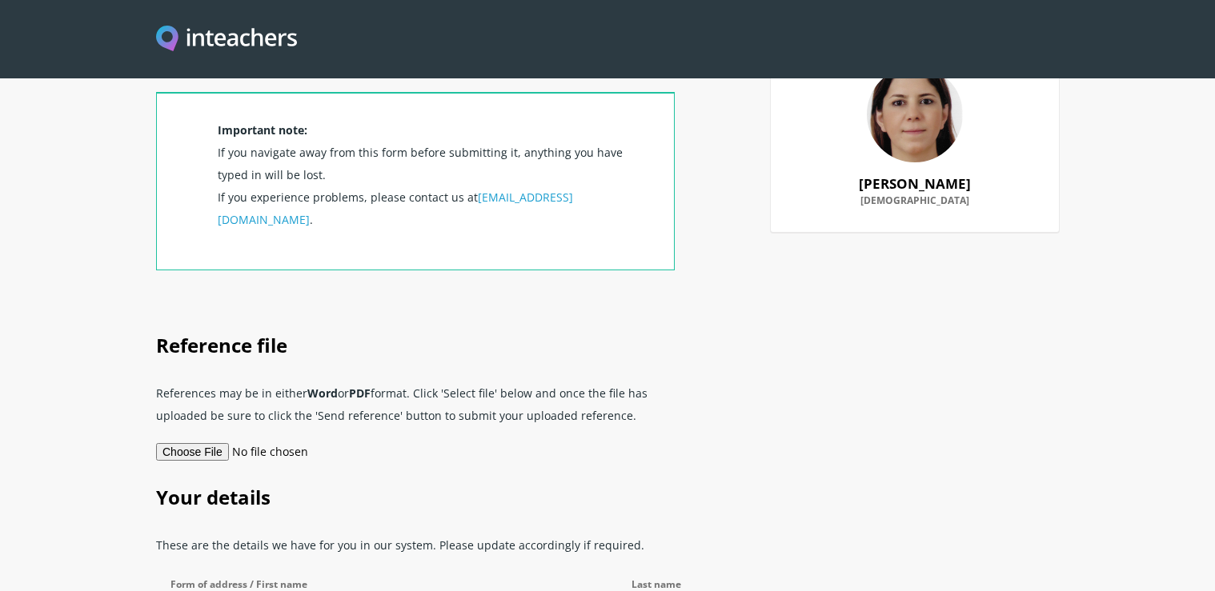
scroll to position [178, 0]
click at [326, 442] on input "file" at bounding box center [265, 451] width 218 height 18
click at [232, 442] on input "file" at bounding box center [265, 451] width 218 height 18
click at [322, 442] on input "file" at bounding box center [265, 451] width 218 height 18
type input "C:\fakepath\https_[DOMAIN_NAME]_reference_c1klgsqxvsp5rhyib876tkxzvafwnj.pdf"
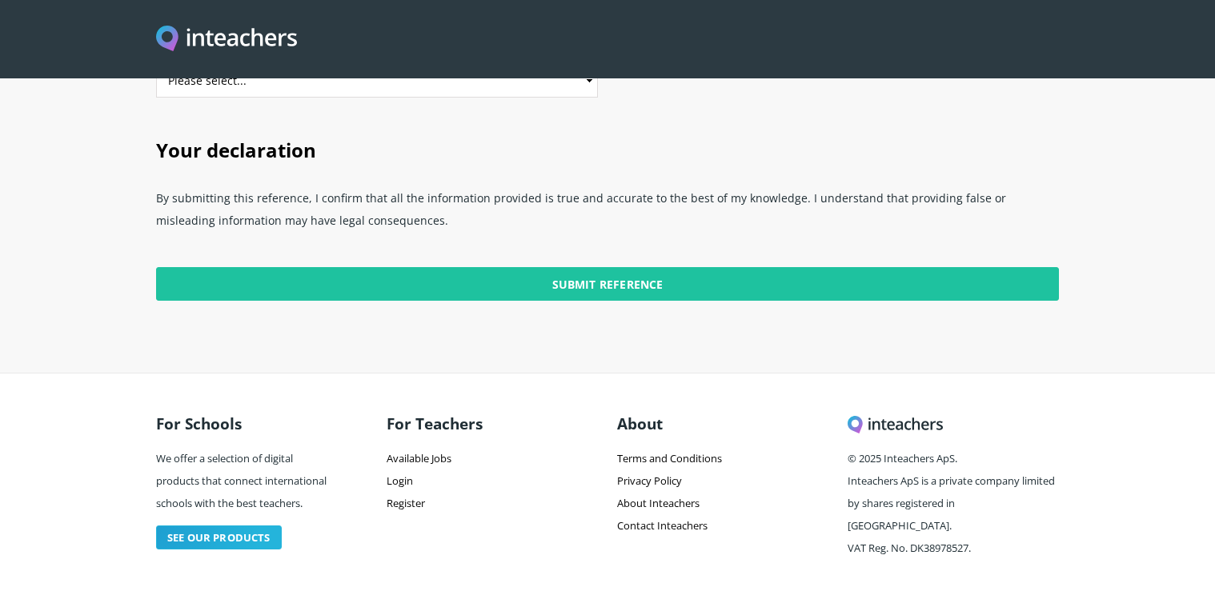
scroll to position [944, 0]
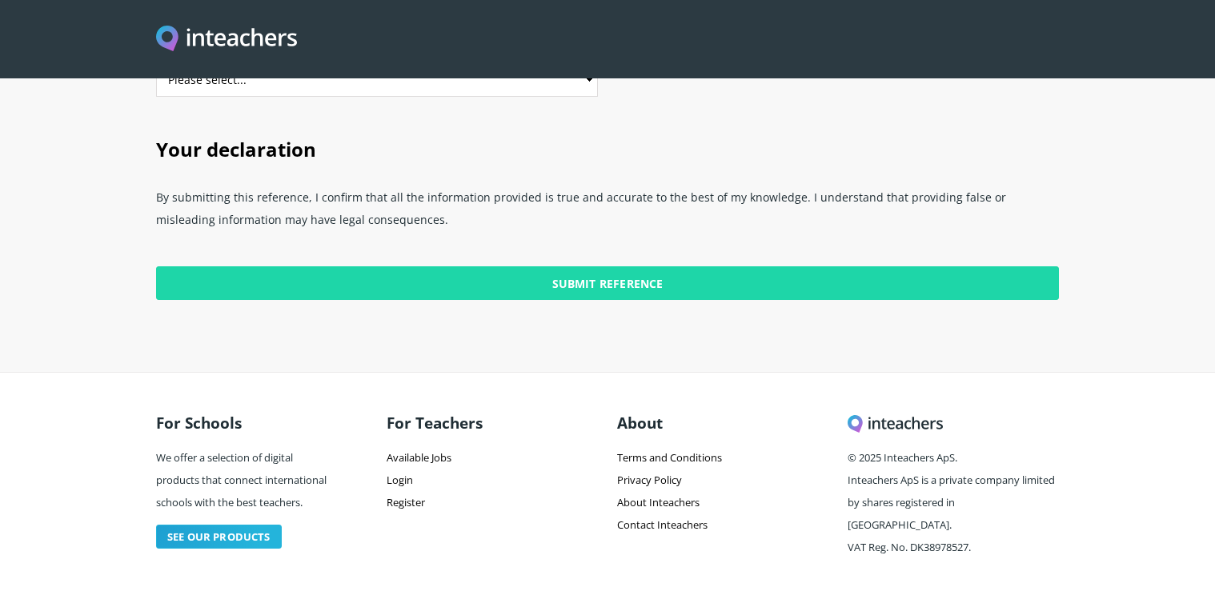
click at [572, 266] on input "Submit Reference" at bounding box center [607, 283] width 903 height 34
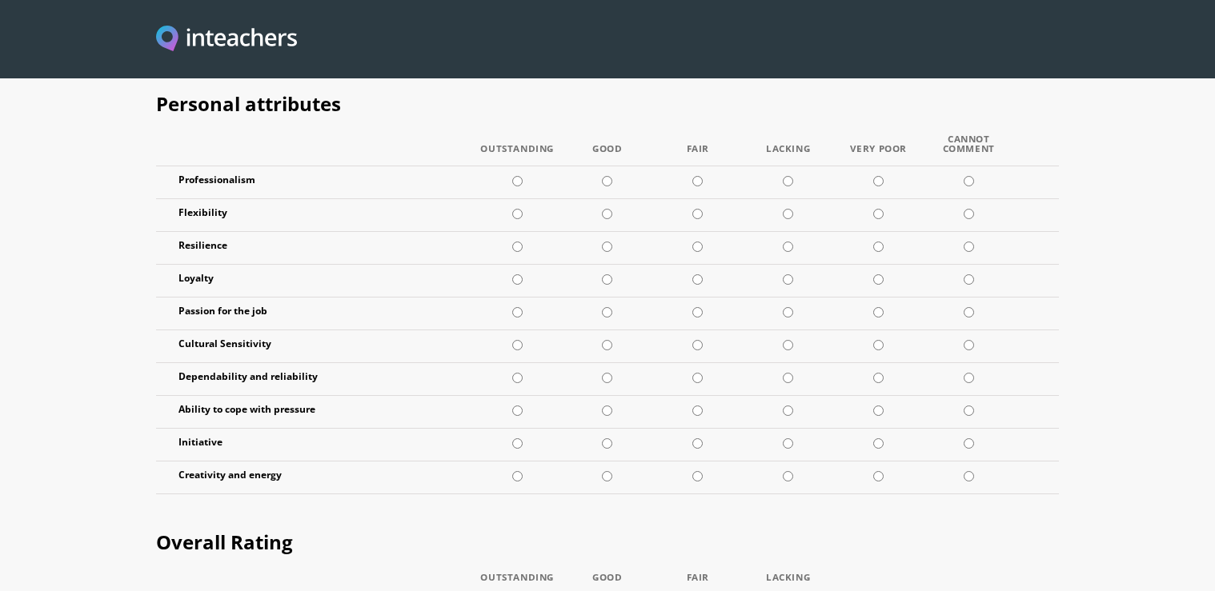
scroll to position [3277, 0]
